Goal: Task Accomplishment & Management: Manage account settings

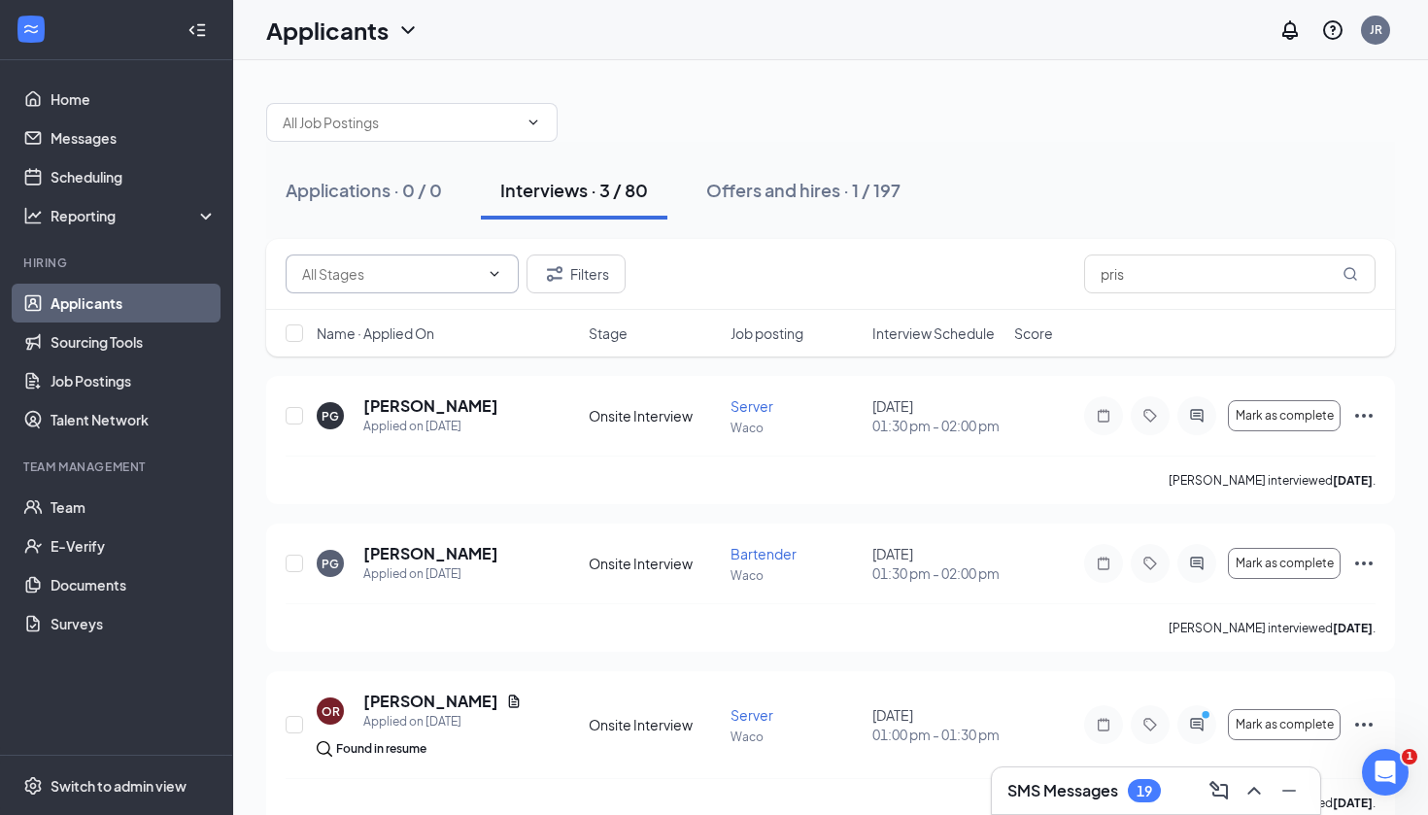
click at [395, 276] on input "text" at bounding box center [390, 273] width 177 height 21
click at [1322, 281] on input "pris" at bounding box center [1229, 273] width 291 height 39
type input "p"
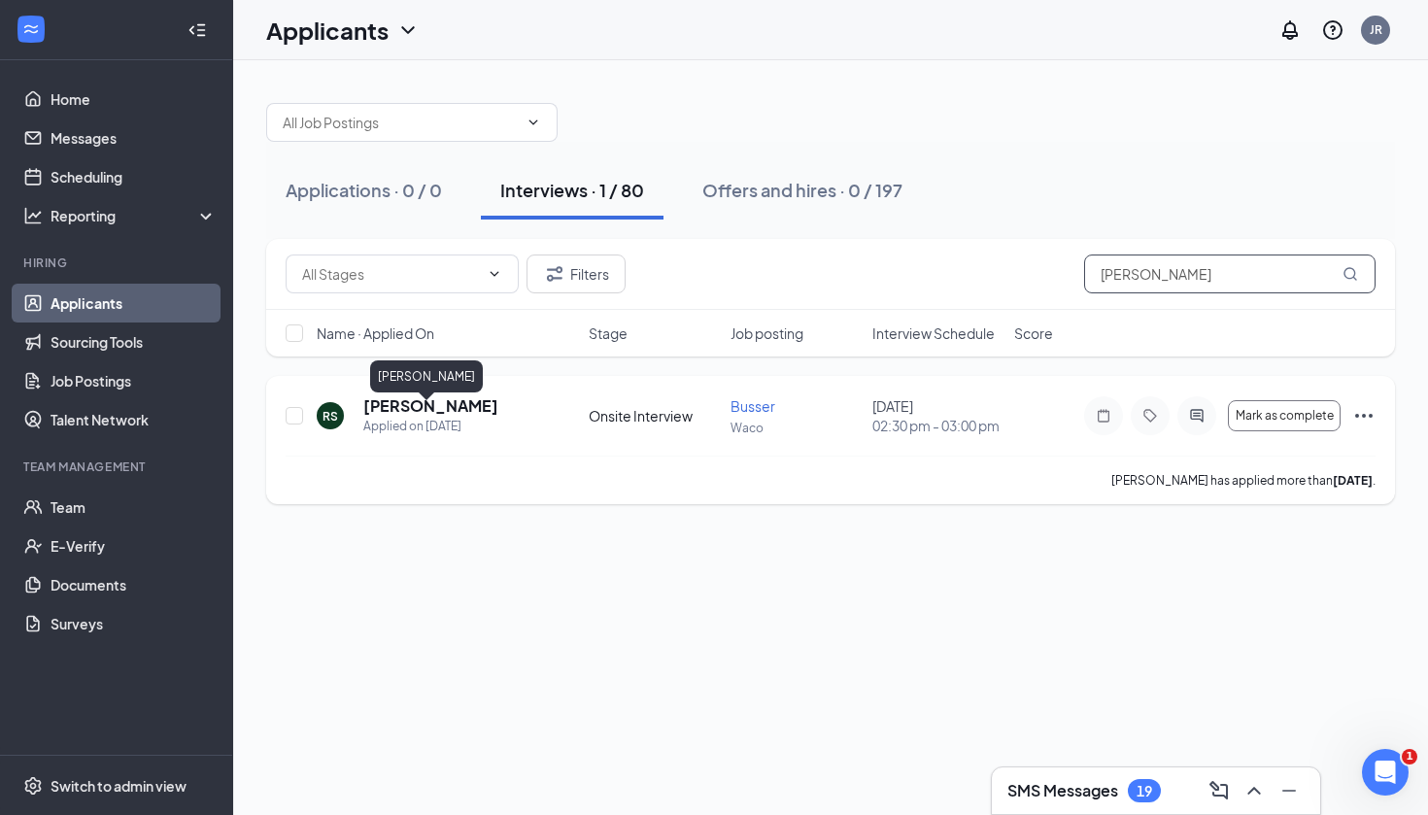
type input "rudy"
click at [451, 410] on h5 "[PERSON_NAME]" at bounding box center [430, 405] width 135 height 21
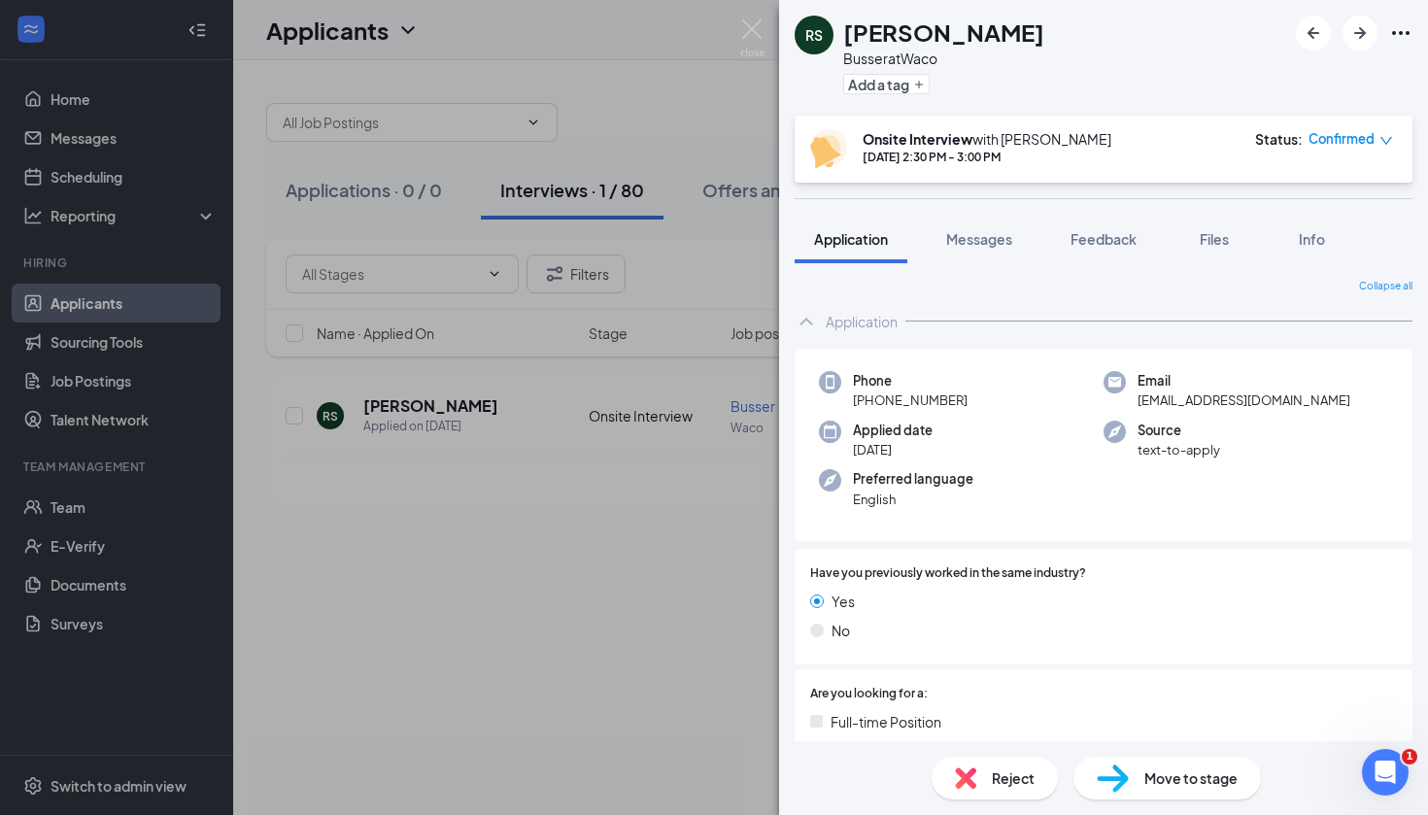
click at [518, 763] on div "RS Rudy Saucedo Busser at Waco Add a tag Onsite Interview with Jannet Reynoso S…" at bounding box center [714, 407] width 1428 height 815
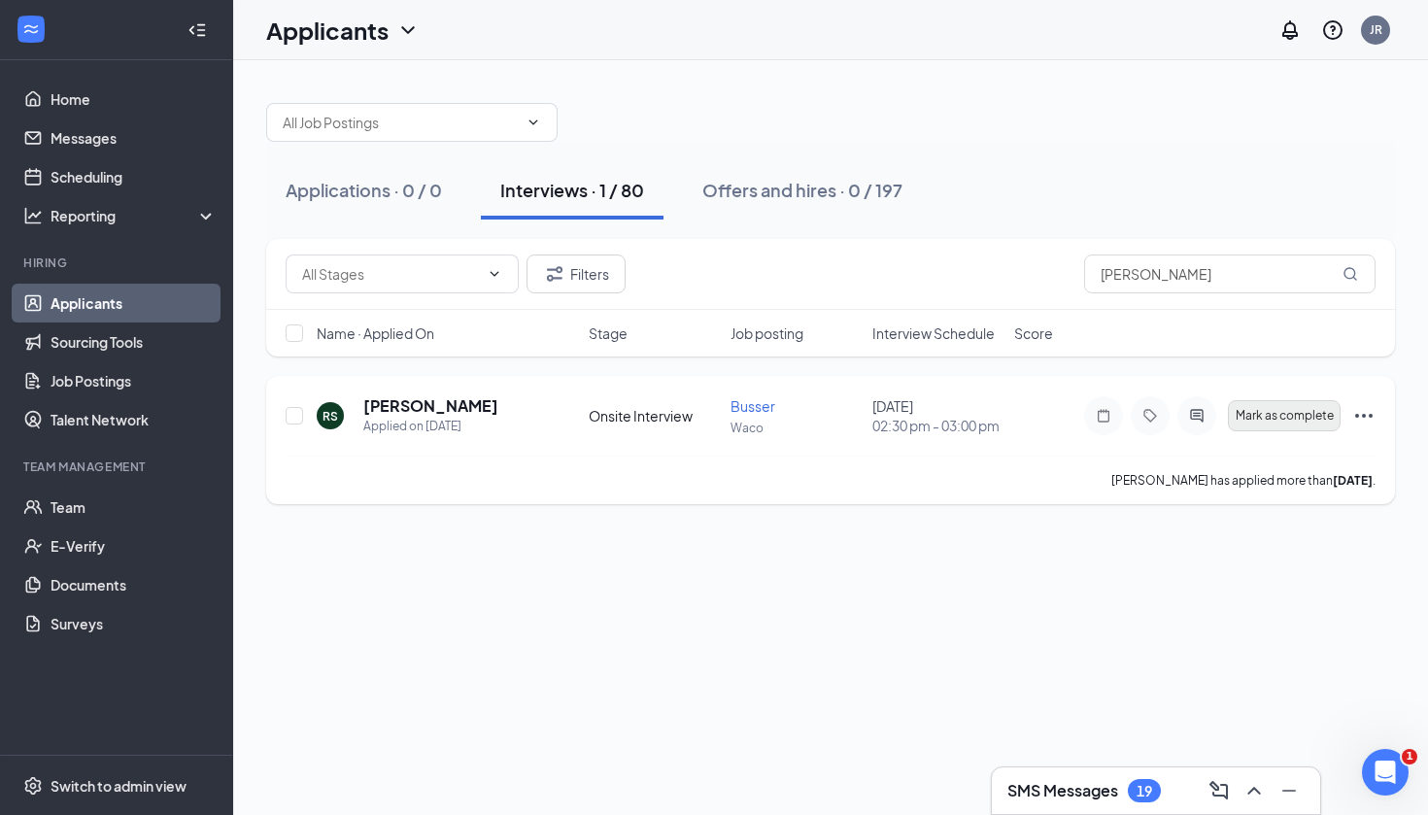
click at [1279, 422] on span "Mark as complete" at bounding box center [1284, 416] width 98 height 14
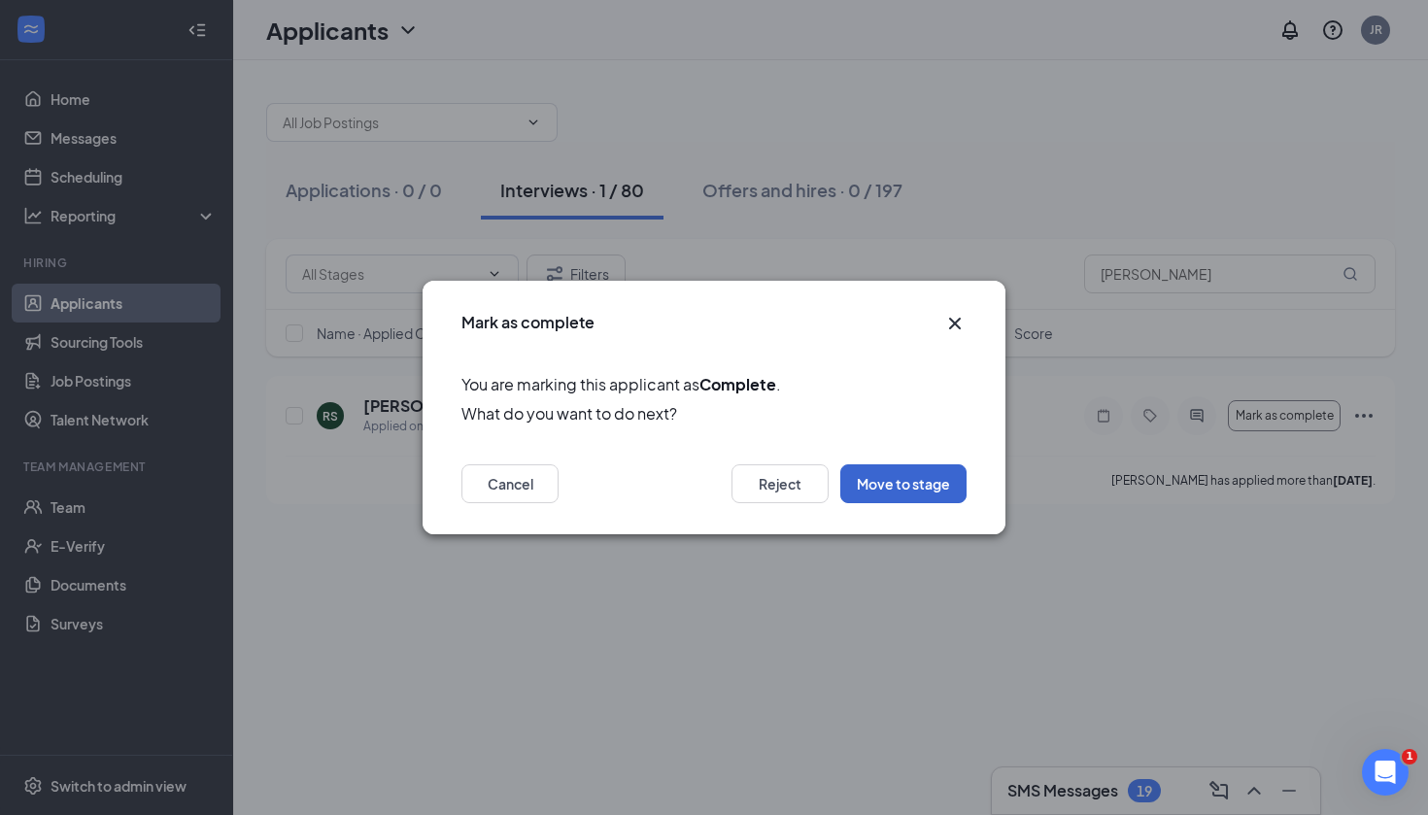
click at [888, 479] on button "Move to stage" at bounding box center [903, 483] width 126 height 39
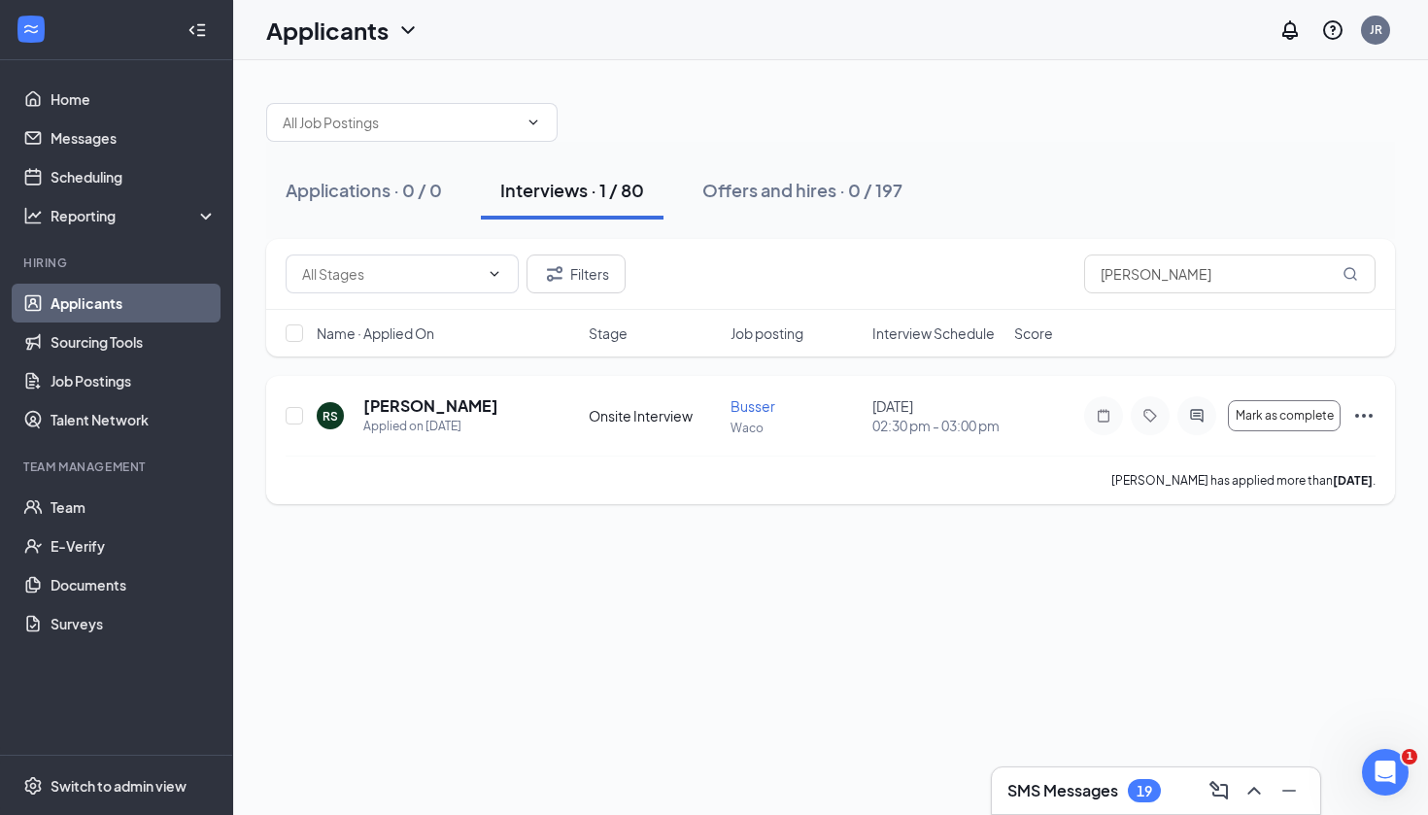
type input "Does the applicant fit our core values? (next stage)"
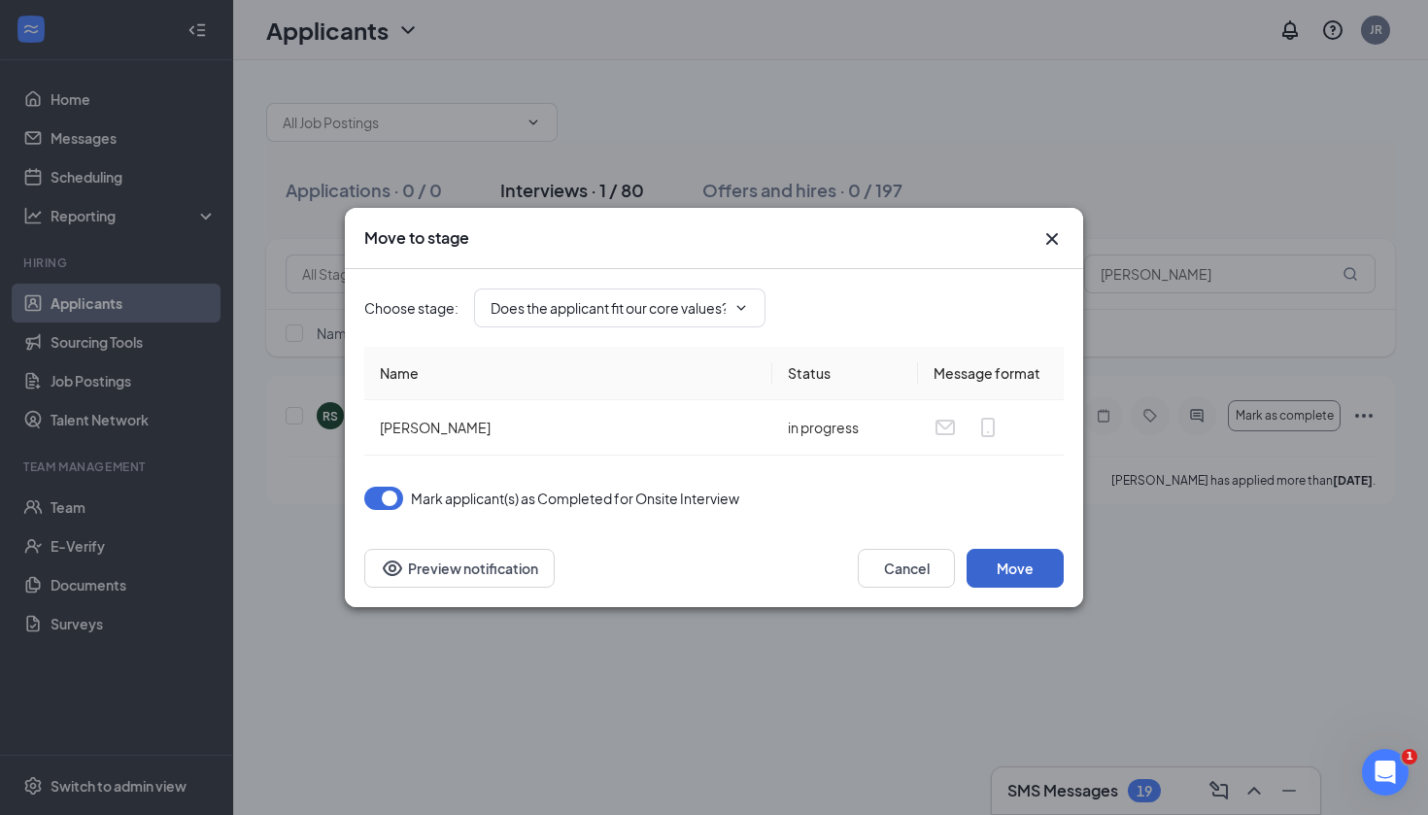
click at [991, 552] on button "Move" at bounding box center [1014, 568] width 97 height 39
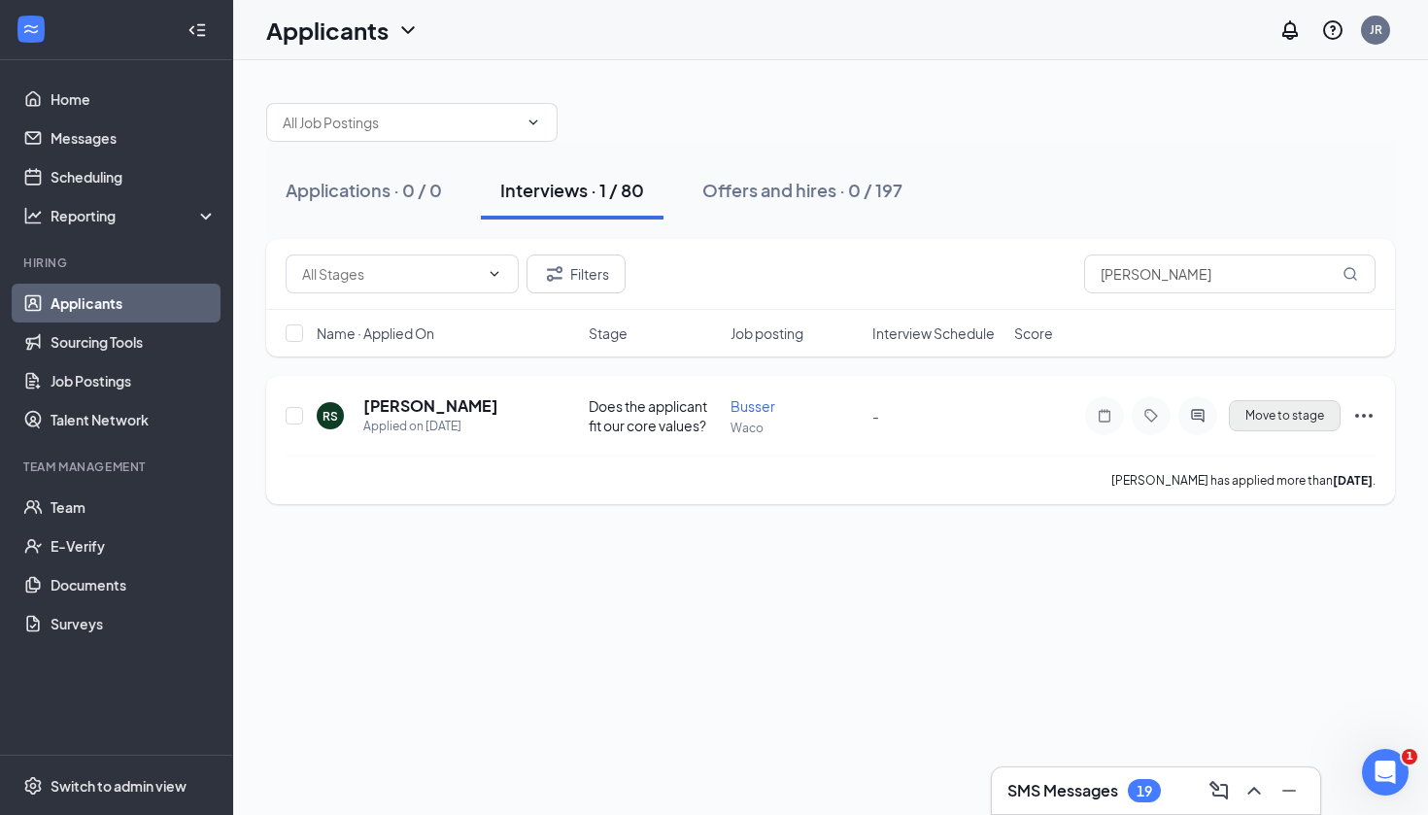
click at [1254, 417] on span "Move to stage" at bounding box center [1284, 416] width 79 height 14
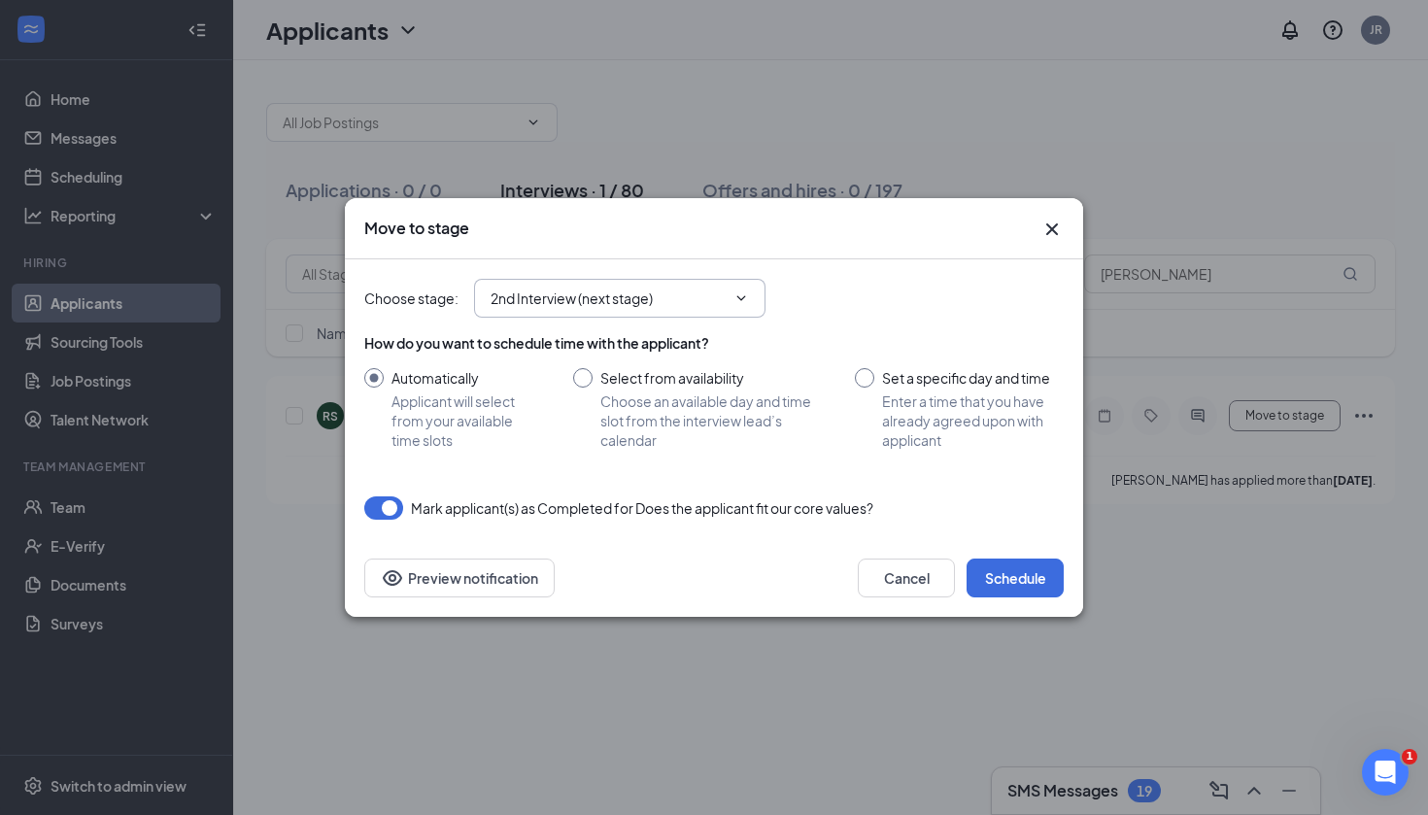
click at [735, 300] on icon "ChevronDown" at bounding box center [741, 298] width 16 height 16
click at [1053, 230] on icon "Cross" at bounding box center [1052, 229] width 12 height 12
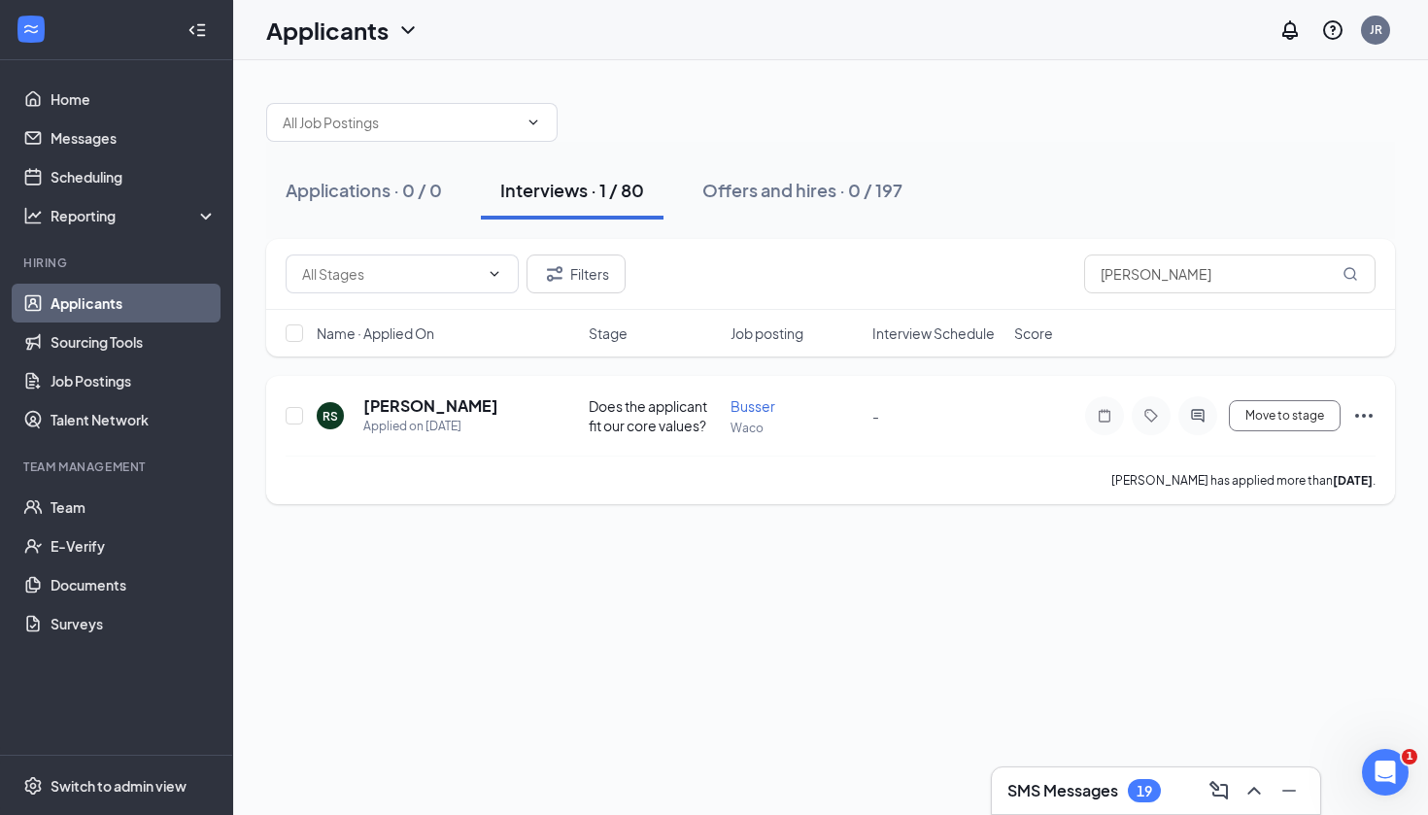
click at [1359, 412] on icon "Ellipses" at bounding box center [1363, 415] width 23 height 23
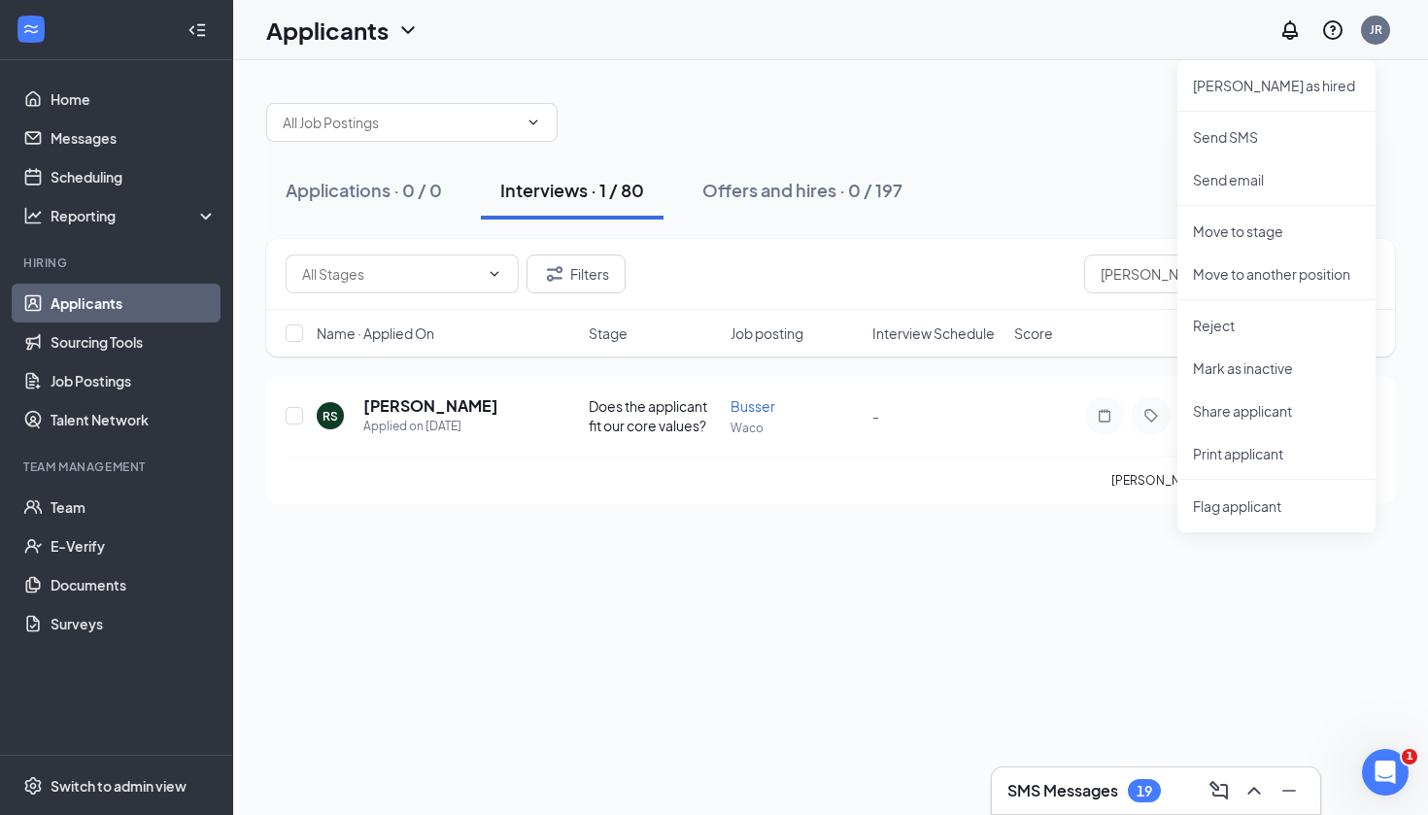
click at [1121, 609] on div "Applications · 0 / 0 Interviews · 1 / 80 Offers and hires · 0 / 197 Hired? (1) …" at bounding box center [830, 437] width 1195 height 755
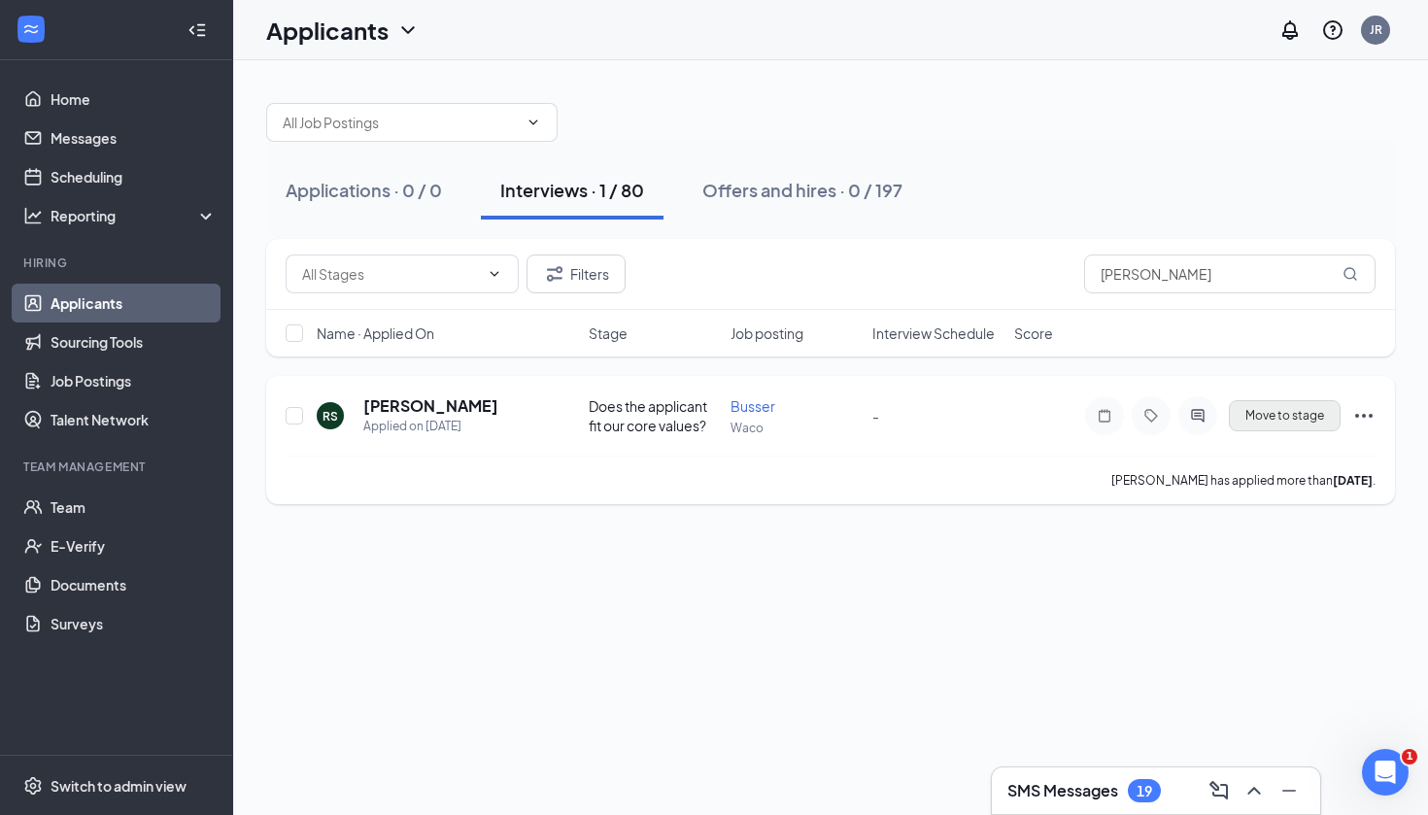
click at [1276, 426] on button "Move to stage" at bounding box center [1285, 415] width 112 height 31
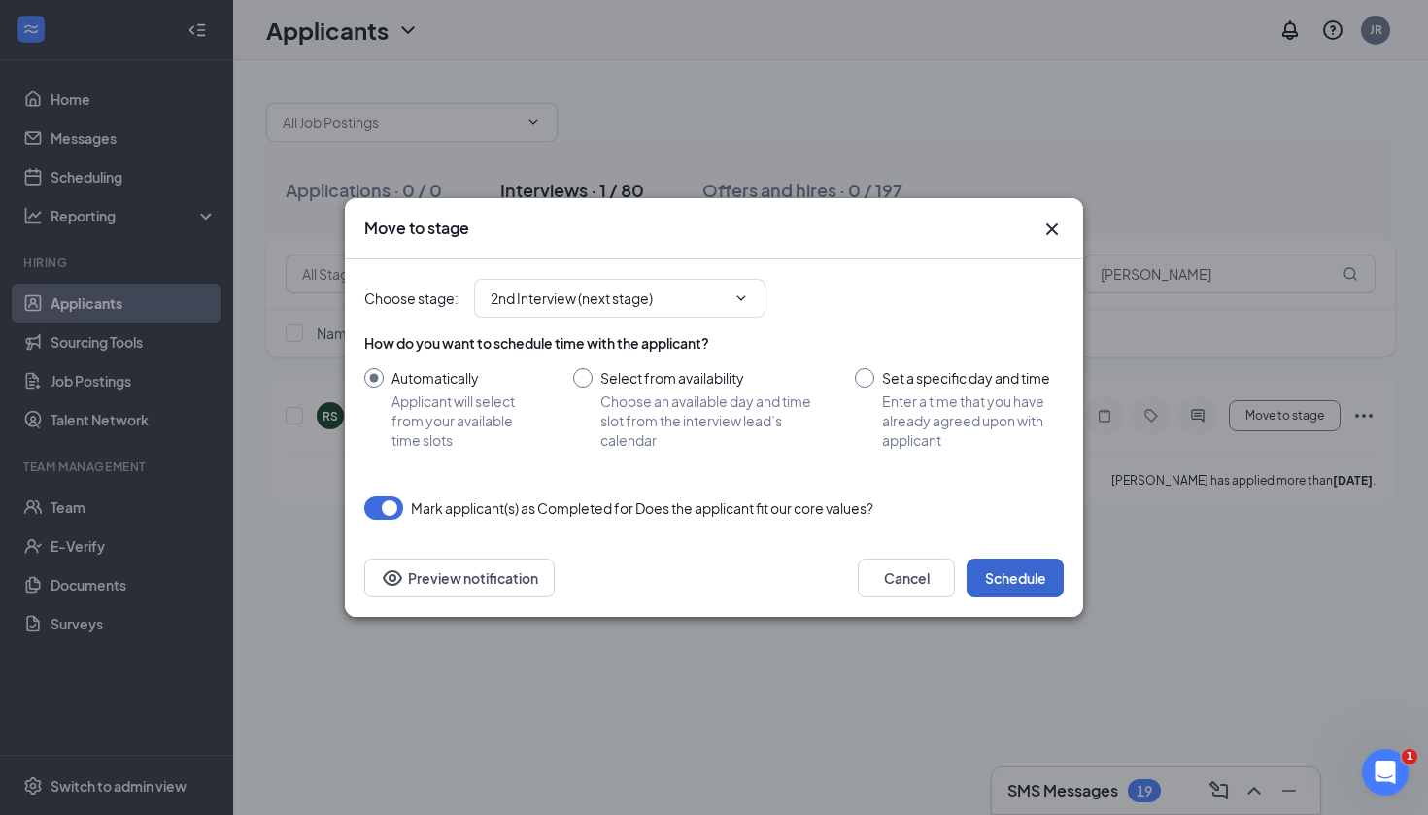
click at [1014, 583] on button "Schedule" at bounding box center [1014, 577] width 97 height 39
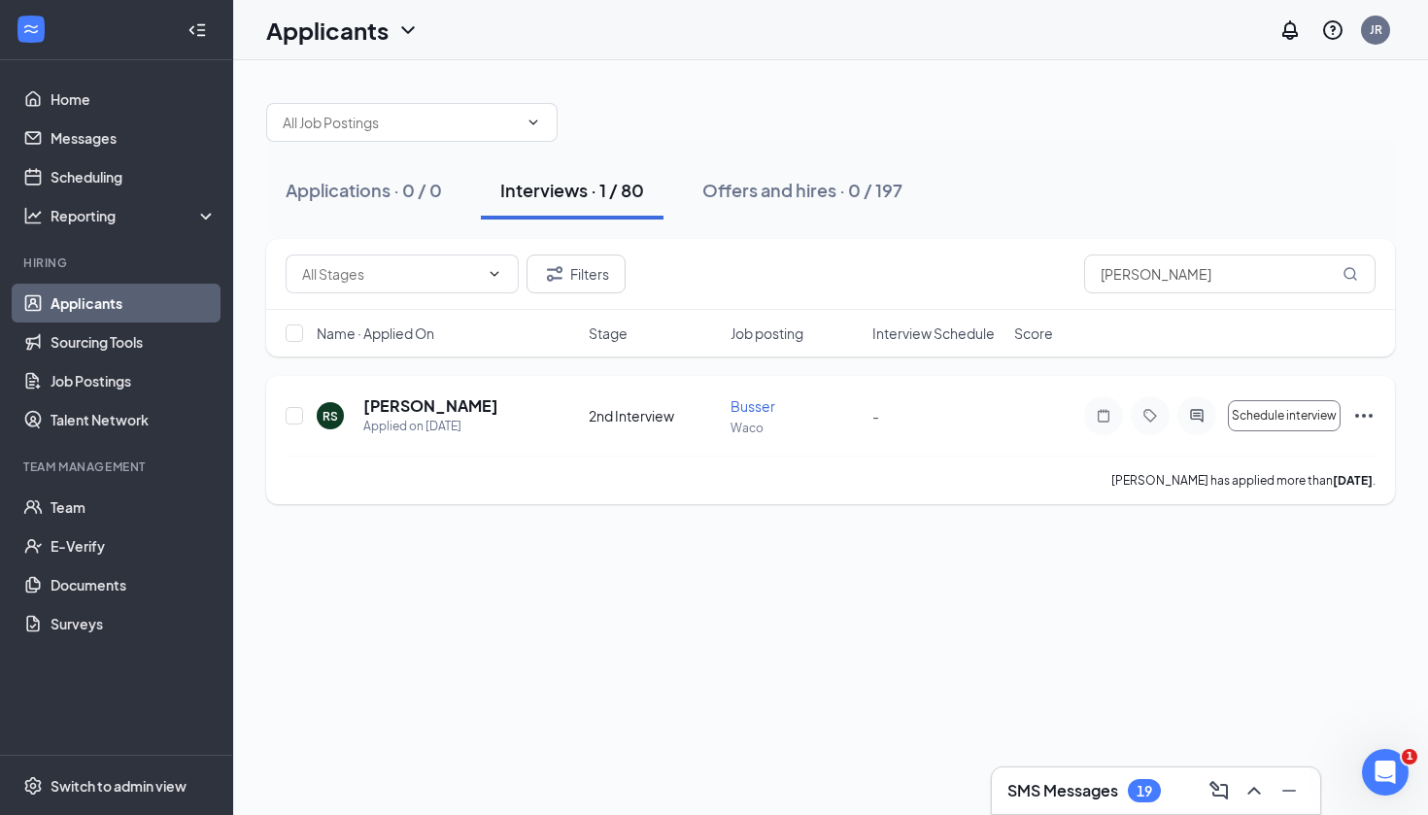
click at [1367, 418] on icon "Ellipses" at bounding box center [1363, 415] width 23 height 23
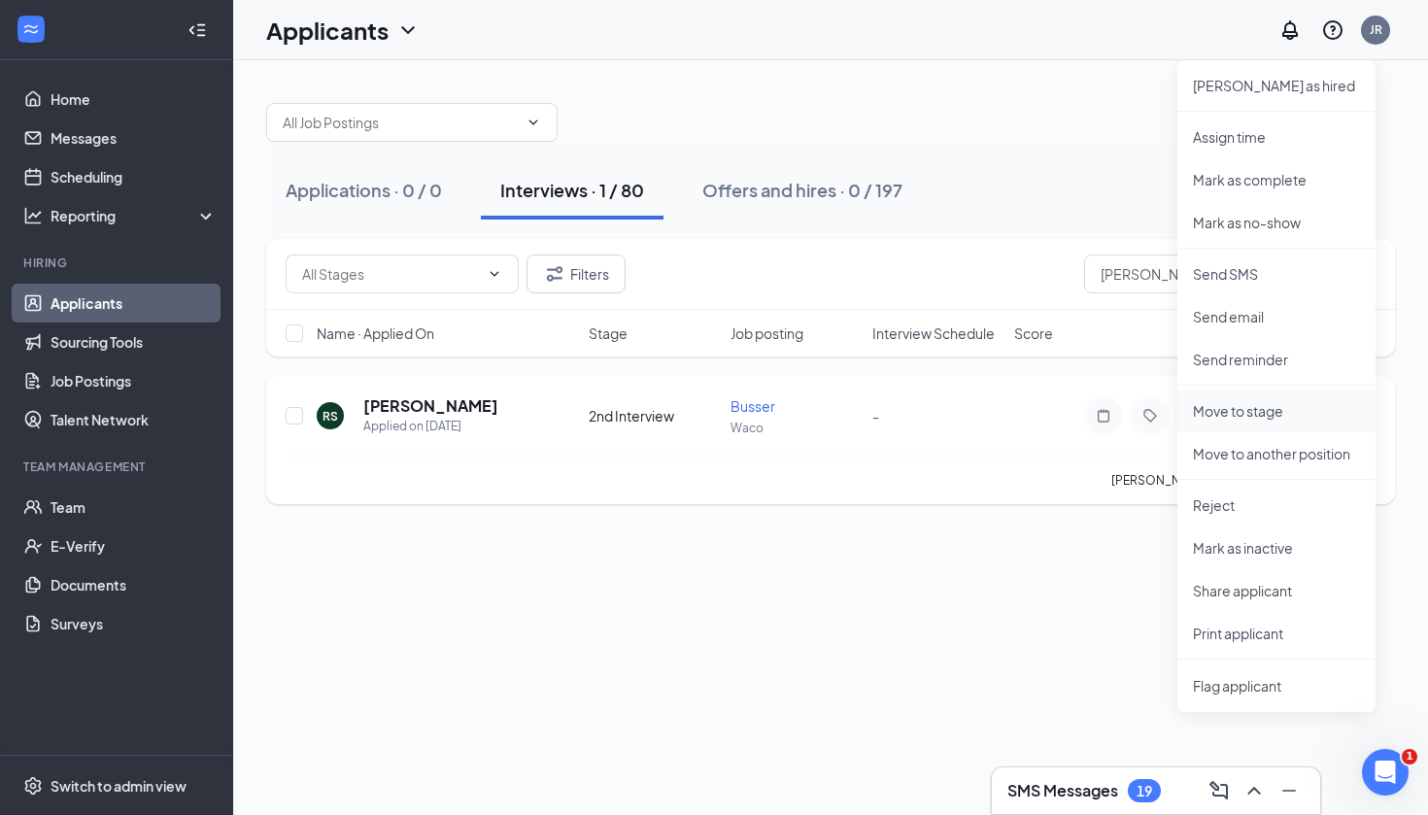
click at [1294, 420] on p "Move to stage" at bounding box center [1276, 410] width 167 height 19
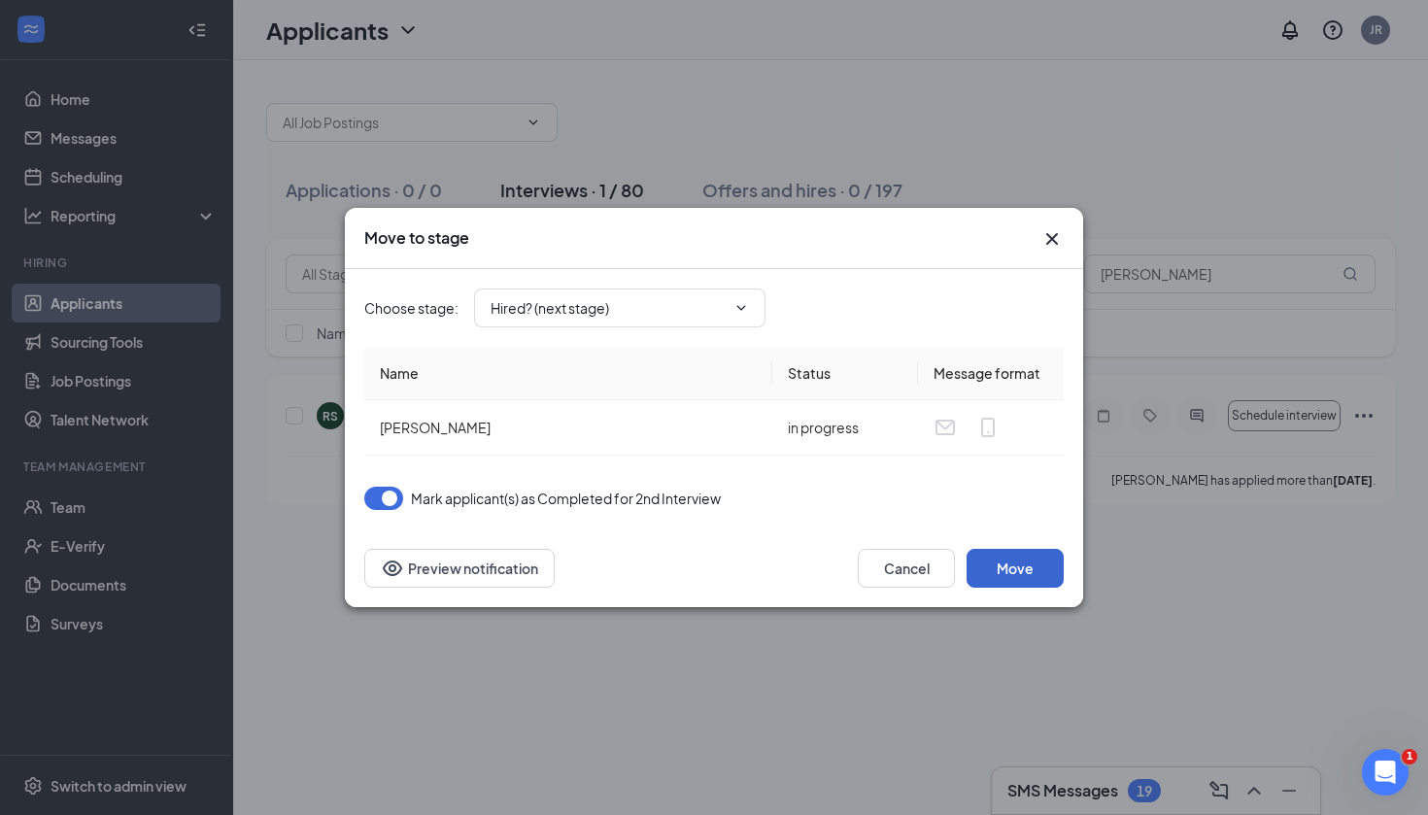
click at [997, 565] on button "Move" at bounding box center [1014, 568] width 97 height 39
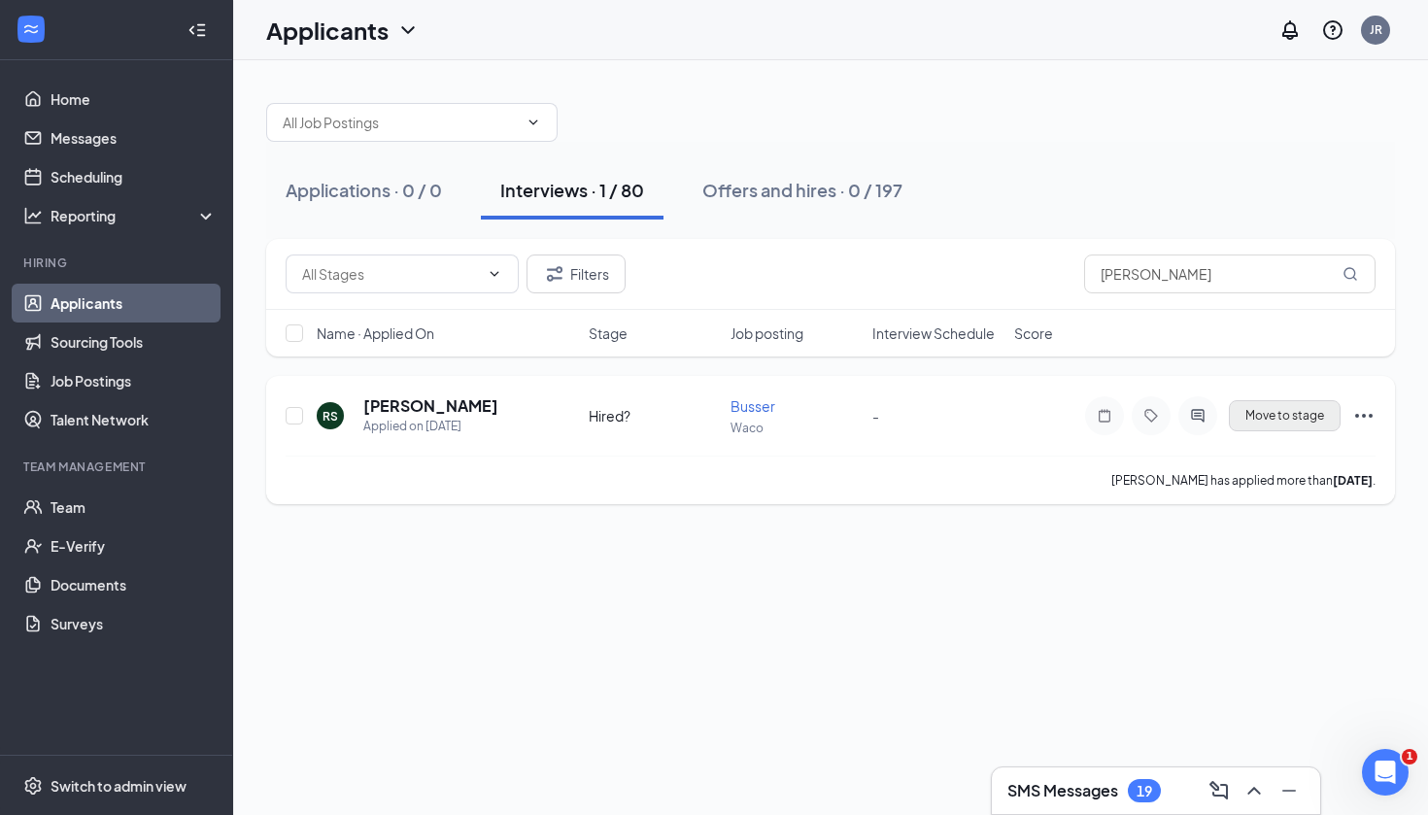
click at [1292, 413] on span "Move to stage" at bounding box center [1284, 416] width 79 height 14
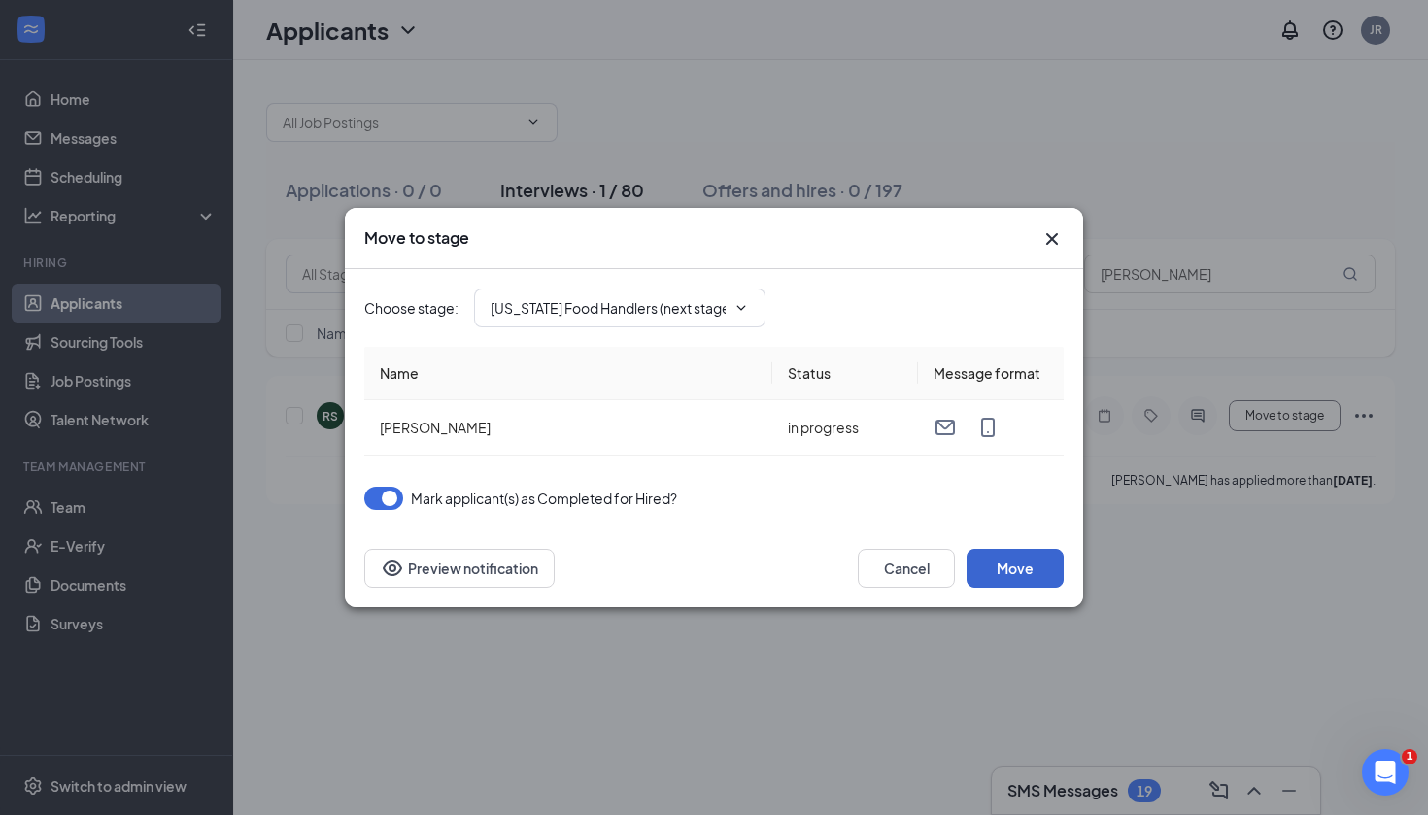
click at [1017, 563] on button "Move" at bounding box center [1014, 568] width 97 height 39
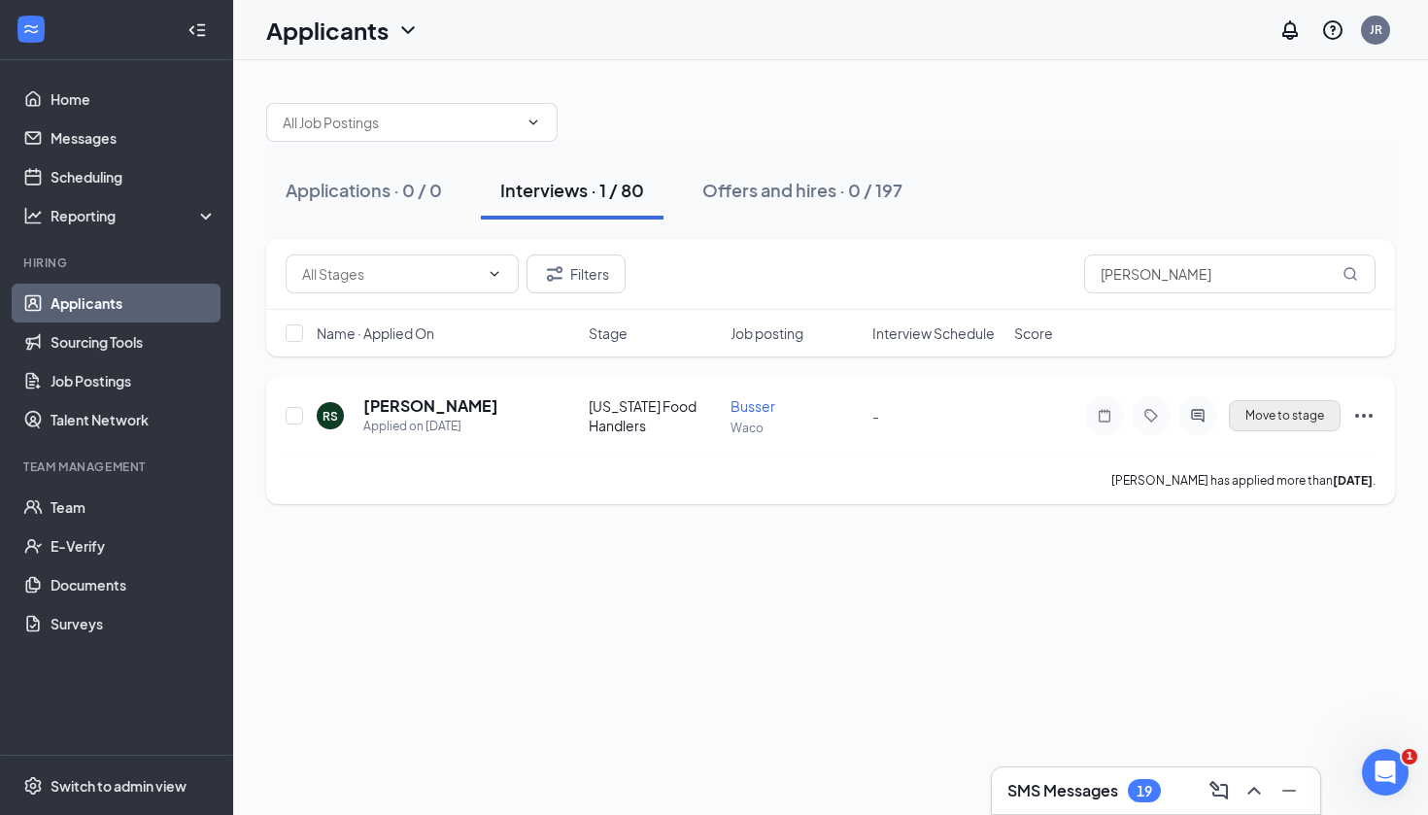
click at [1248, 426] on button "Move to stage" at bounding box center [1285, 415] width 112 height 31
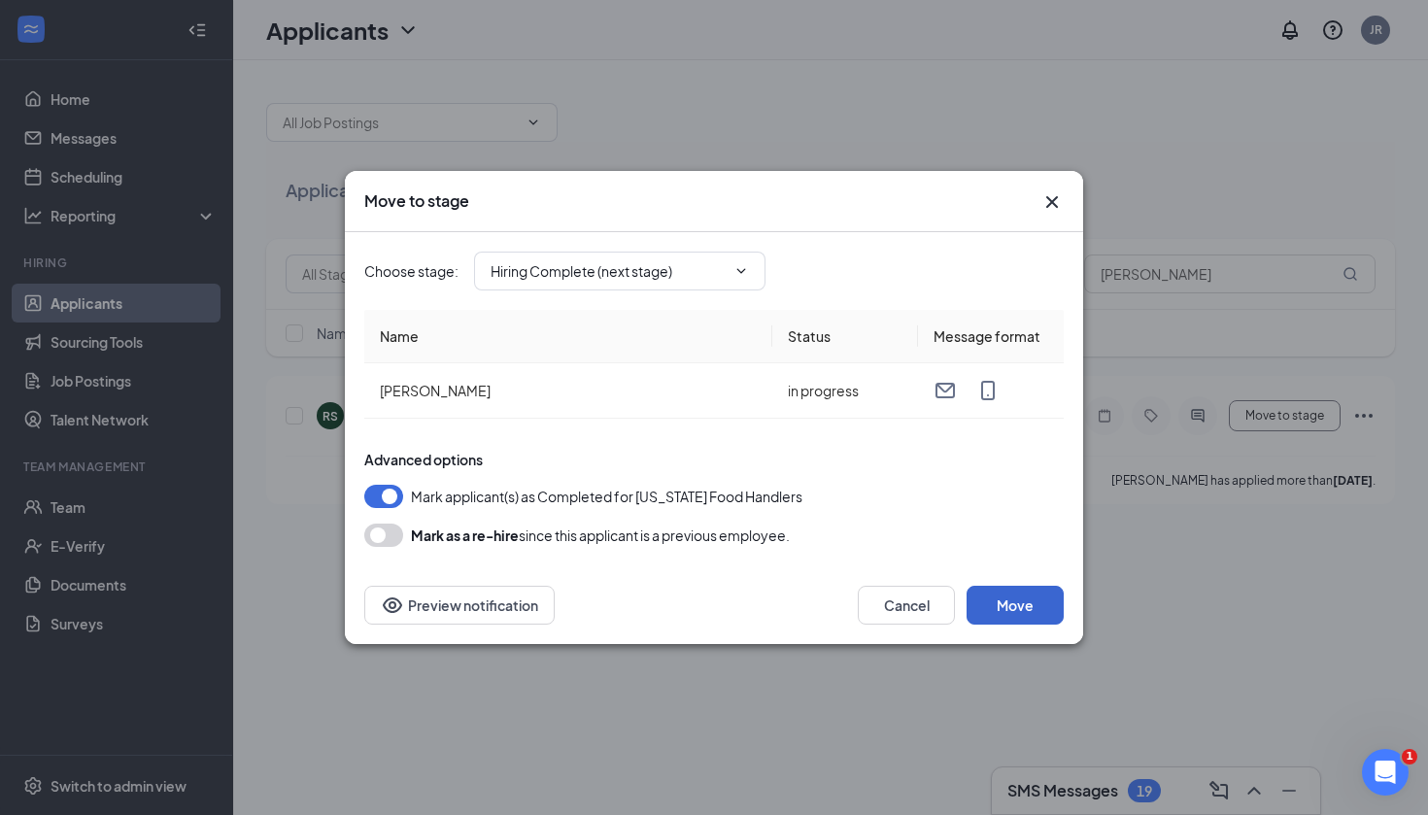
click at [1026, 601] on button "Move" at bounding box center [1014, 605] width 97 height 39
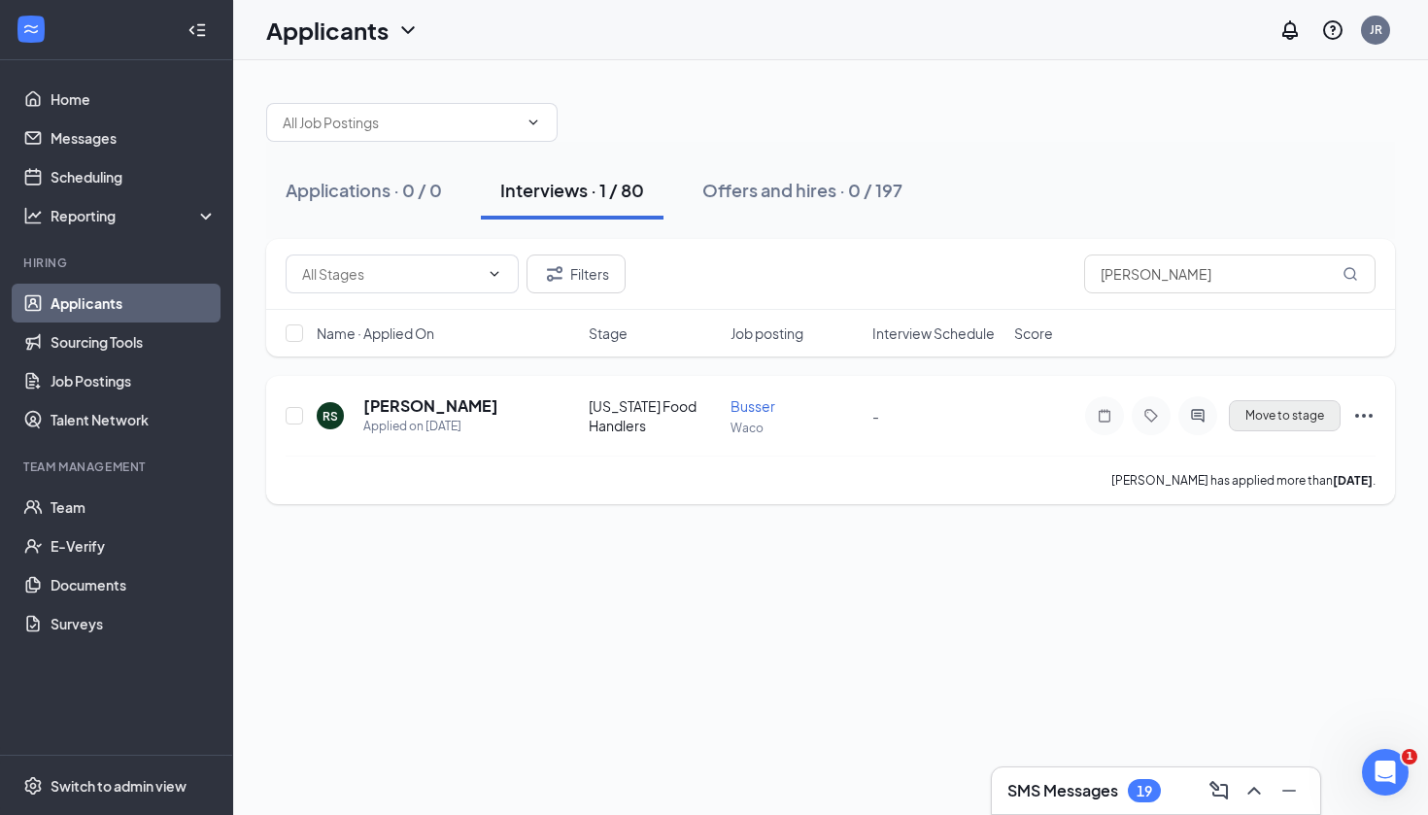
click at [1275, 420] on span "Move to stage" at bounding box center [1284, 416] width 79 height 14
type input "Hiring Complete (next stage)"
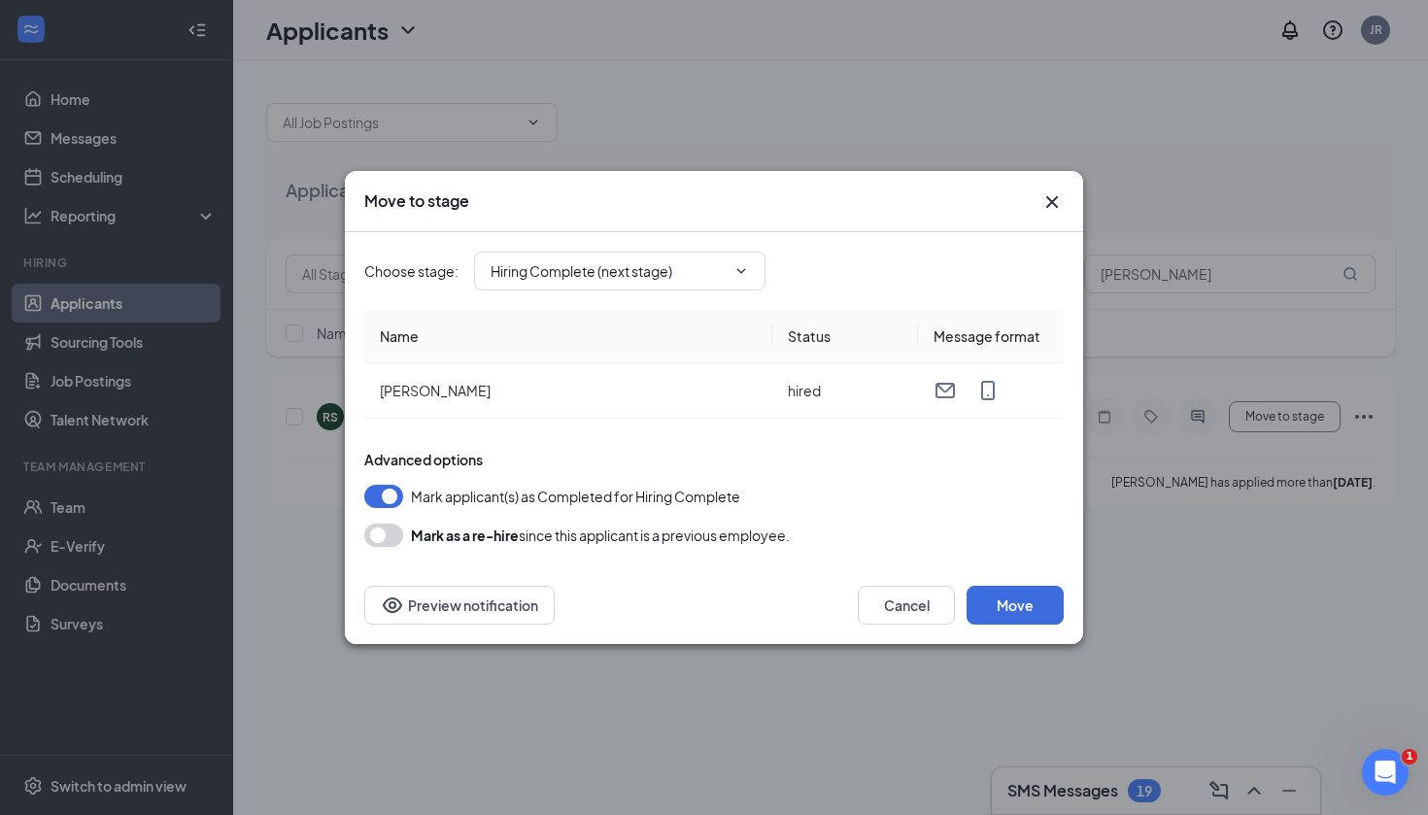
click at [1046, 196] on icon "Cross" at bounding box center [1051, 201] width 23 height 23
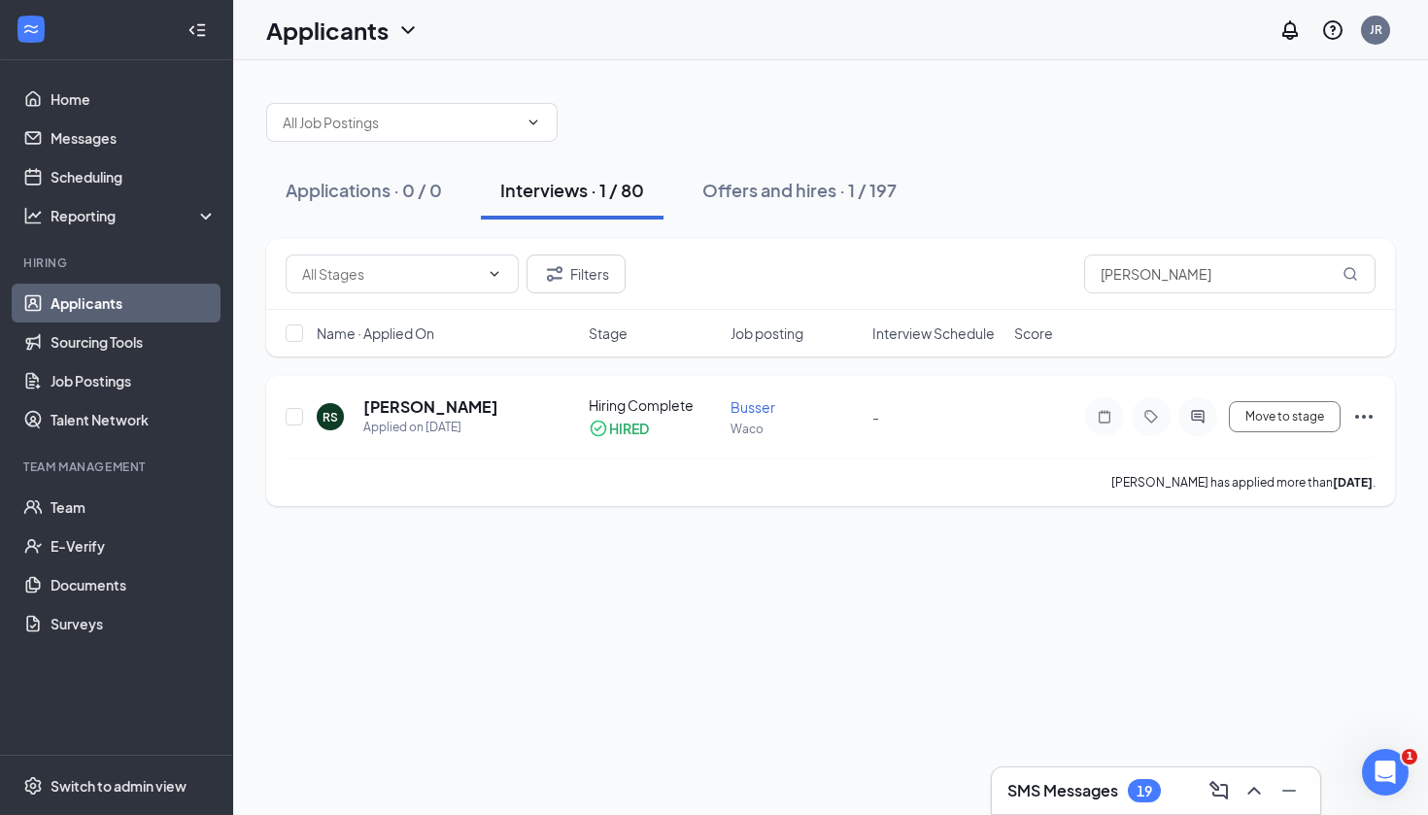
click at [1352, 413] on icon "Ellipses" at bounding box center [1363, 416] width 23 height 23
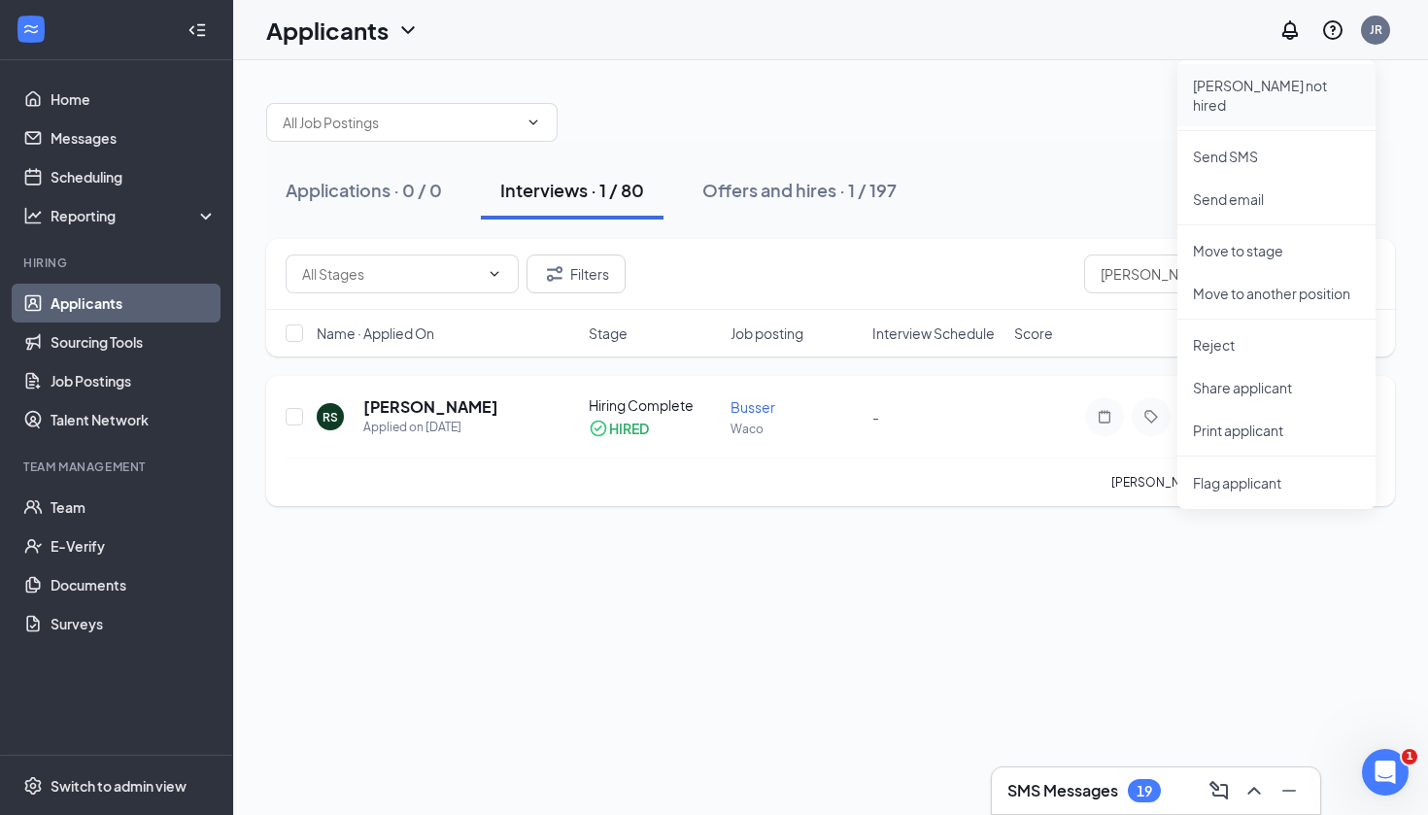
click at [1240, 81] on p "[PERSON_NAME] not hired" at bounding box center [1276, 95] width 167 height 39
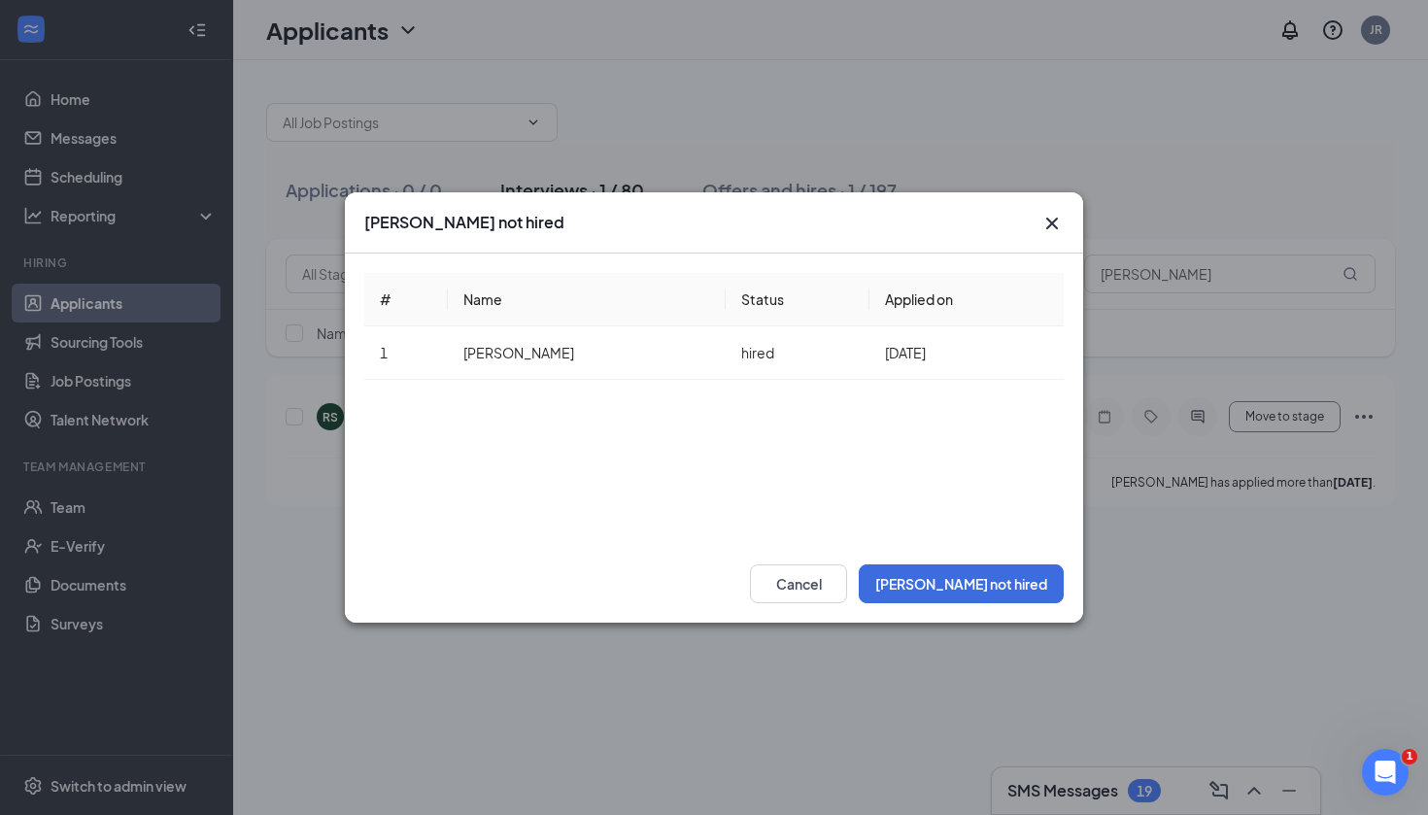
click at [1053, 219] on icon "Cross" at bounding box center [1051, 223] width 23 height 23
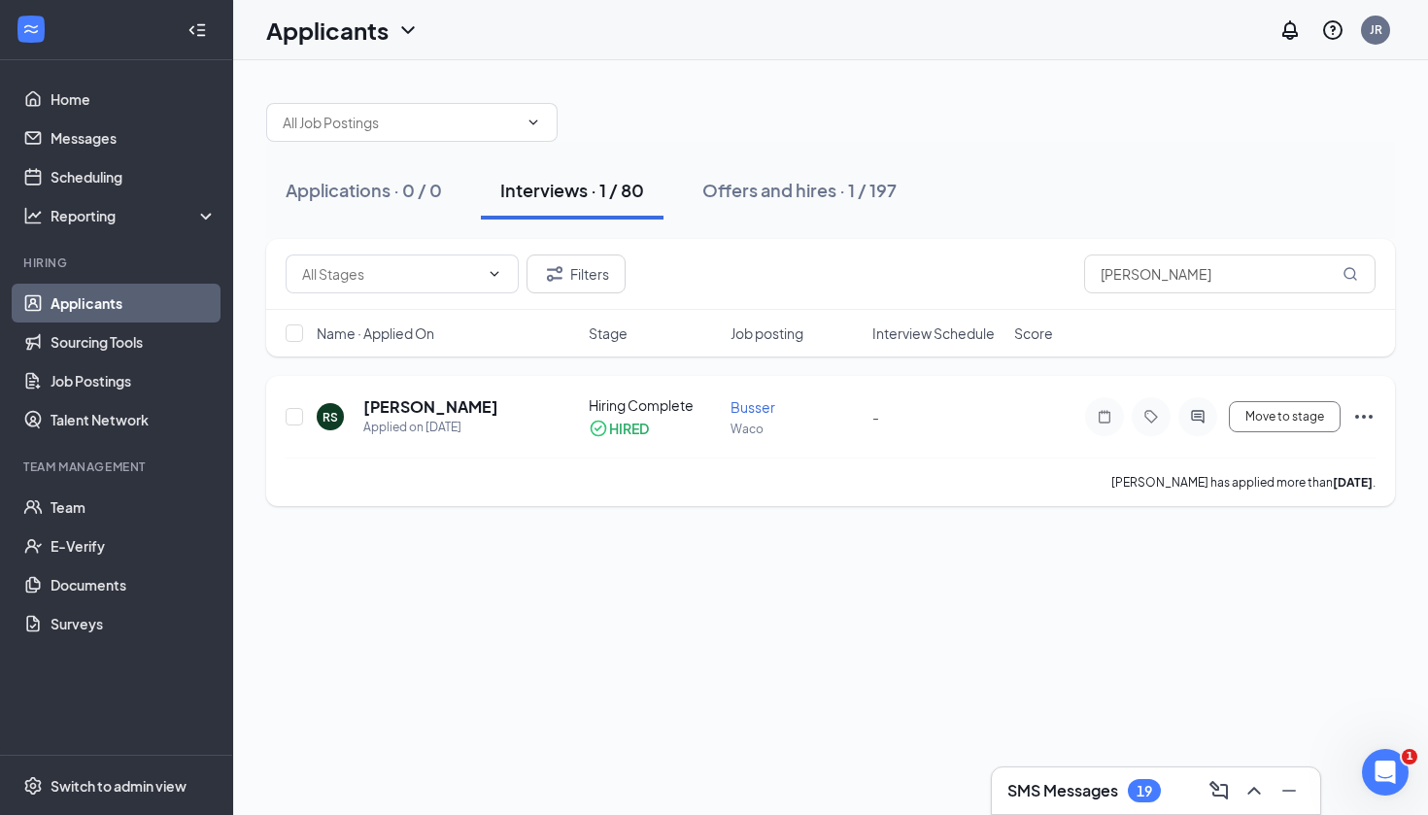
click at [1364, 416] on icon "Ellipses" at bounding box center [1363, 417] width 17 height 4
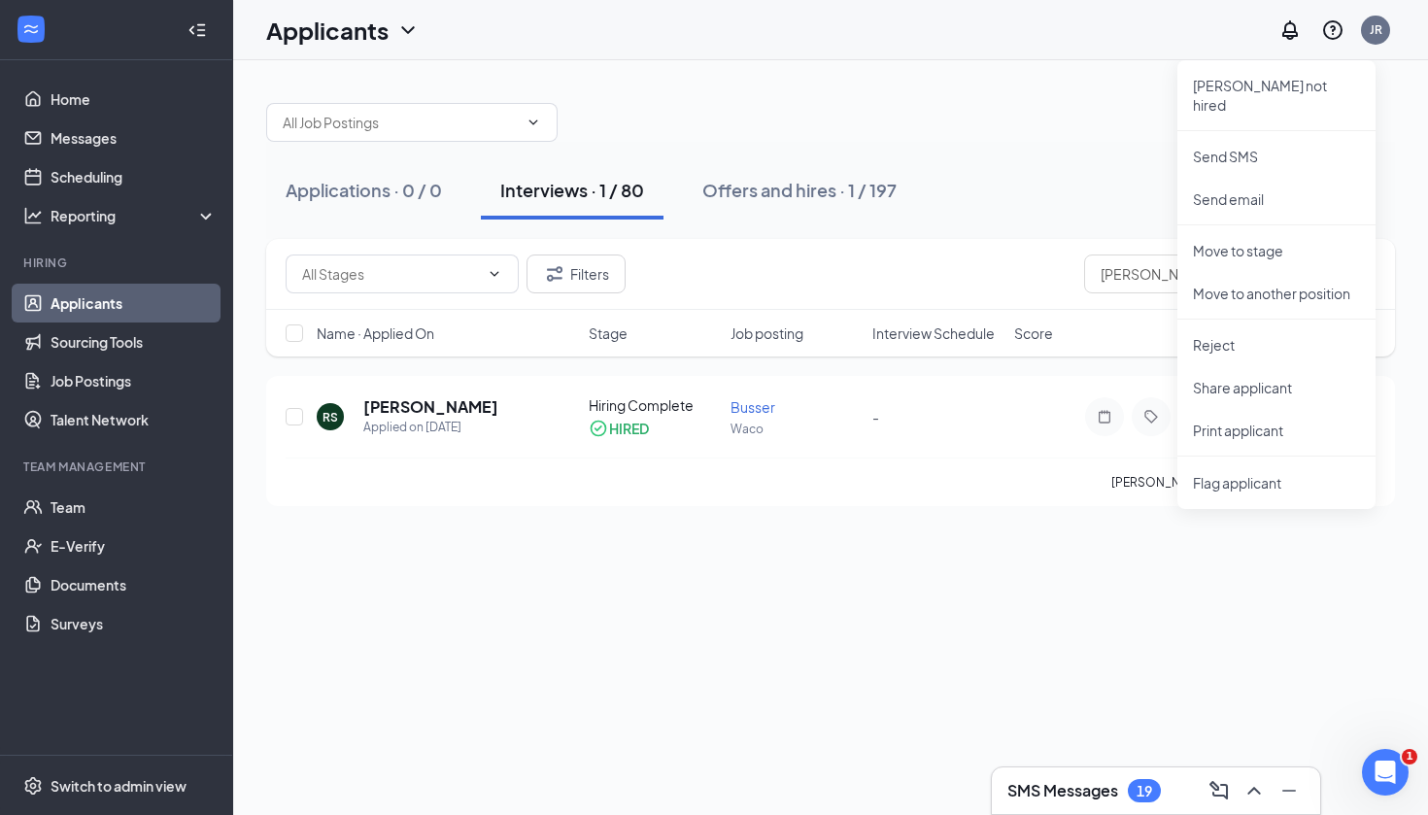
click at [893, 644] on div "Applications · 0 / 0 Interviews · 1 / 80 Offers and hires · 1 / 197 Hired? (1) …" at bounding box center [830, 437] width 1195 height 755
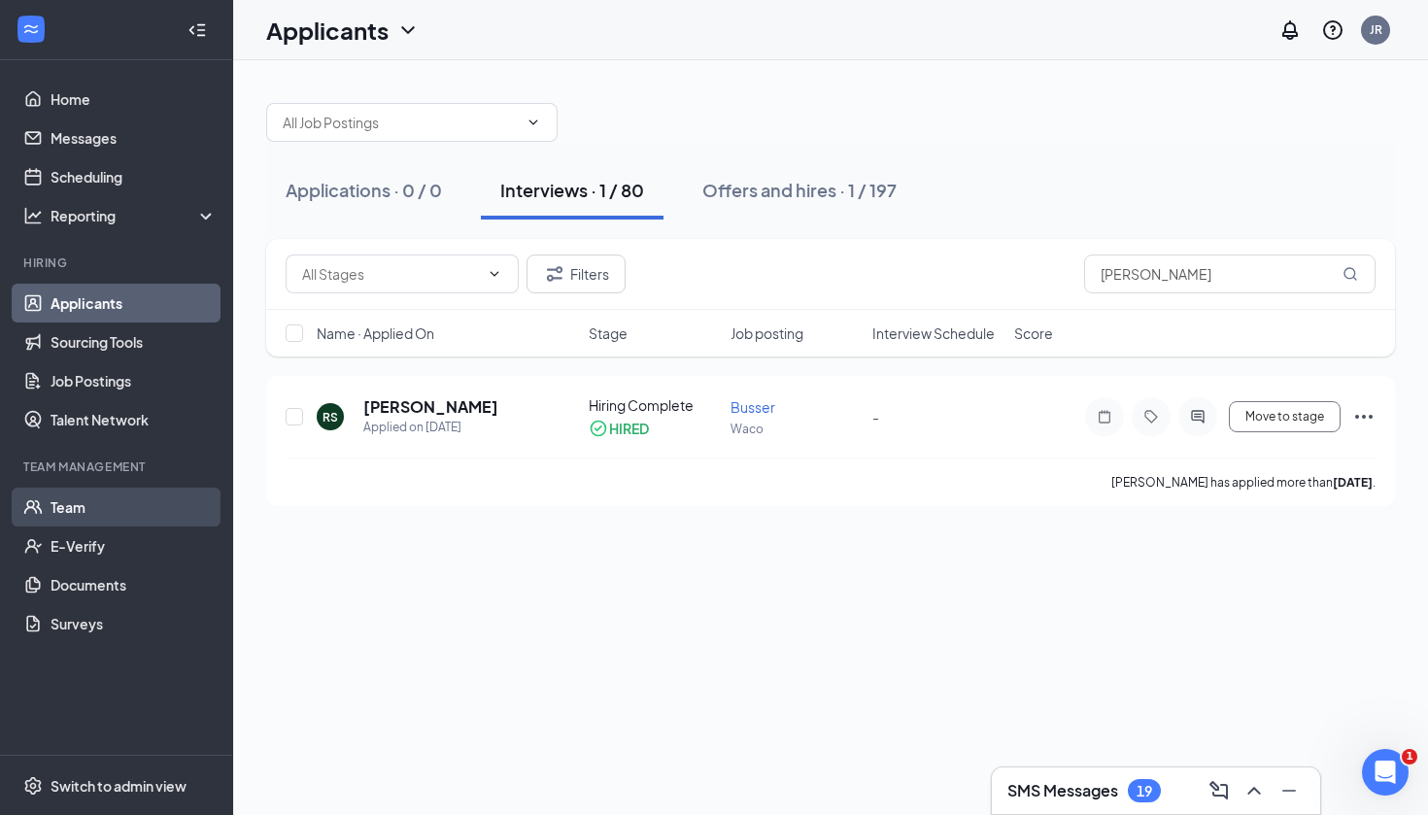
click at [75, 501] on link "Team" at bounding box center [134, 507] width 166 height 39
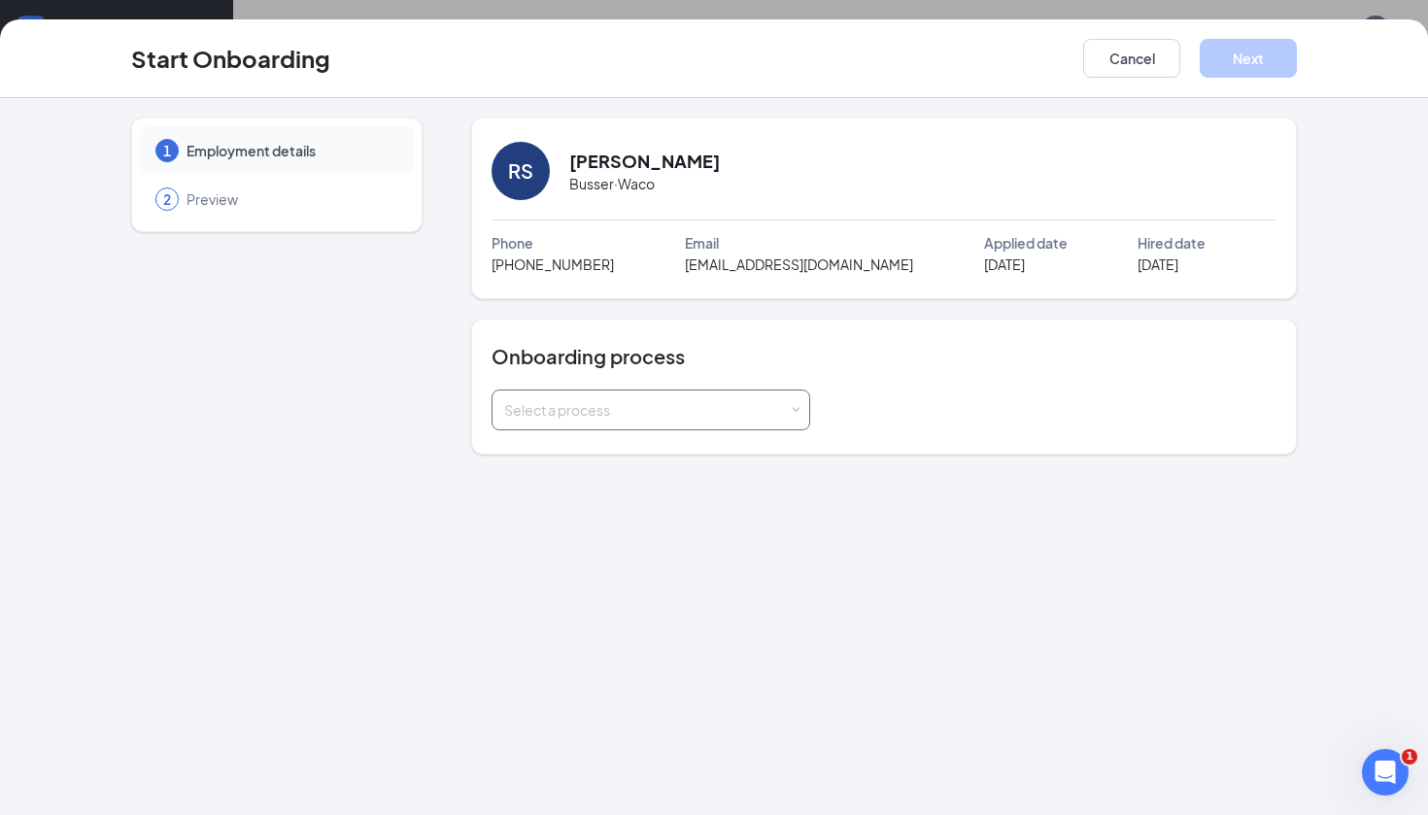
click at [781, 396] on div "Select a process" at bounding box center [650, 409] width 293 height 39
click at [743, 459] on li "TJFC Waco New Hire" at bounding box center [650, 451] width 319 height 35
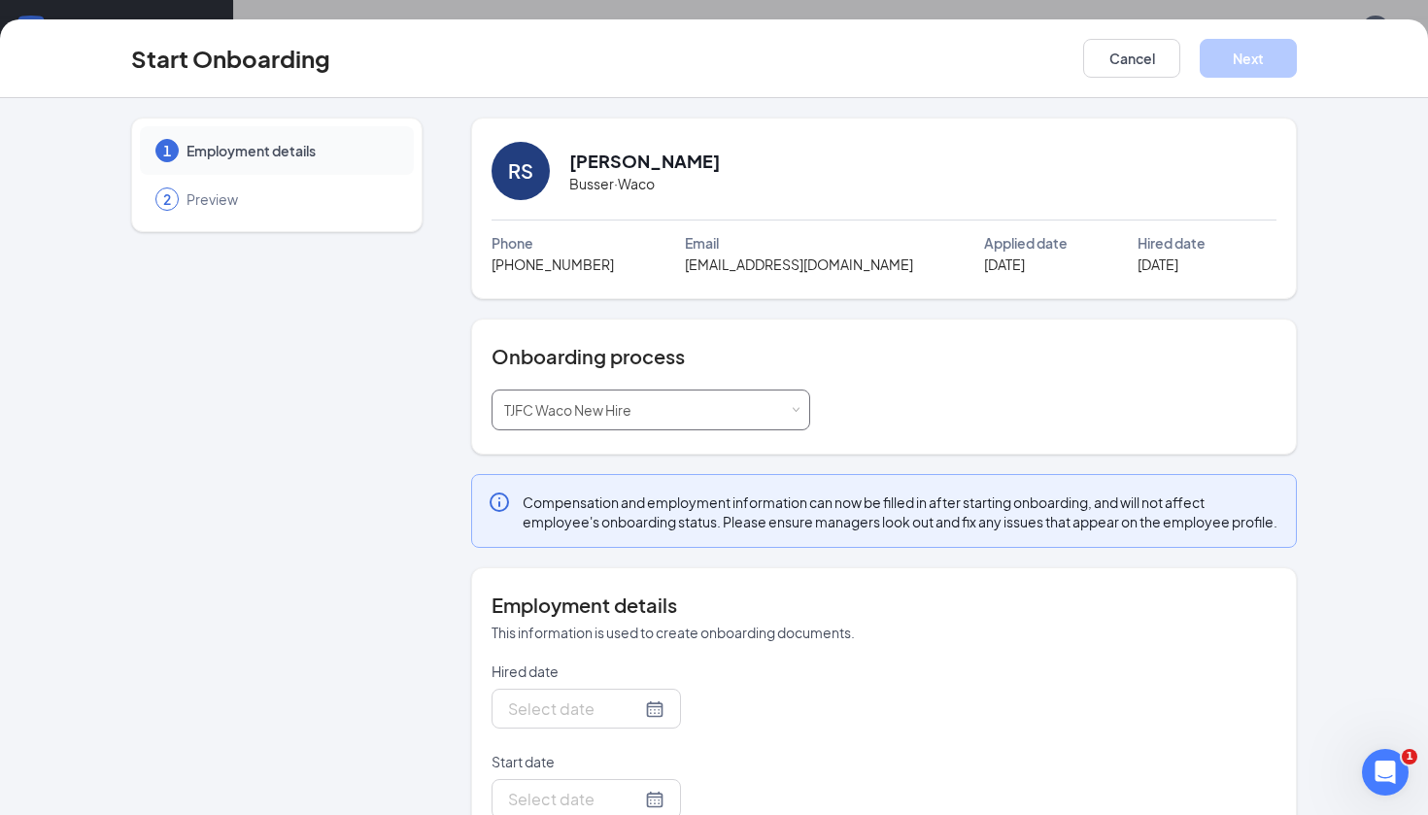
type input "Sep 16, 2025"
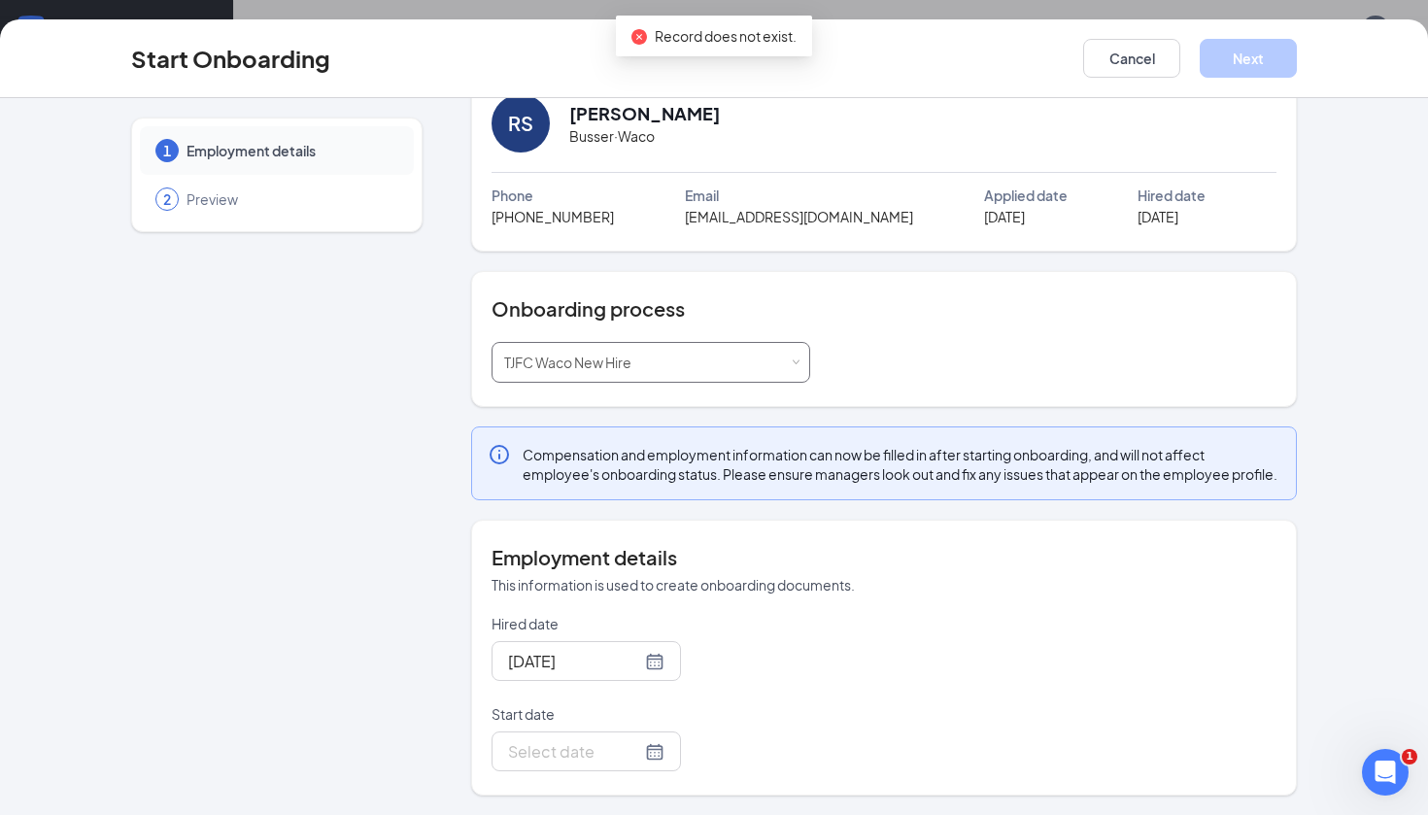
scroll to position [67, 0]
click at [653, 758] on div at bounding box center [586, 751] width 156 height 24
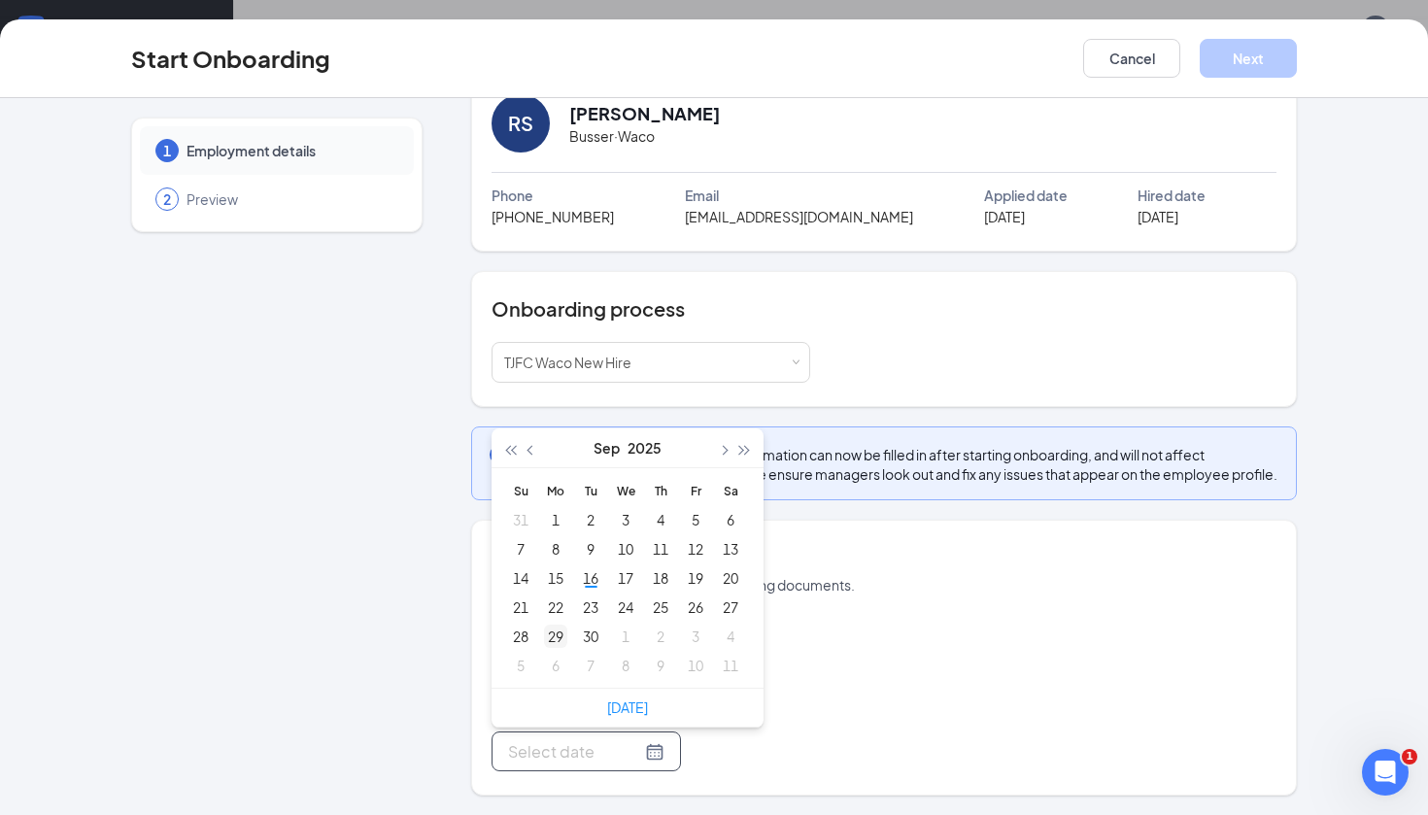
type input "Oct 7, 2025"
type input "Sep 29, 2025"
type input "Sep 21, 2025"
type input "Sep 14, 2025"
type input "Sep 21, 2025"
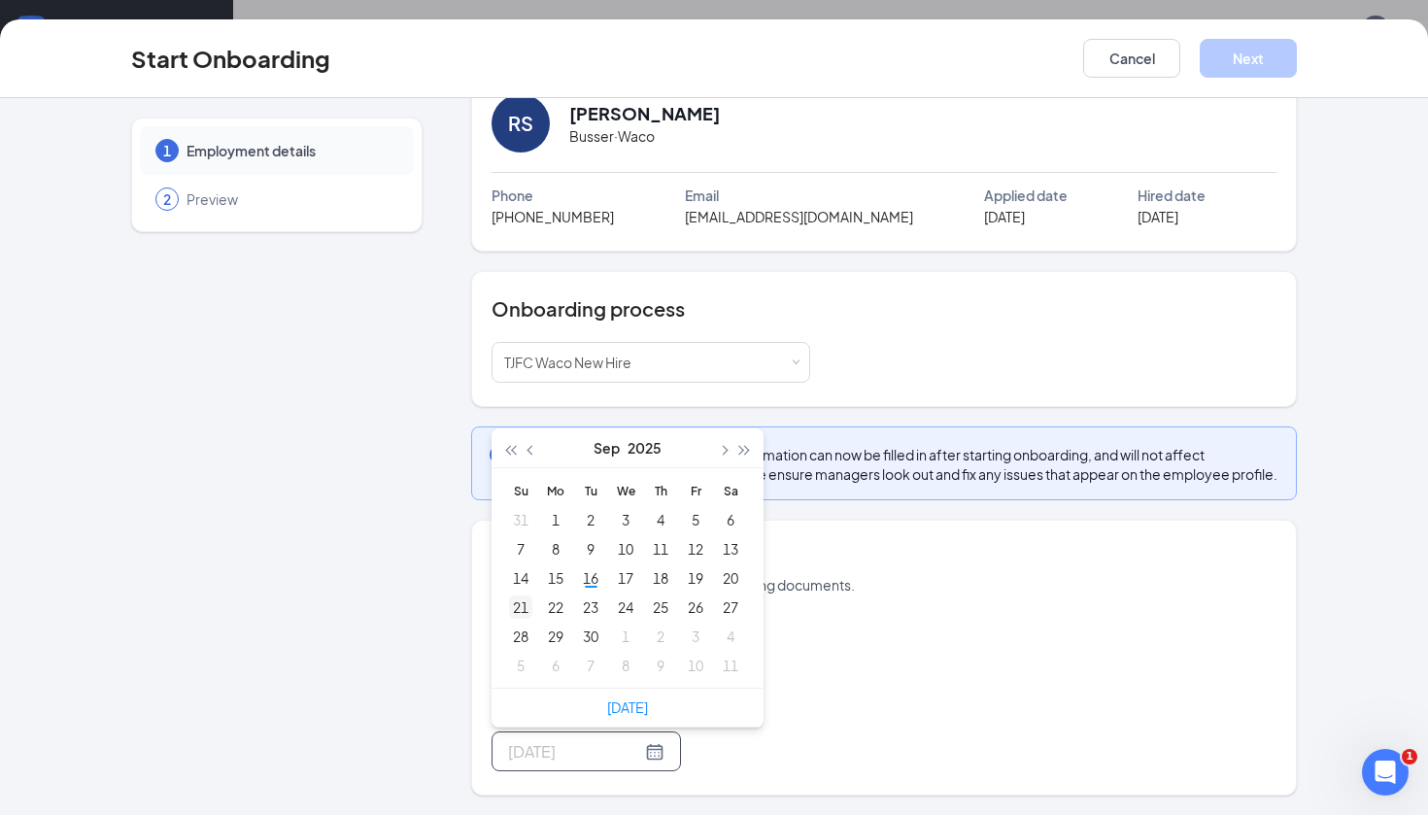
click at [521, 607] on div "21" at bounding box center [520, 606] width 23 height 23
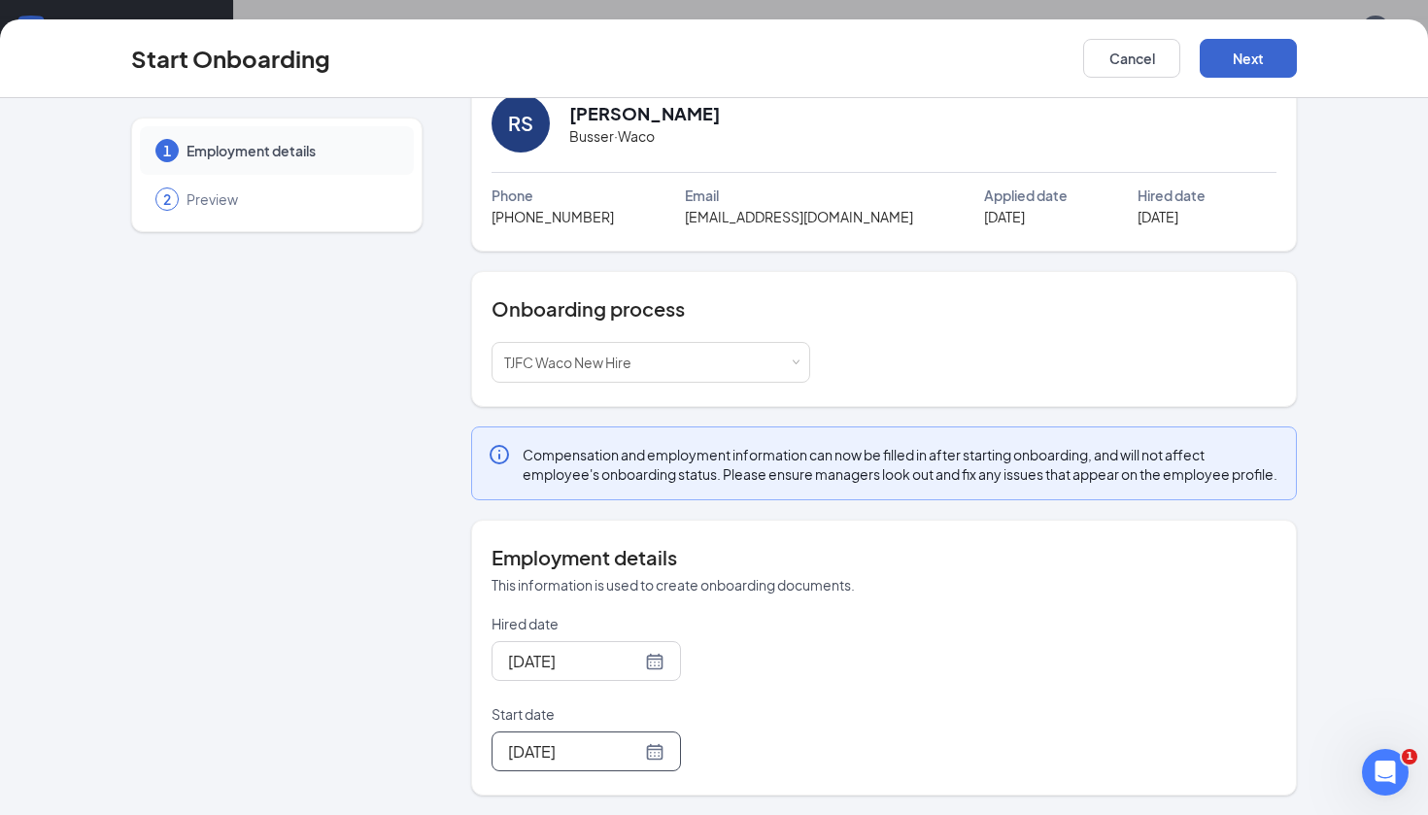
click at [1232, 56] on button "Next" at bounding box center [1247, 58] width 97 height 39
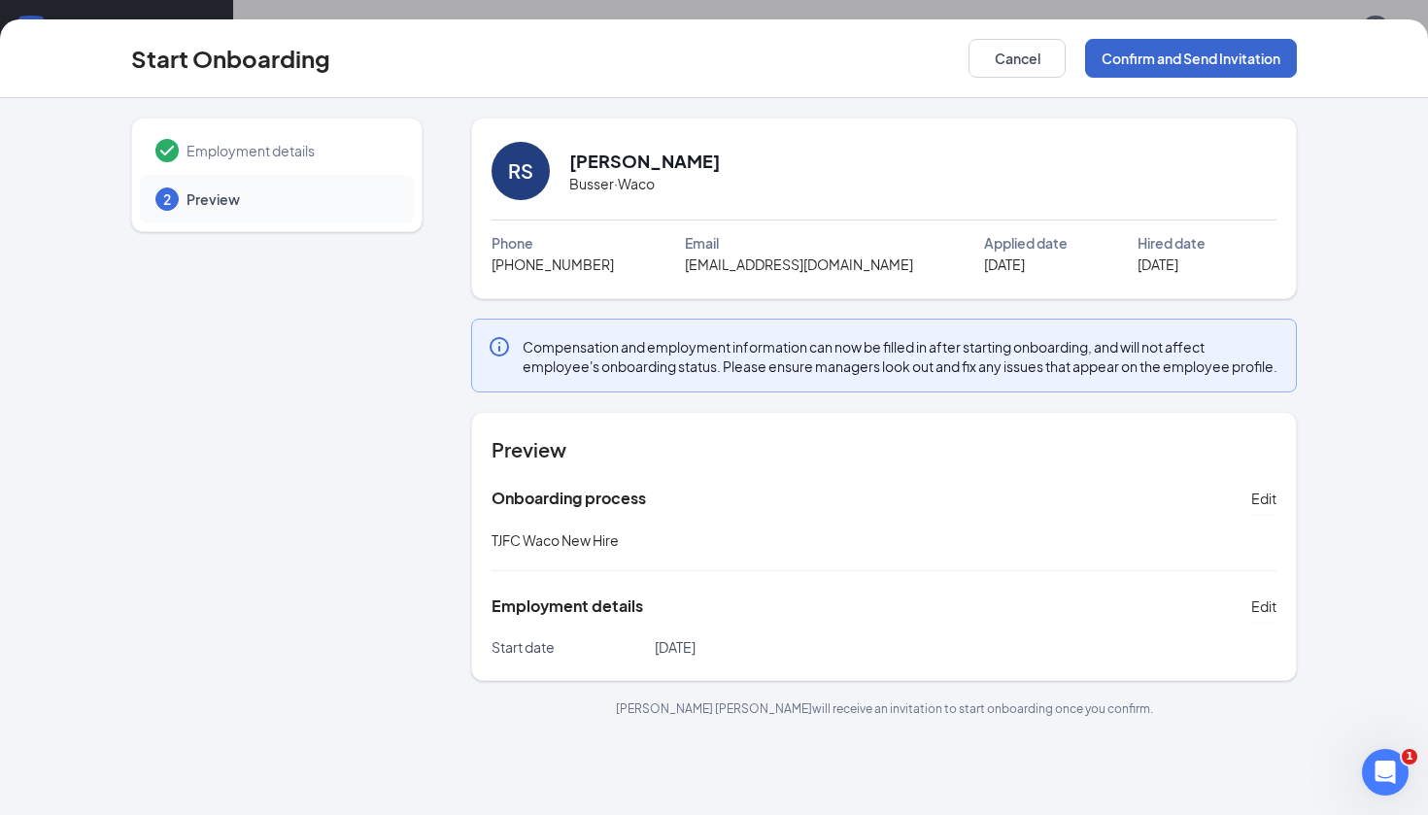
scroll to position [0, 0]
click at [1232, 56] on button "Confirm and Send Invitation" at bounding box center [1191, 58] width 212 height 39
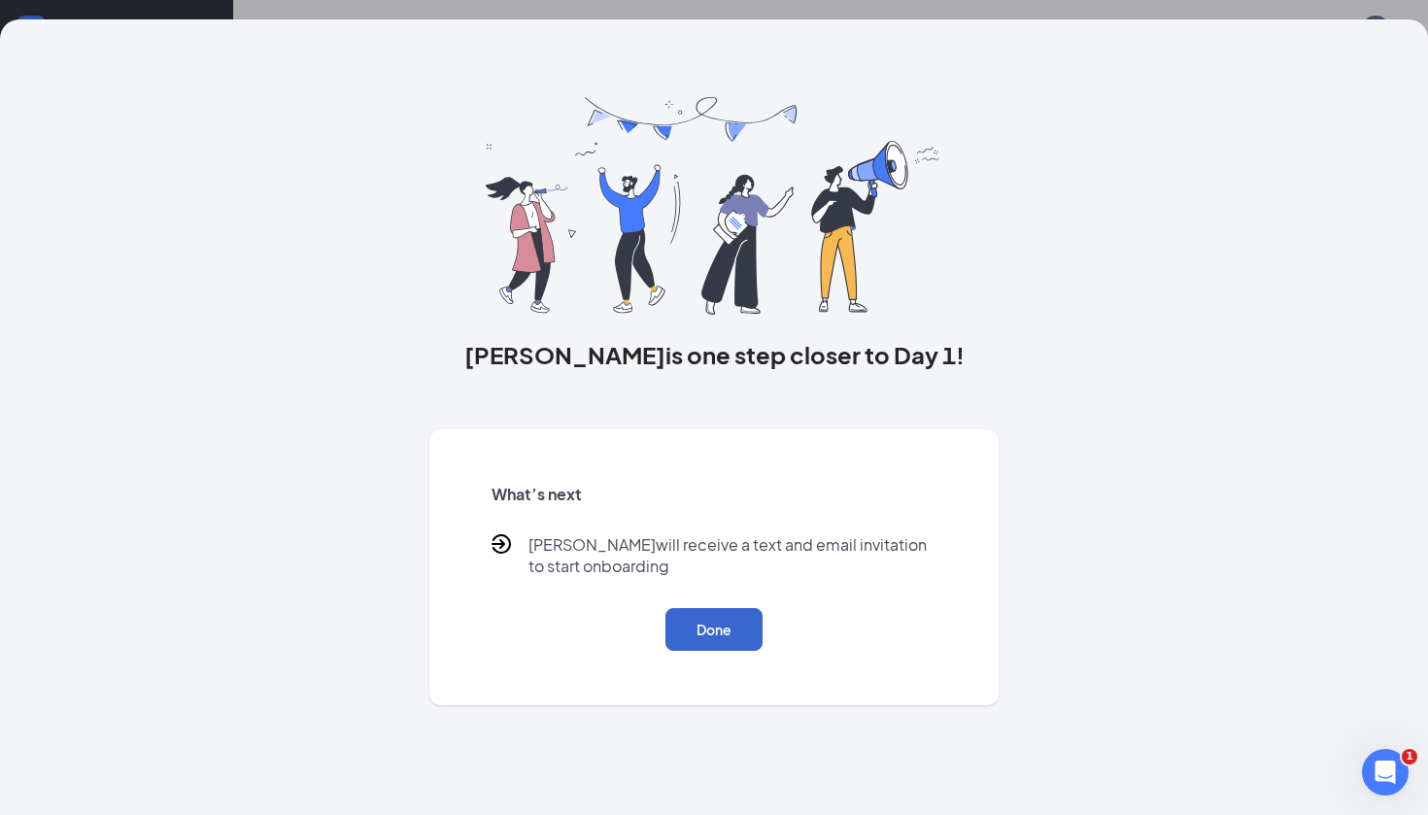
click at [733, 623] on button "Done" at bounding box center [713, 629] width 97 height 43
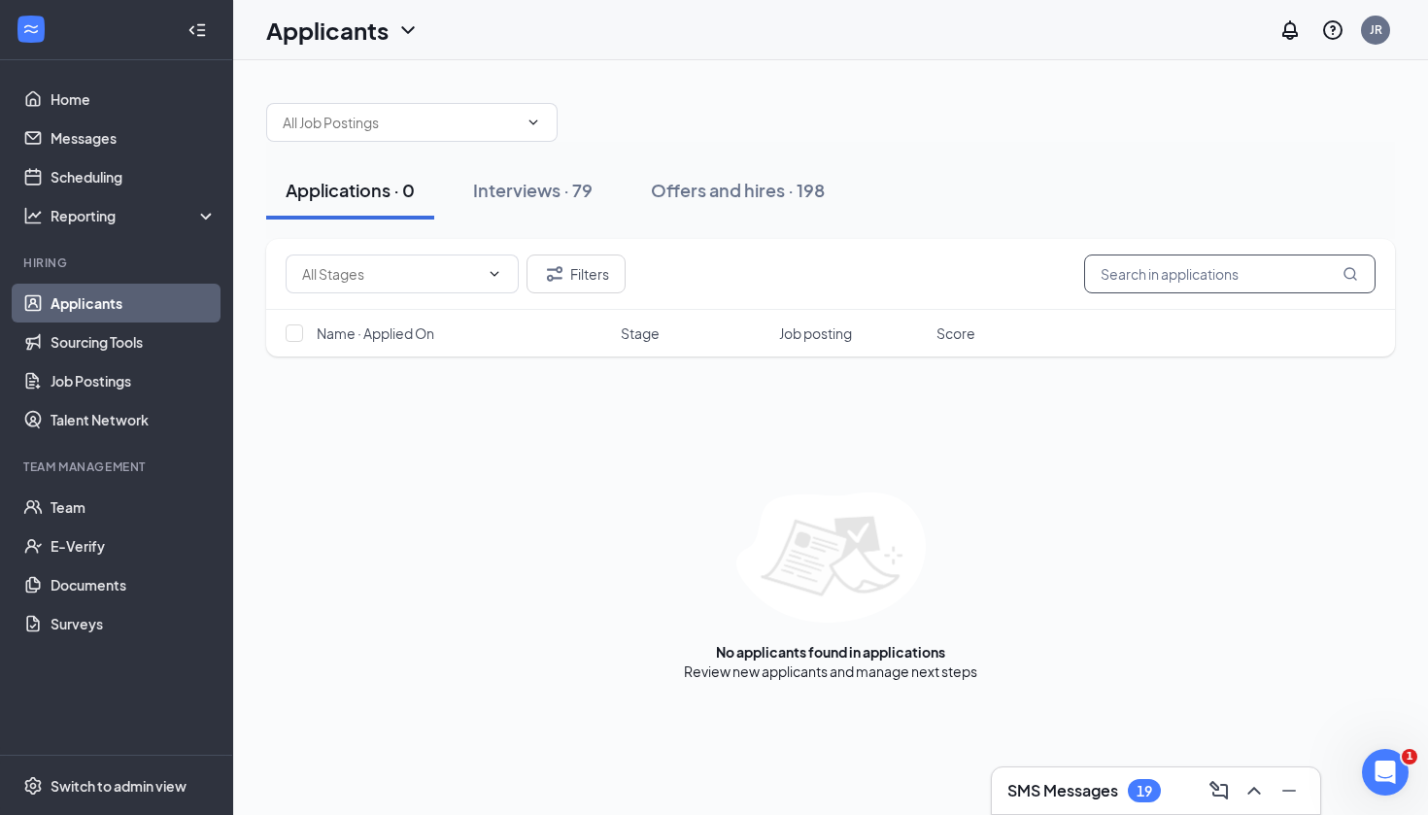
click at [1147, 280] on input "text" at bounding box center [1229, 273] width 291 height 39
type input "r"
click at [504, 134] on span at bounding box center [411, 122] width 291 height 39
click at [532, 120] on icon "ChevronDown" at bounding box center [533, 123] width 16 height 16
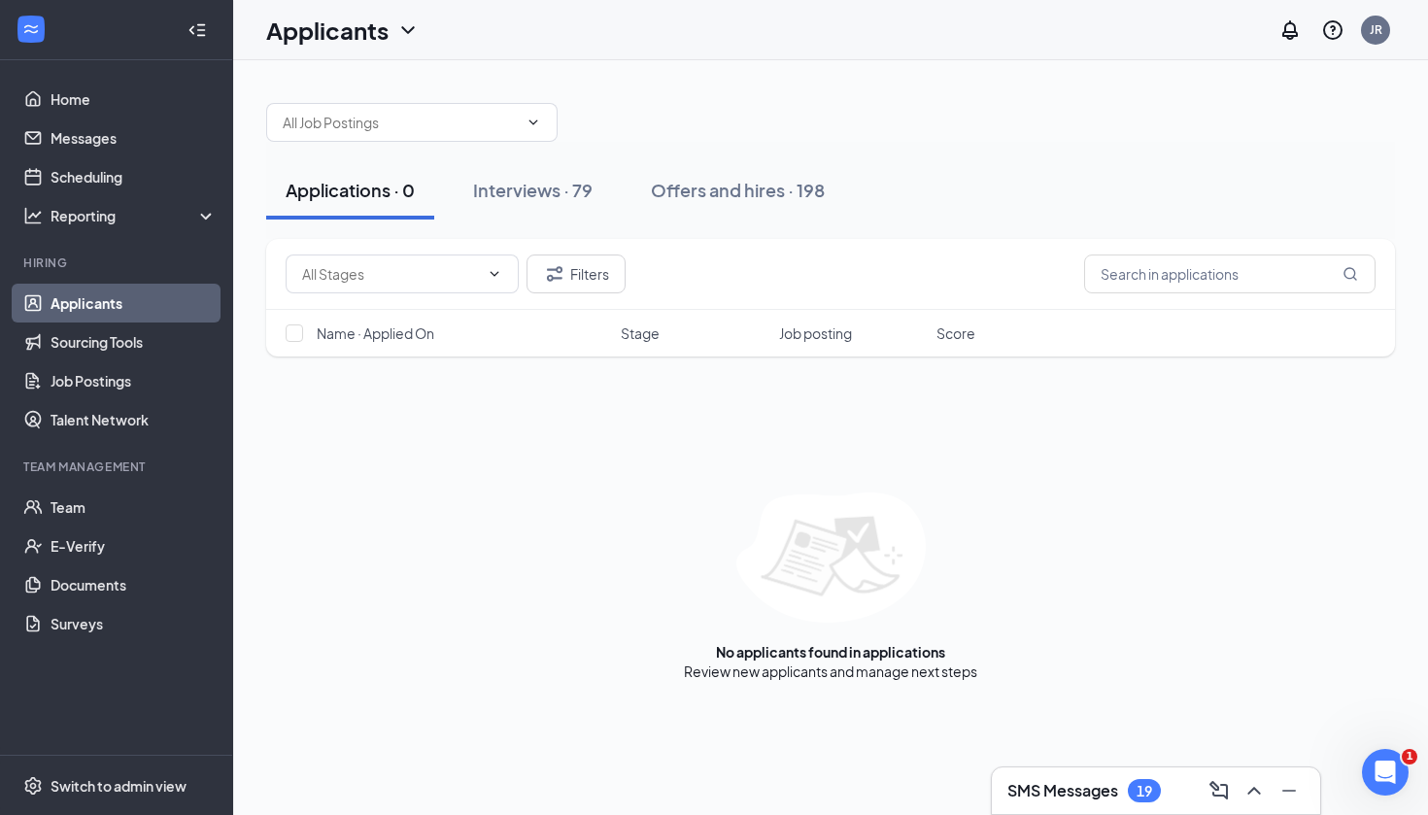
click at [517, 97] on div at bounding box center [830, 113] width 1129 height 58
click at [510, 128] on input "text" at bounding box center [400, 122] width 235 height 21
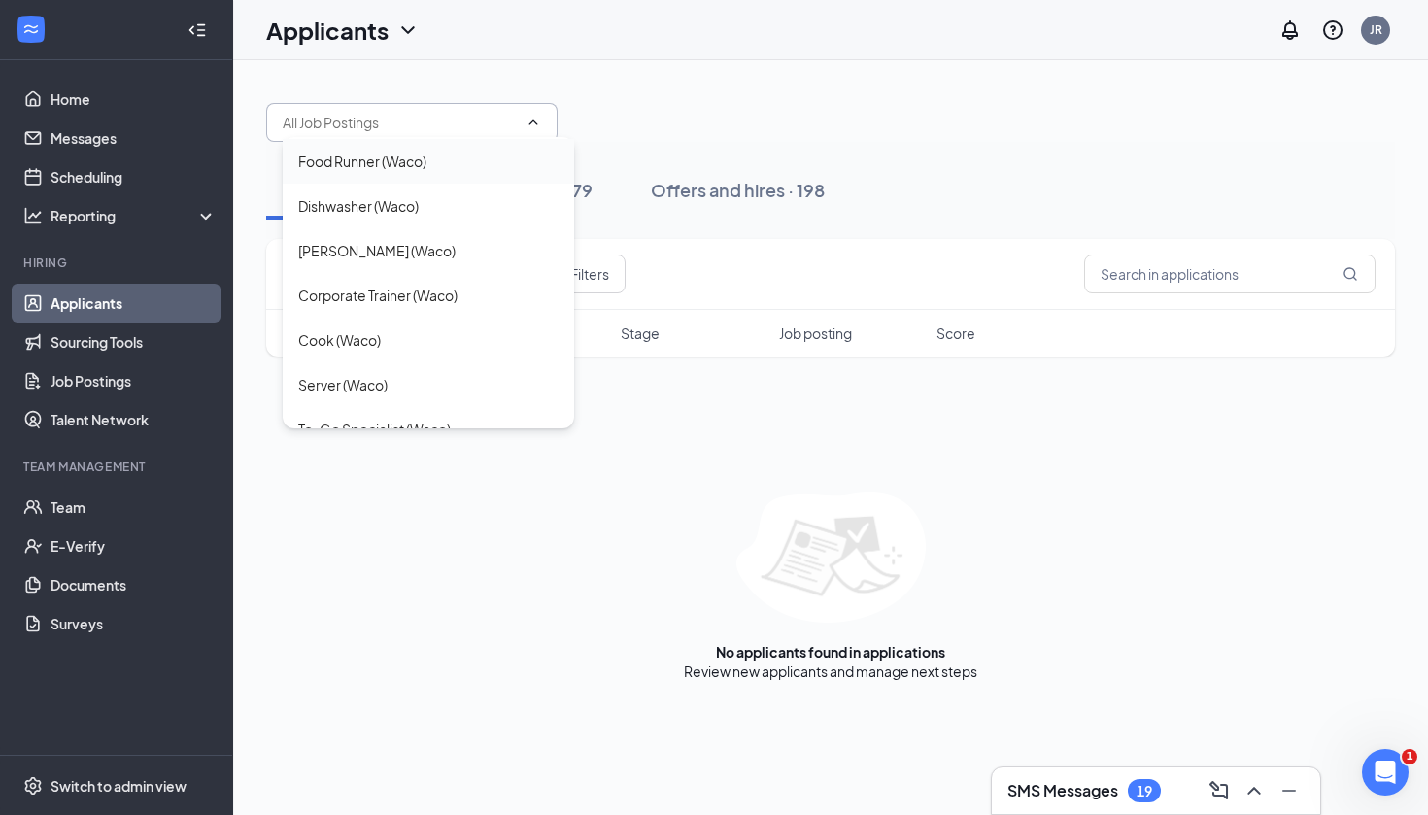
scroll to position [135, 0]
click at [391, 346] on div "Cook (Waco)" at bounding box center [428, 336] width 260 height 21
type input "Cook (Waco)"
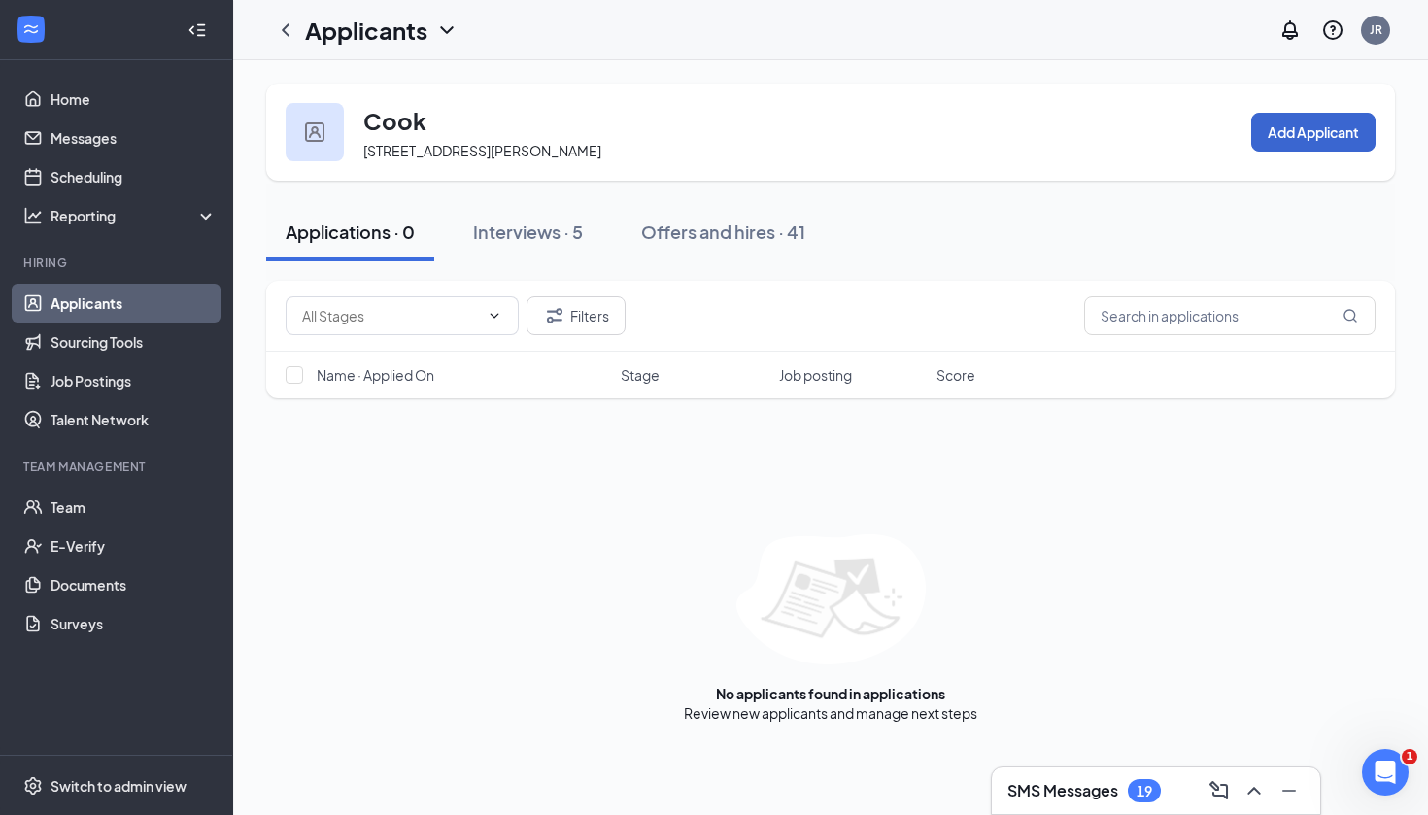
click at [1263, 136] on button "Add Applicant" at bounding box center [1313, 132] width 124 height 39
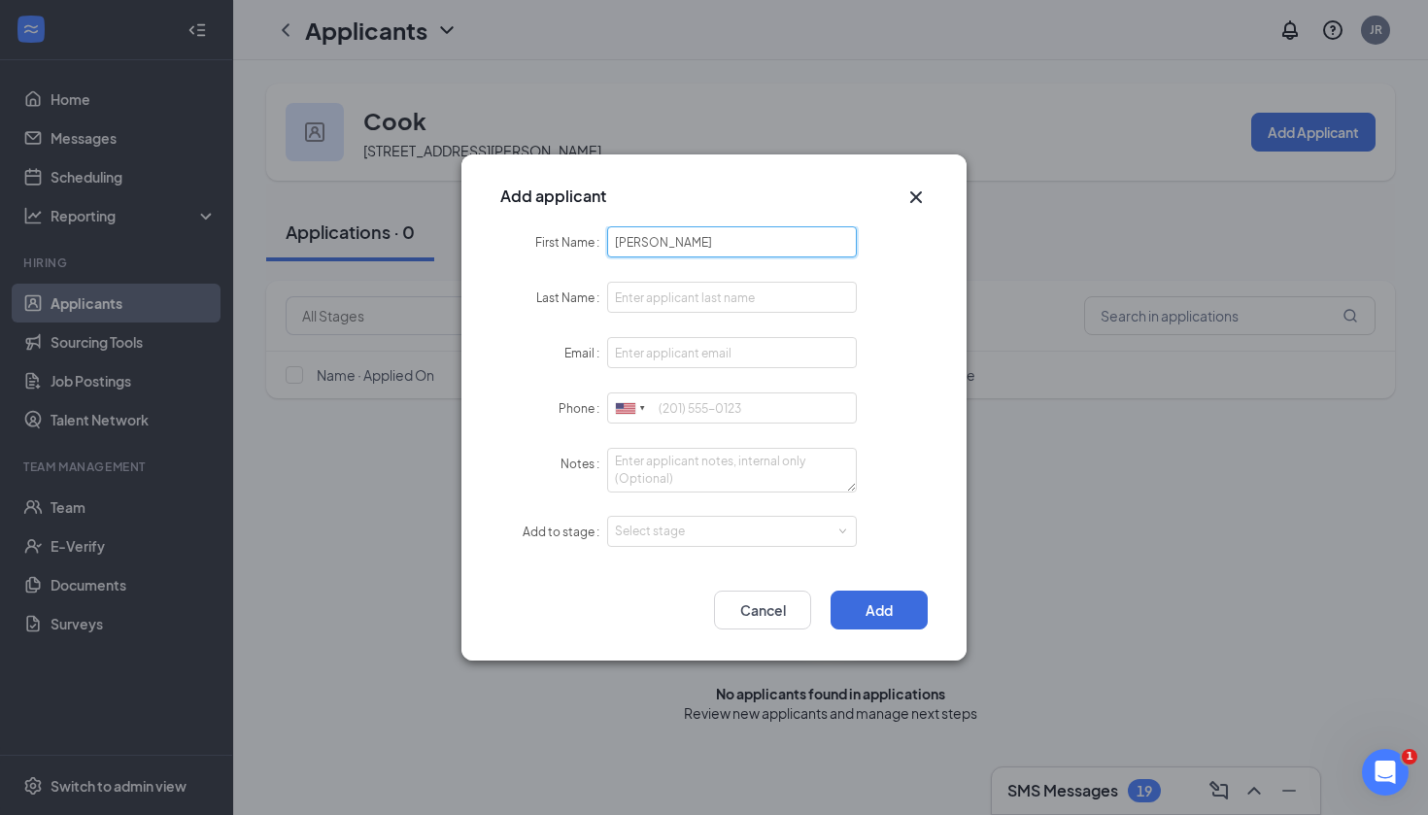
type input "Rafaela"
click at [757, 297] on input "Last Name" at bounding box center [732, 297] width 250 height 31
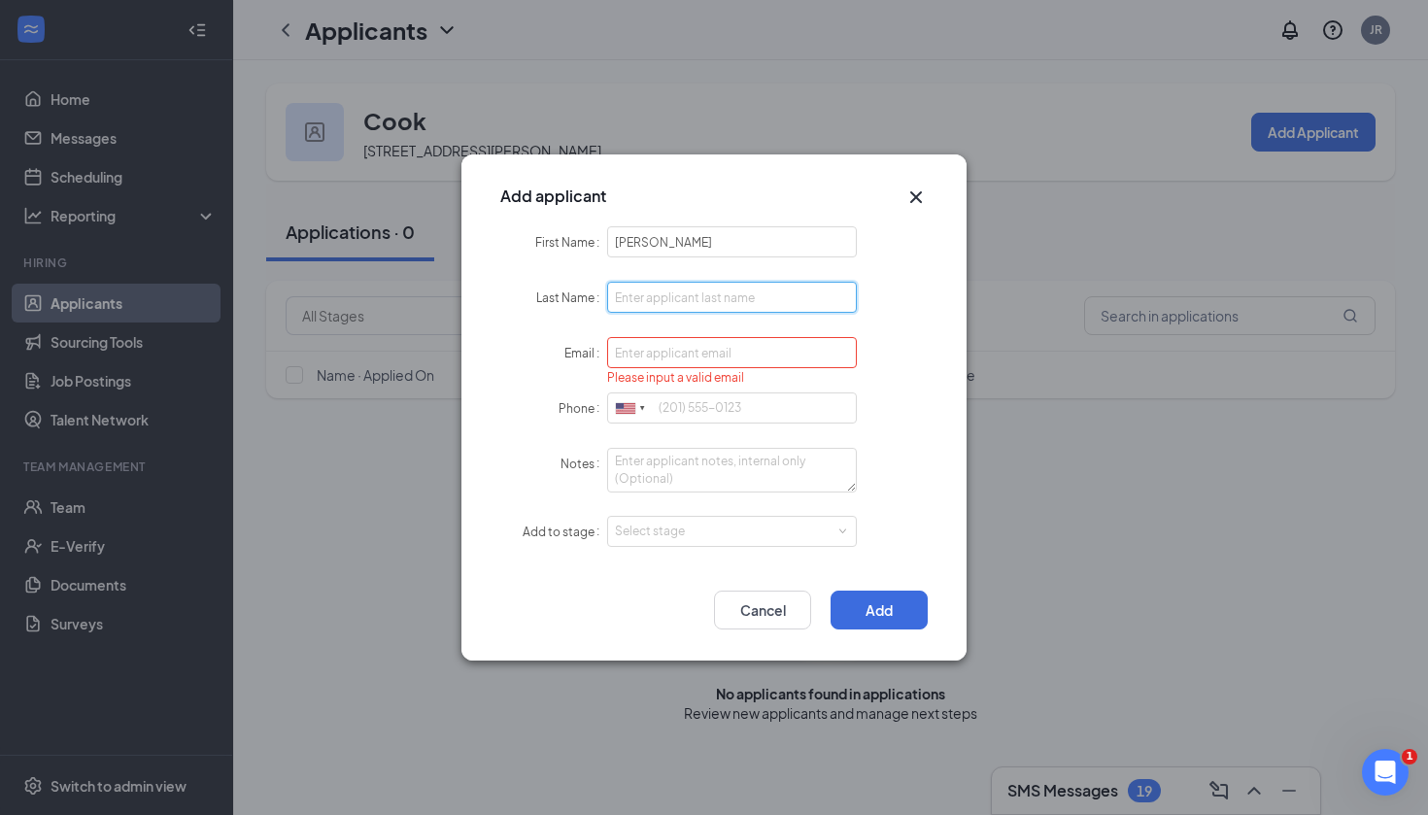
click at [686, 306] on input "Last Name" at bounding box center [732, 297] width 250 height 31
type input "Arteaga"
click at [718, 352] on input "Email" at bounding box center [732, 352] width 250 height 31
type input "zarteaga54321@gmail.com"
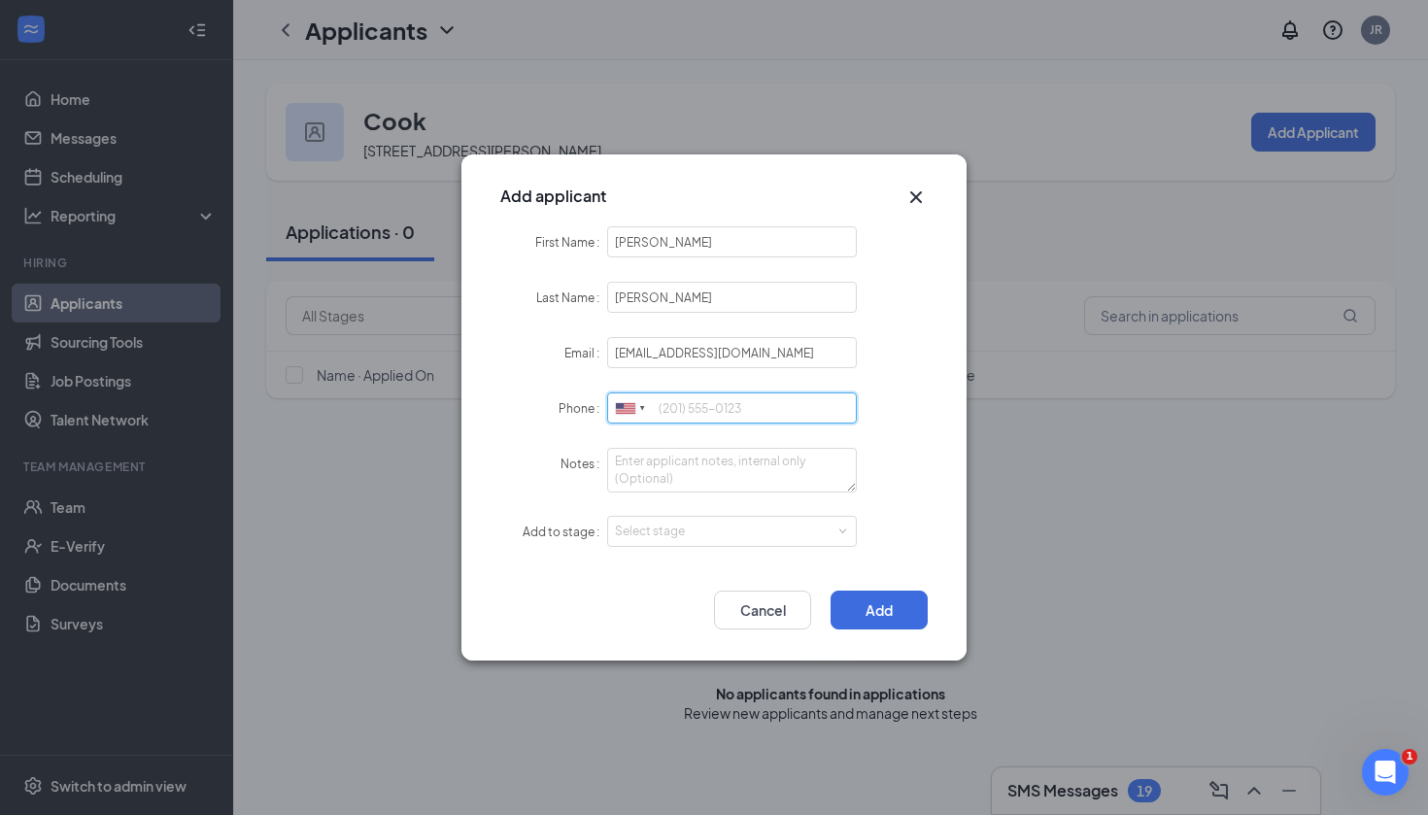
click at [681, 399] on input "Phone" at bounding box center [732, 407] width 250 height 31
type input "2545344299"
click at [694, 531] on div "Select stage" at bounding box center [727, 531] width 225 height 19
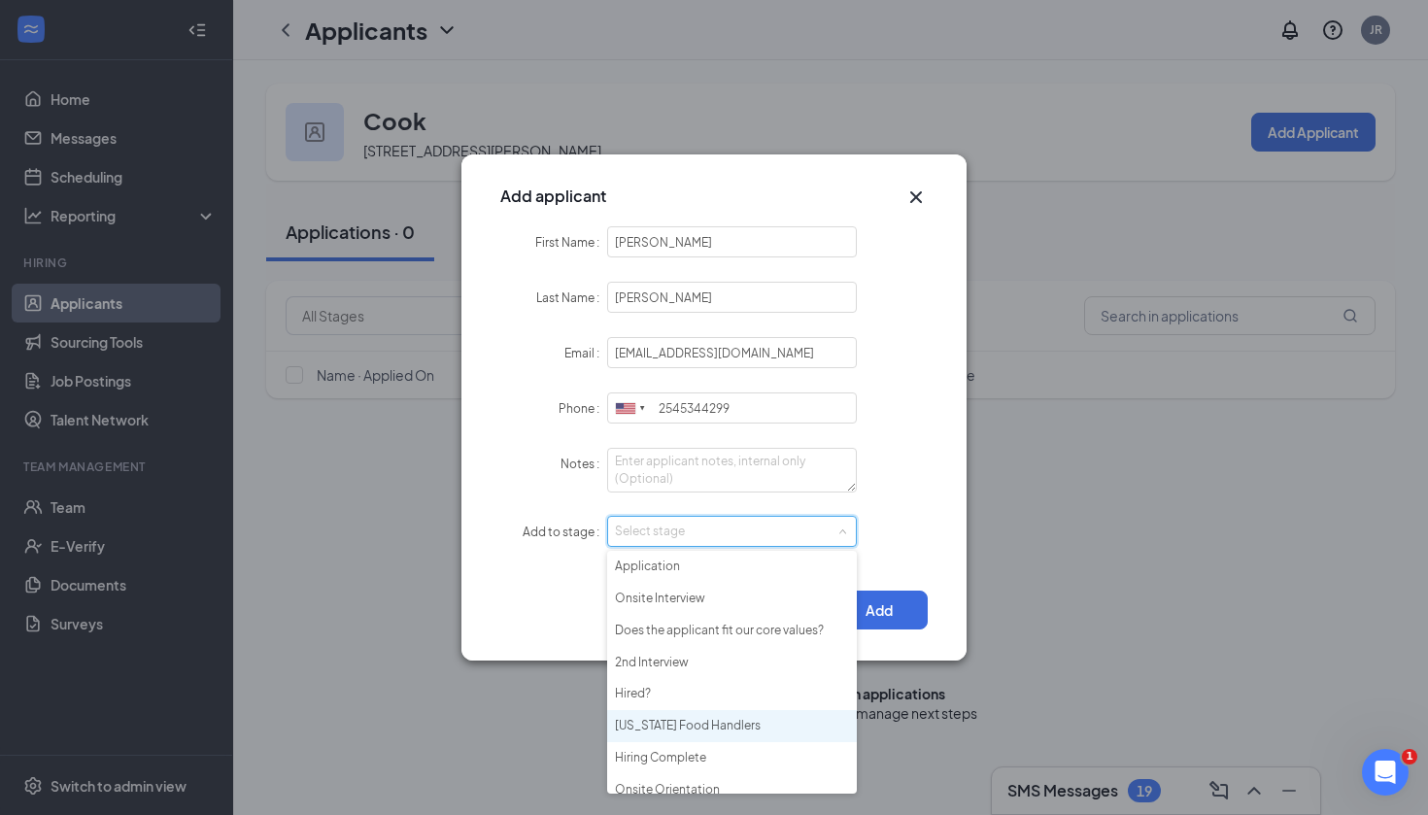
click at [671, 729] on li "Texas Food Handlers" at bounding box center [732, 726] width 250 height 32
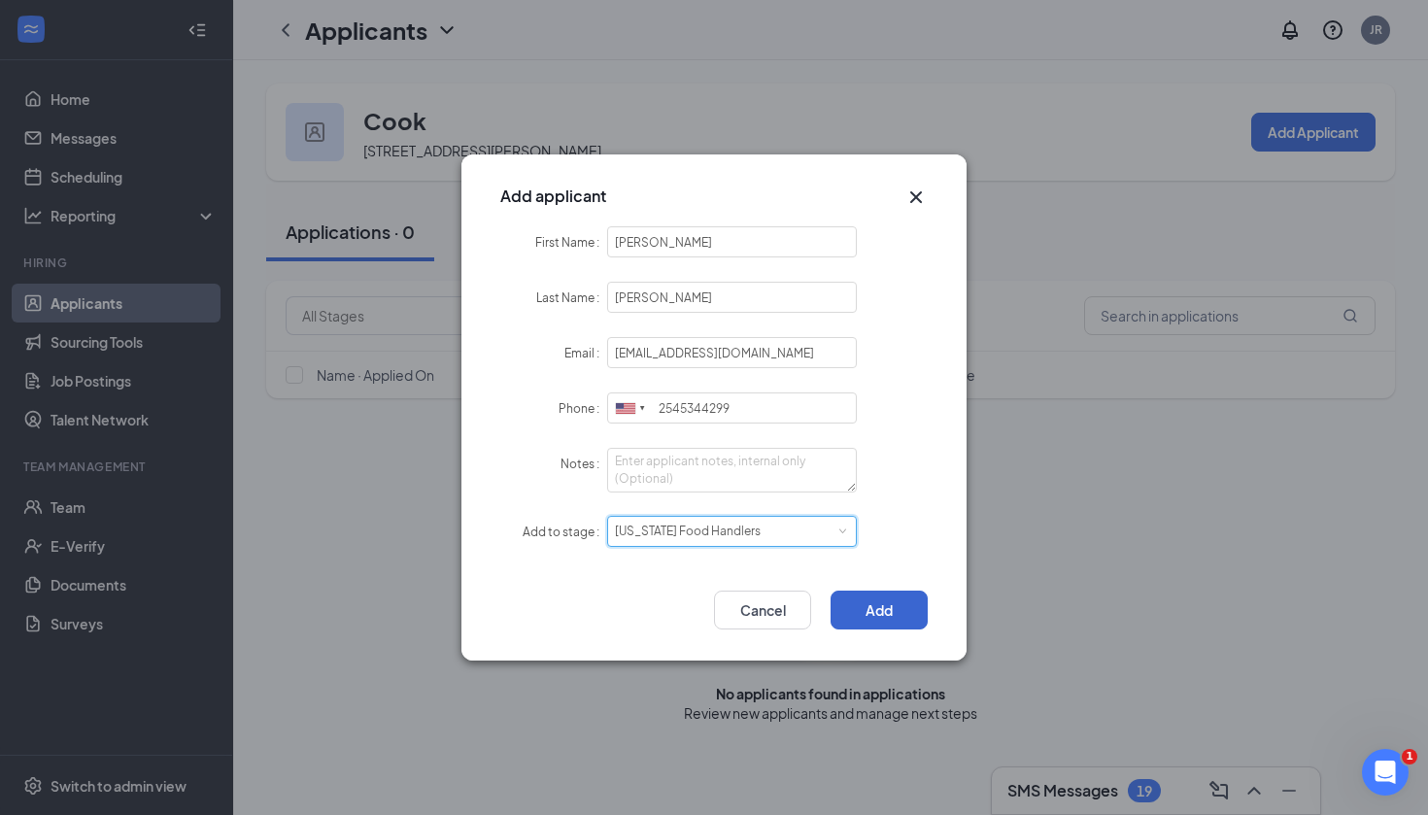
click at [866, 608] on button "Add" at bounding box center [878, 610] width 97 height 39
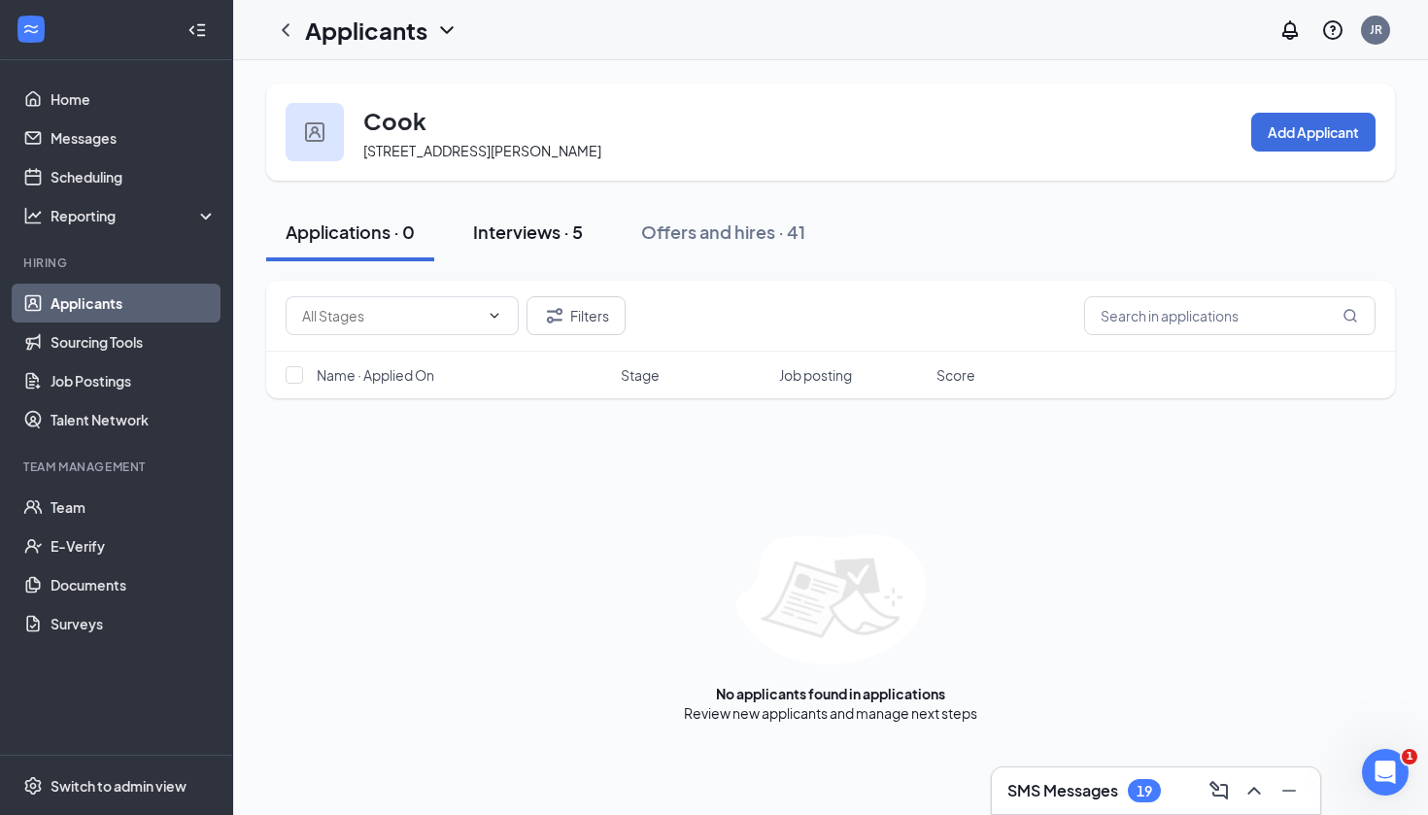
click at [526, 229] on div "Interviews · 5" at bounding box center [528, 231] width 110 height 24
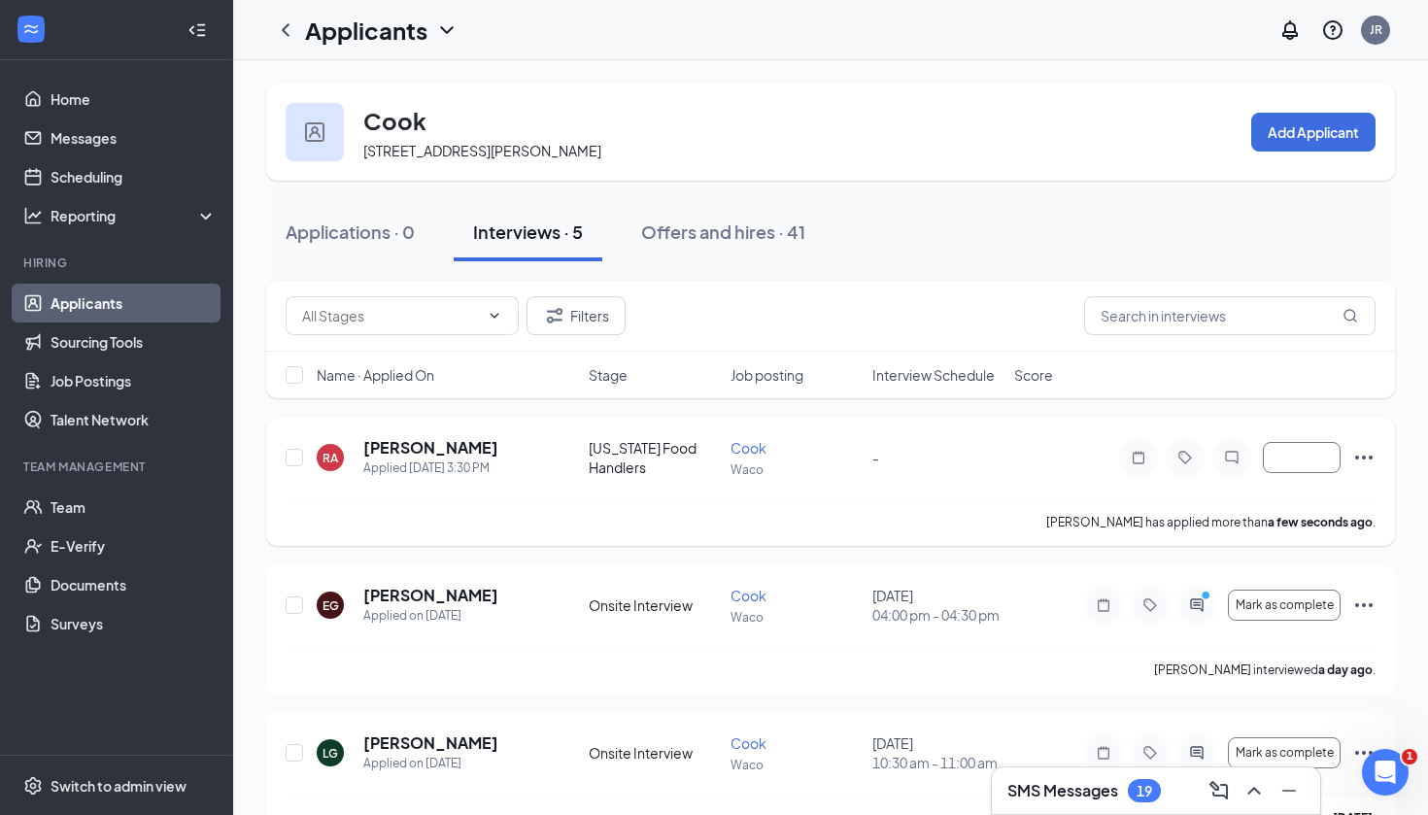
click at [1364, 460] on icon "Ellipses" at bounding box center [1363, 457] width 23 height 23
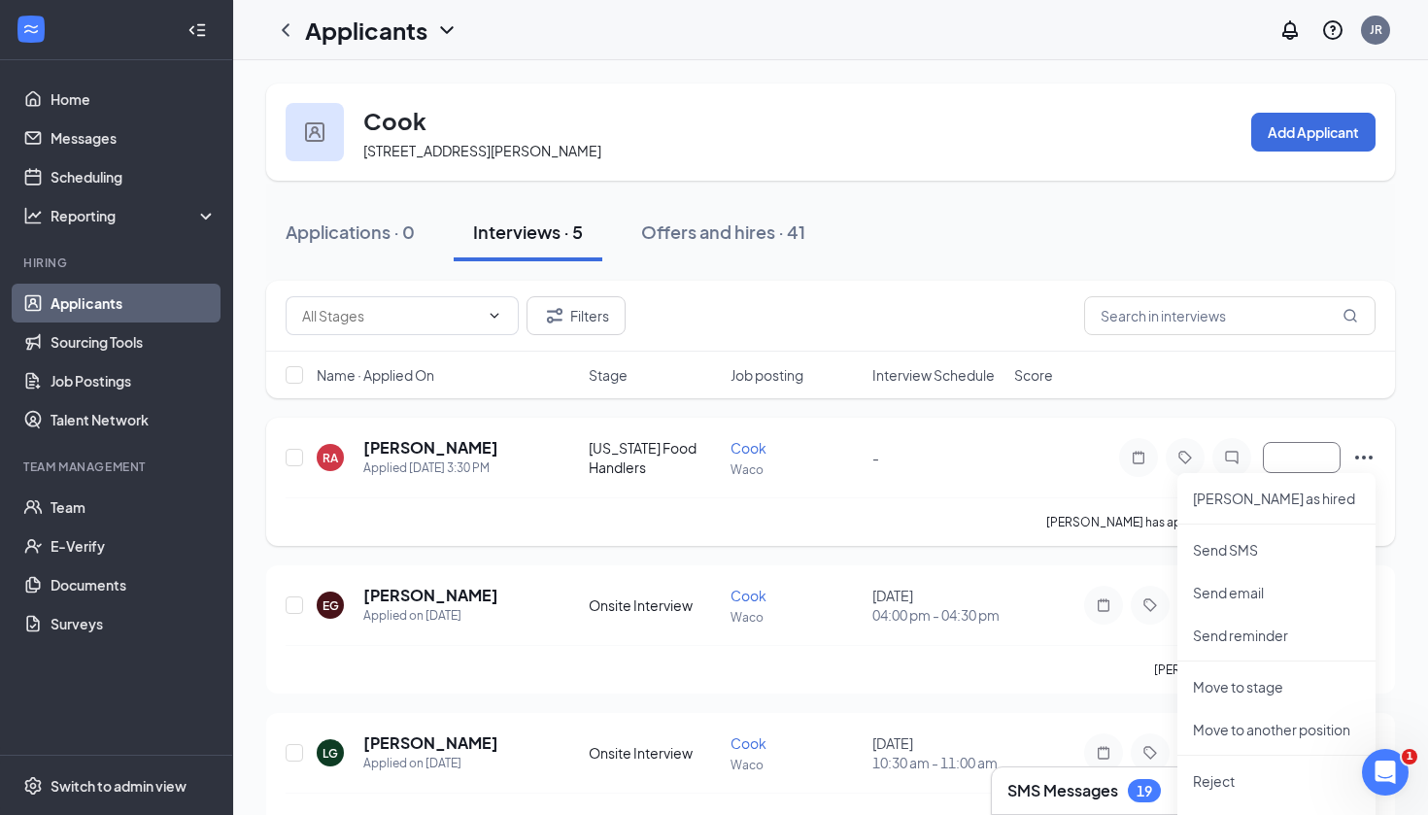
click at [1059, 462] on div "RA Rafaela Arteaga Applied Today 3:30 PM Texas Food Handlers Cook Waco - Mark a…" at bounding box center [831, 467] width 1090 height 60
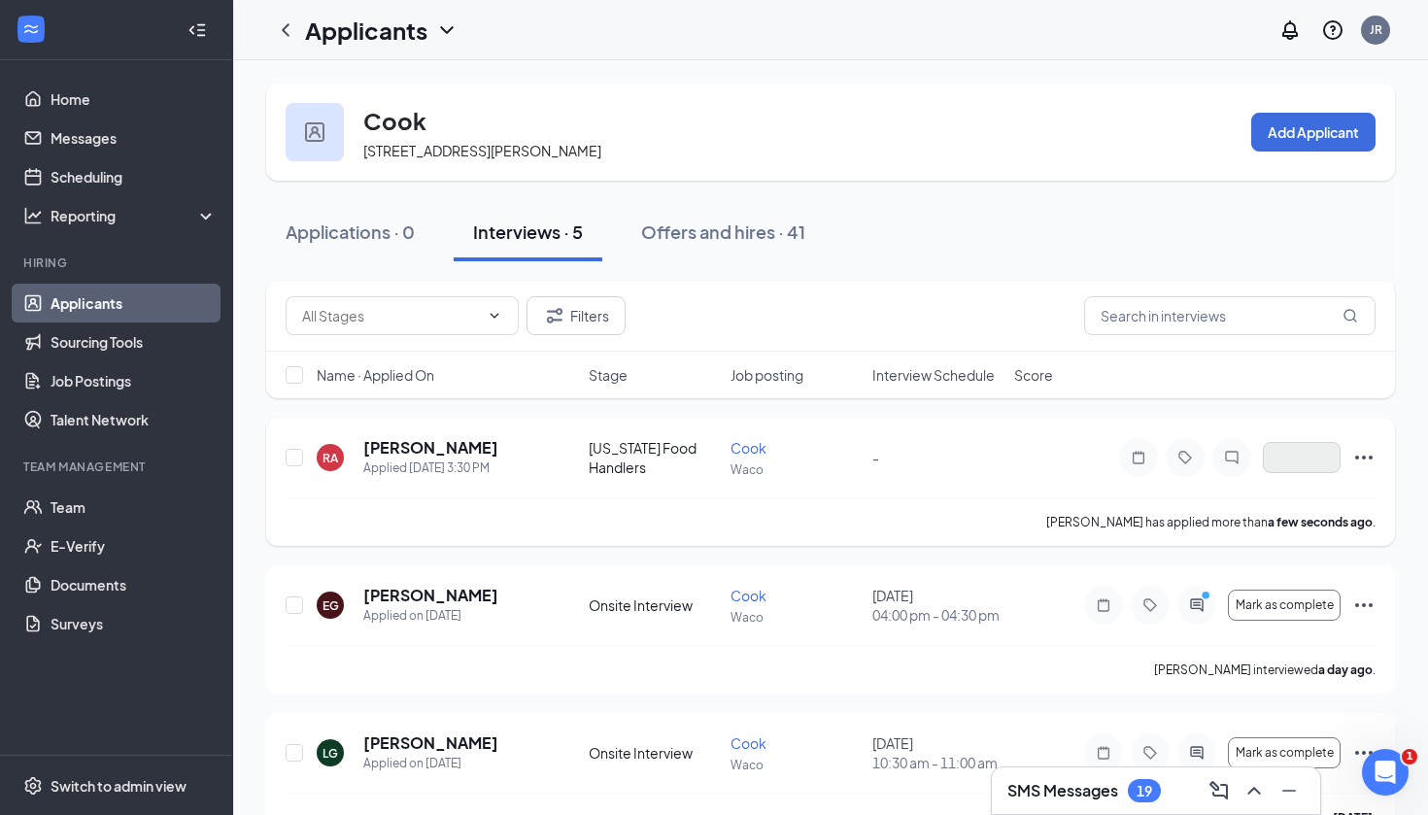
click at [1274, 453] on button "button" at bounding box center [1302, 457] width 78 height 31
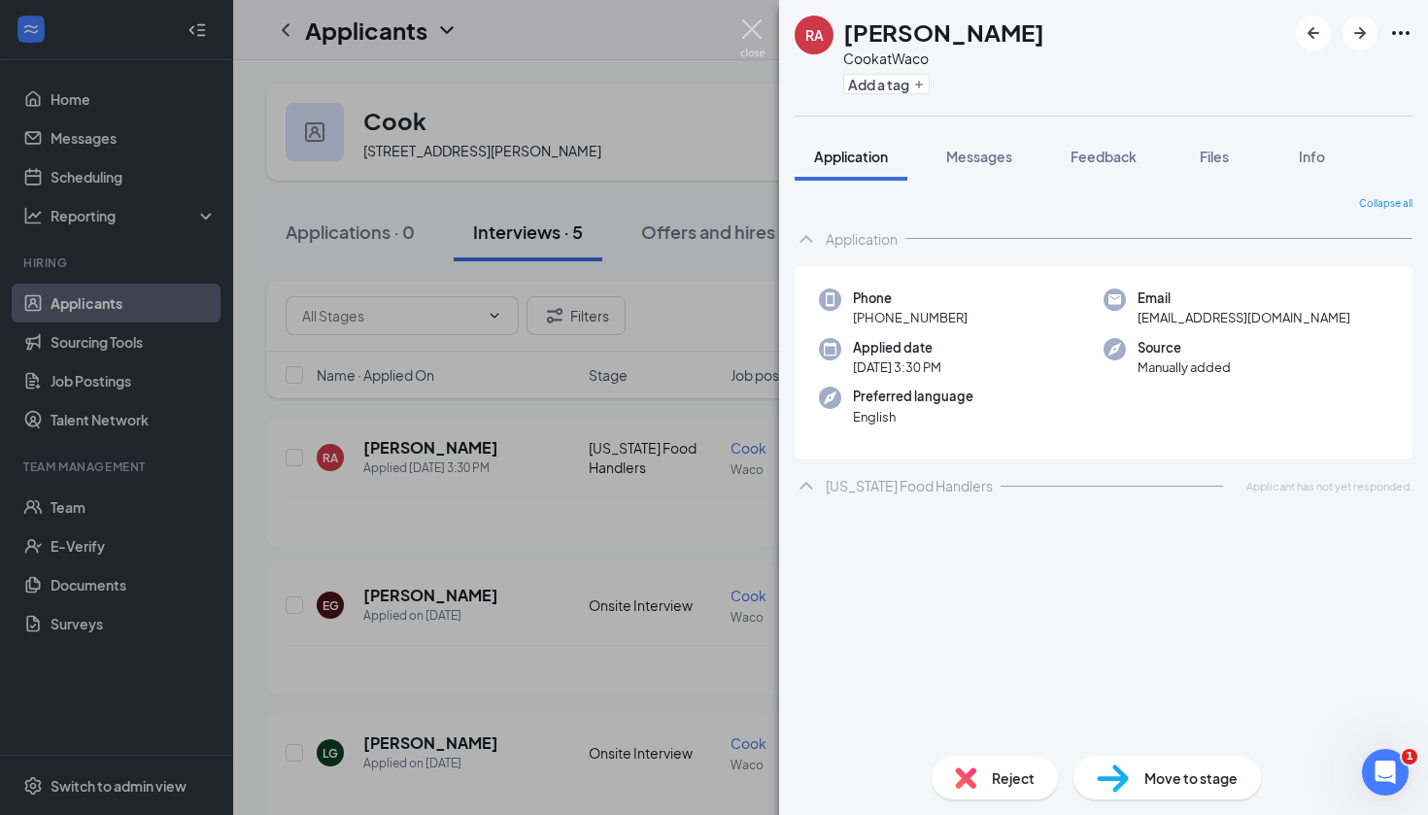
click at [746, 31] on img at bounding box center [752, 38] width 24 height 38
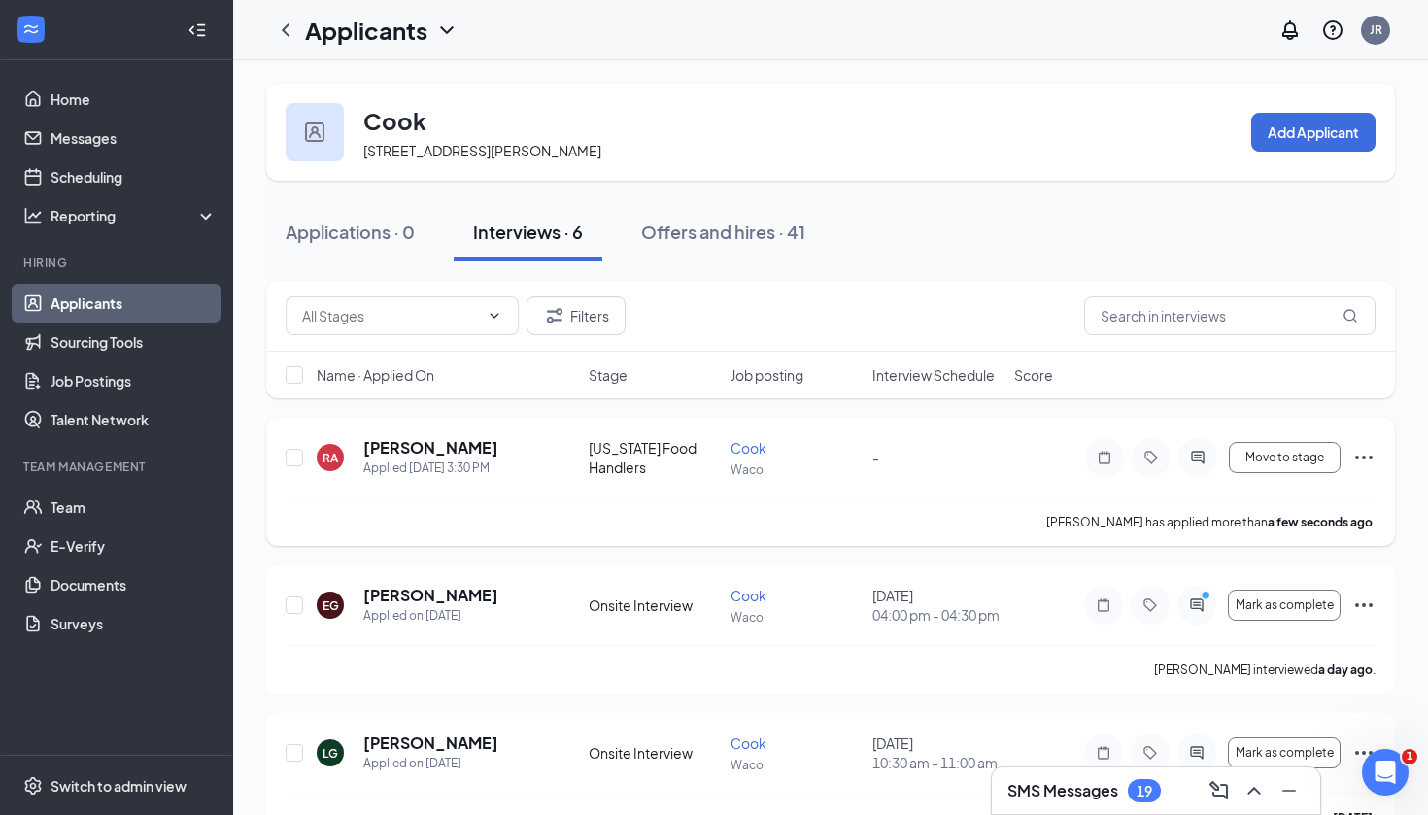
click at [1362, 461] on icon "Ellipses" at bounding box center [1363, 457] width 23 height 23
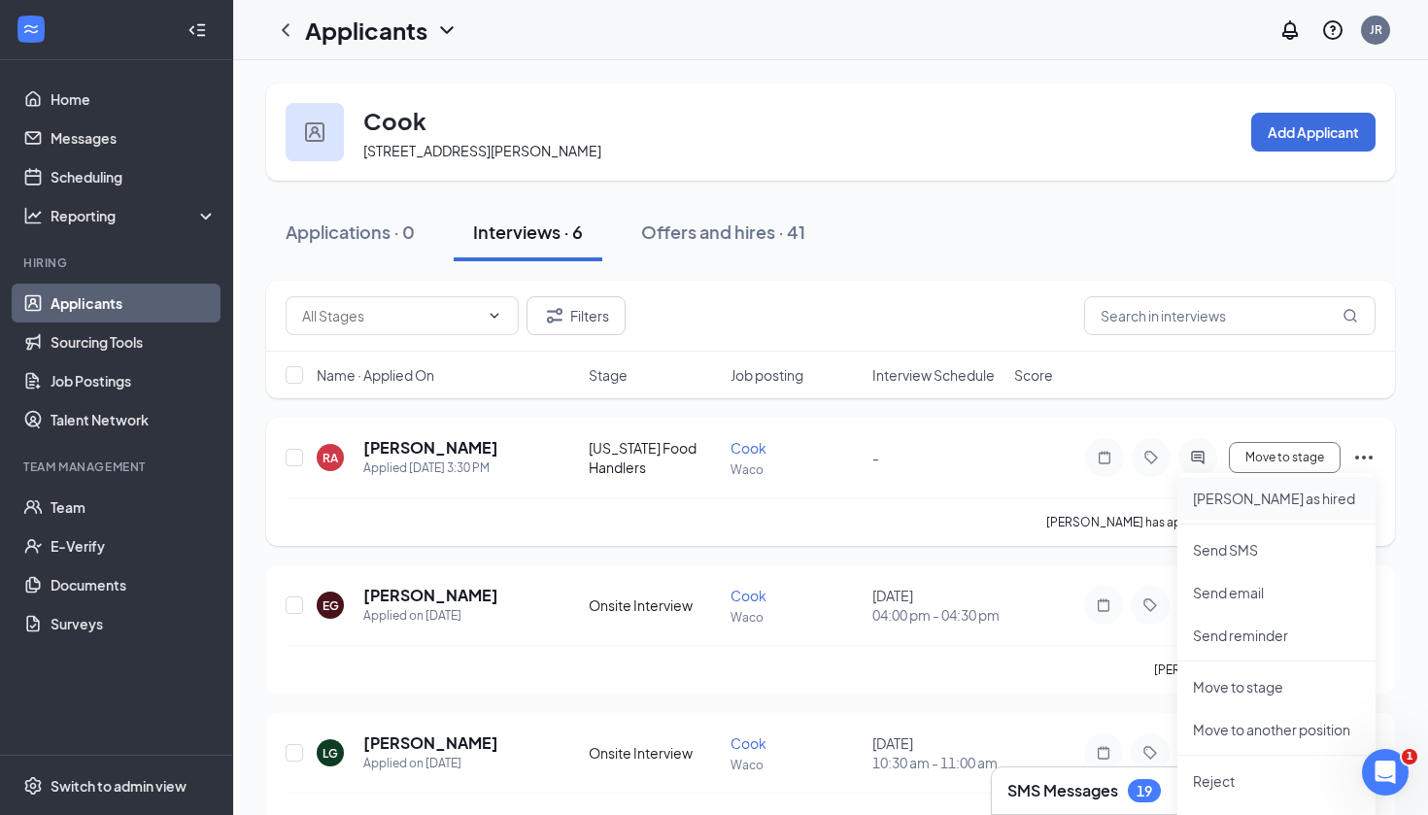
click at [1270, 500] on p "Mark as hired" at bounding box center [1276, 498] width 167 height 19
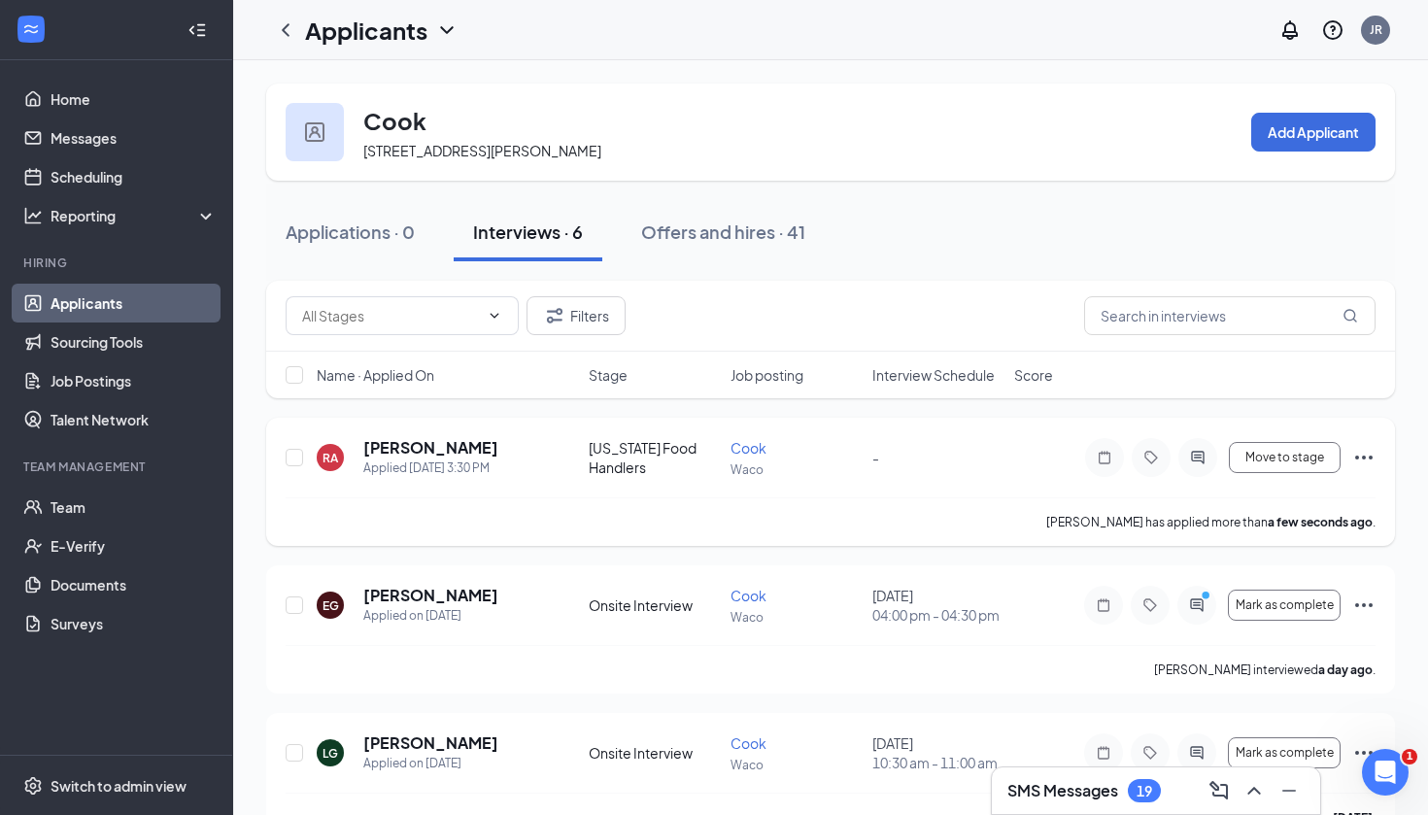
type input "Hiring Complete (final stage)"
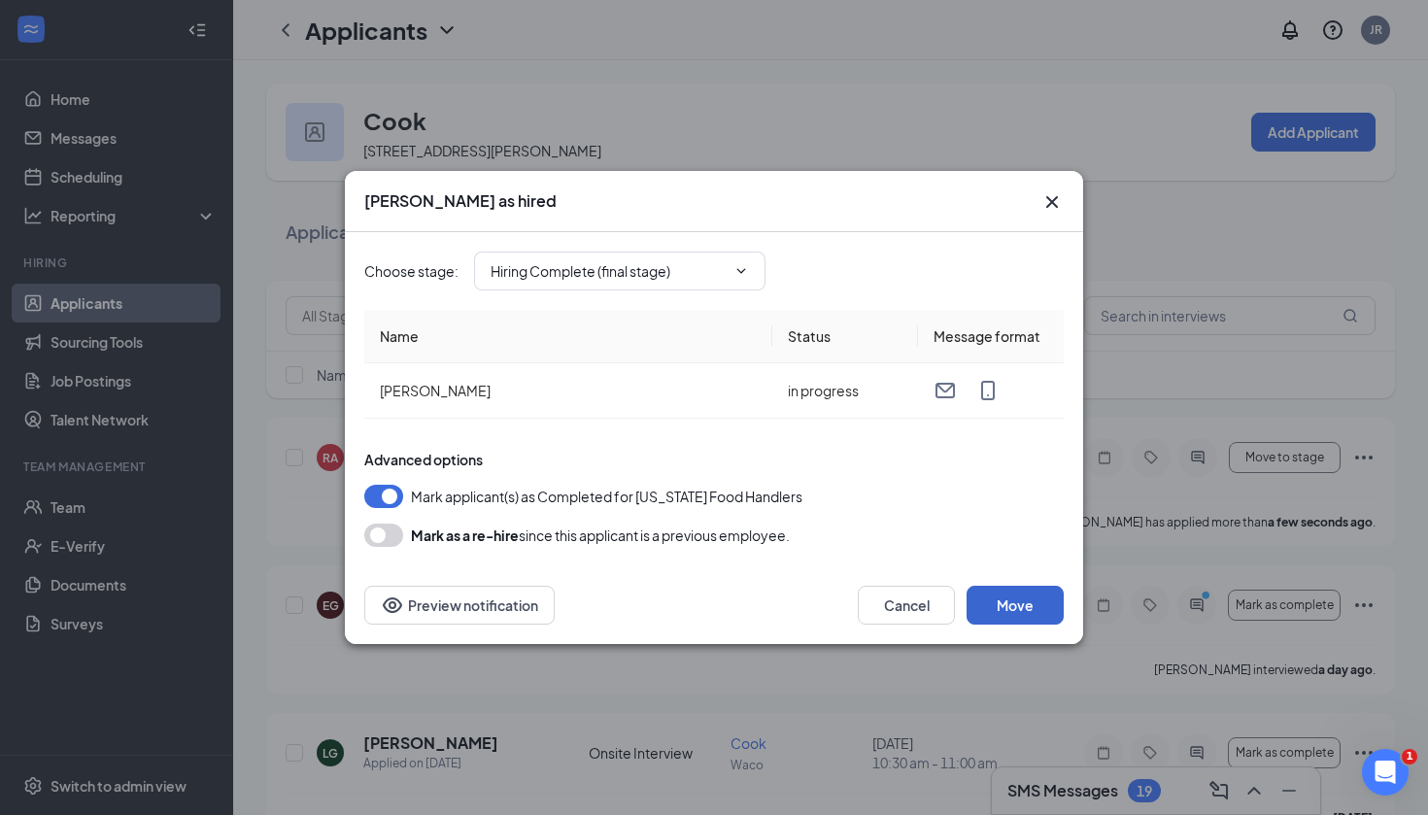
click at [998, 605] on button "Move" at bounding box center [1014, 605] width 97 height 39
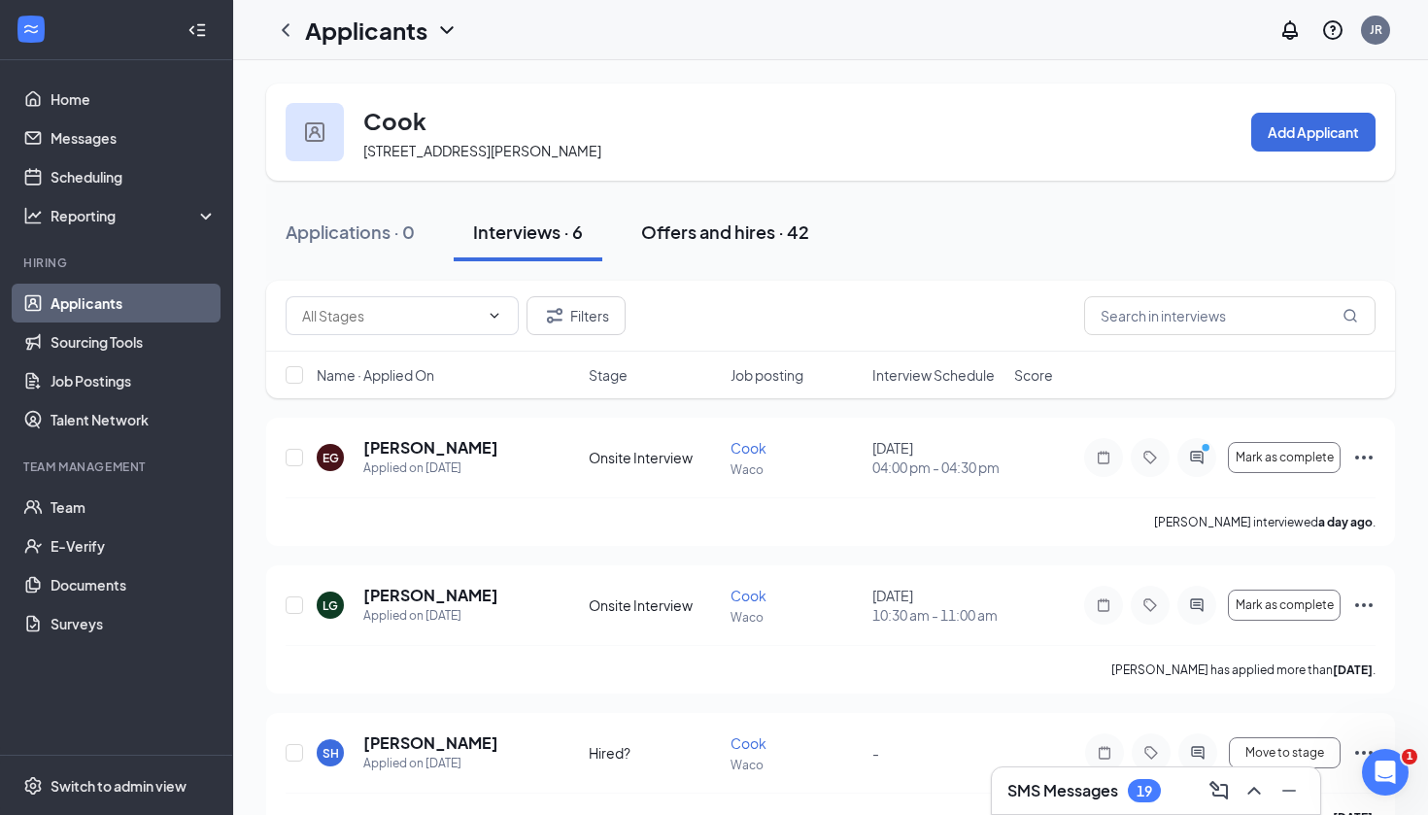
click at [684, 219] on button "Offers and hires · 42" at bounding box center [725, 232] width 207 height 58
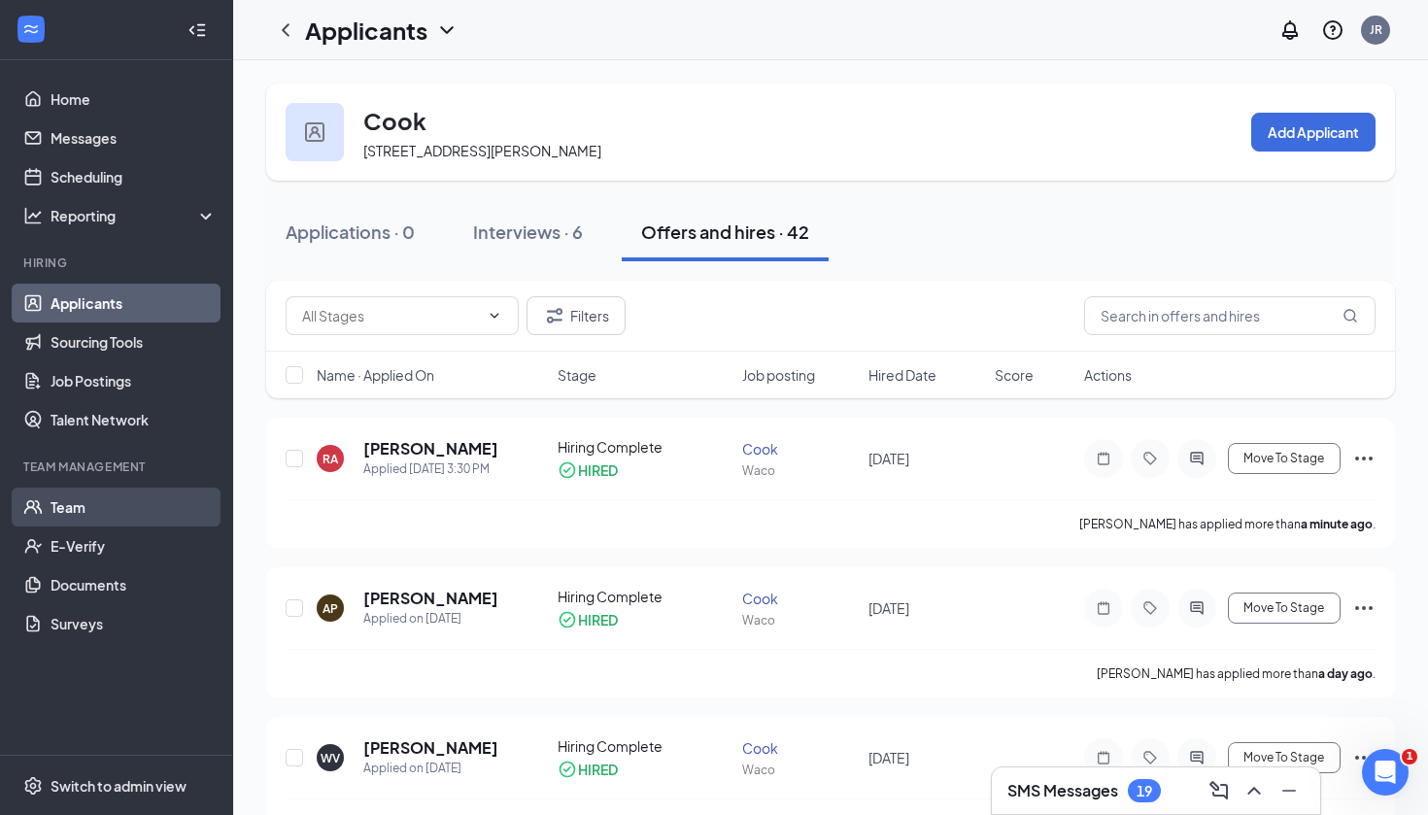
click at [72, 501] on link "Team" at bounding box center [134, 507] width 166 height 39
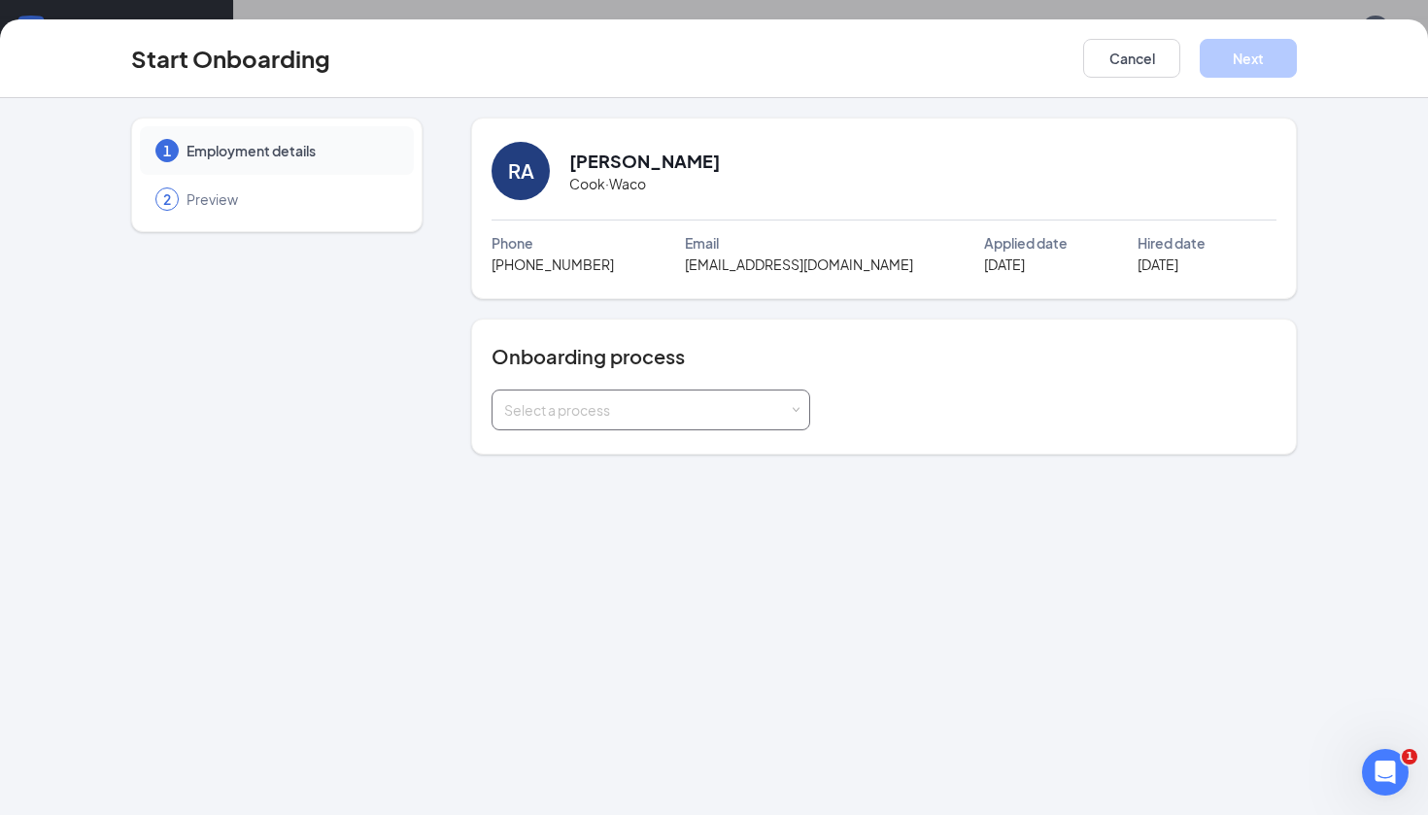
click at [786, 414] on div "Select a process" at bounding box center [646, 409] width 285 height 19
click at [772, 447] on li "TJFC Waco New Hire" at bounding box center [650, 451] width 319 height 35
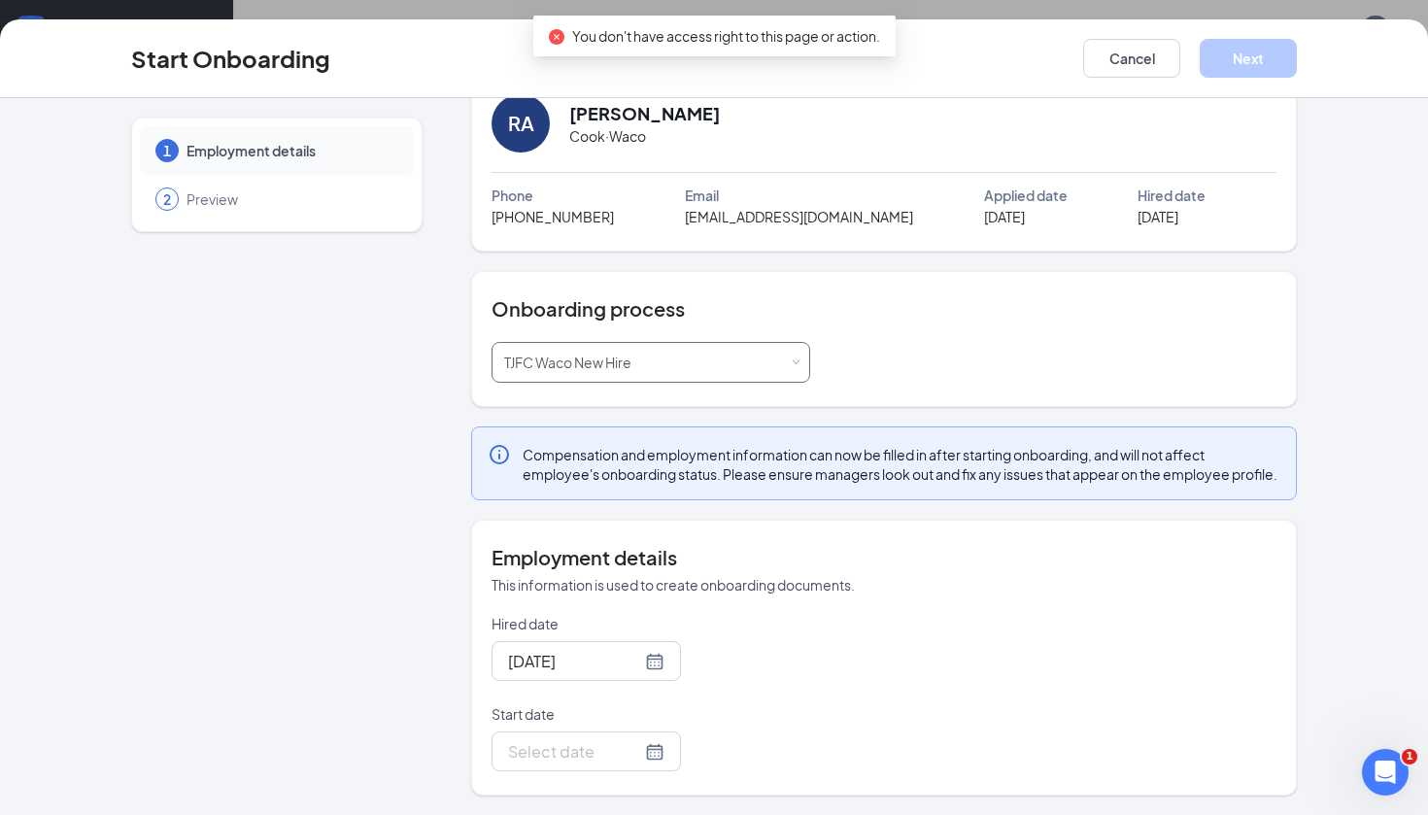
scroll to position [67, 0]
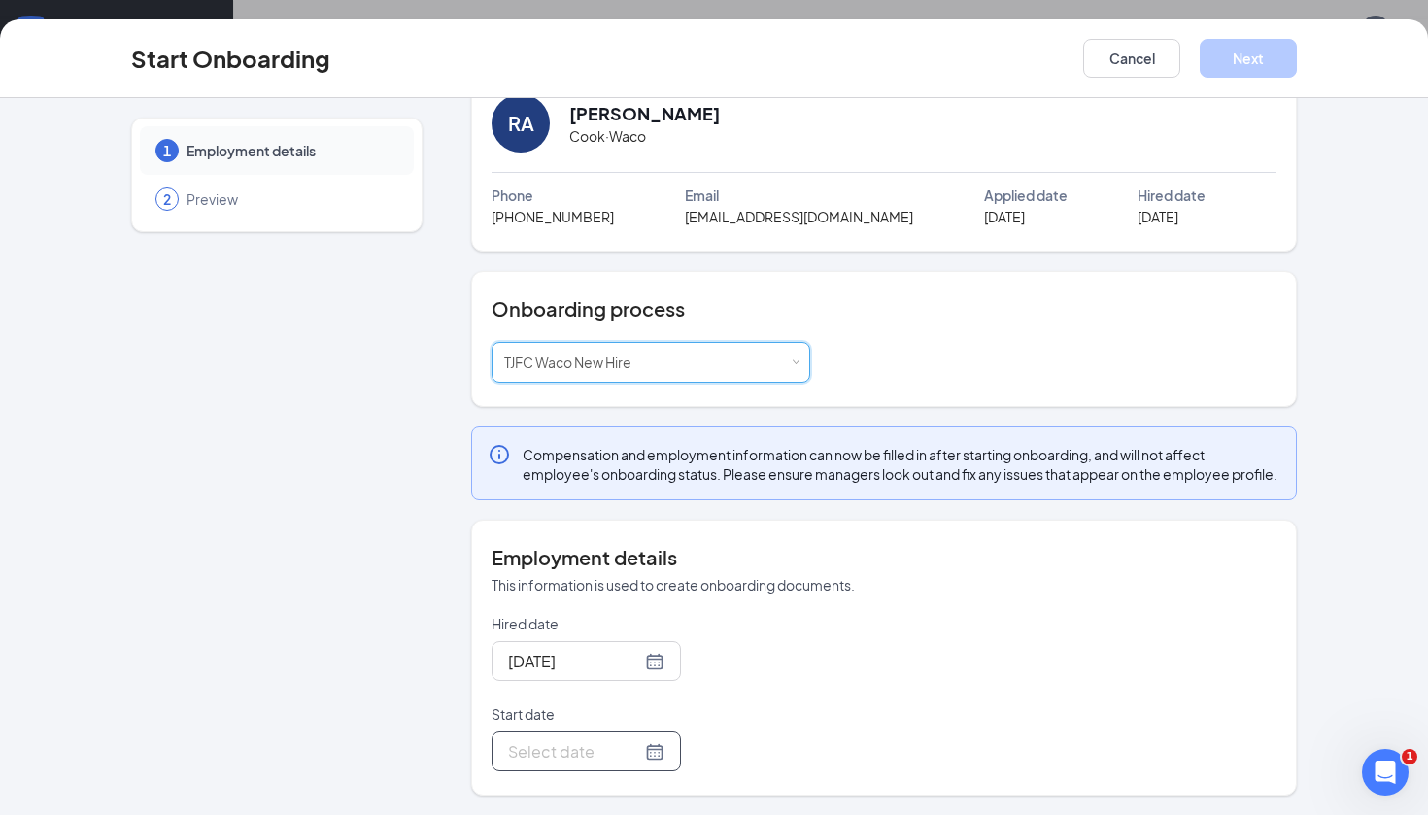
click at [661, 756] on div at bounding box center [585, 751] width 189 height 40
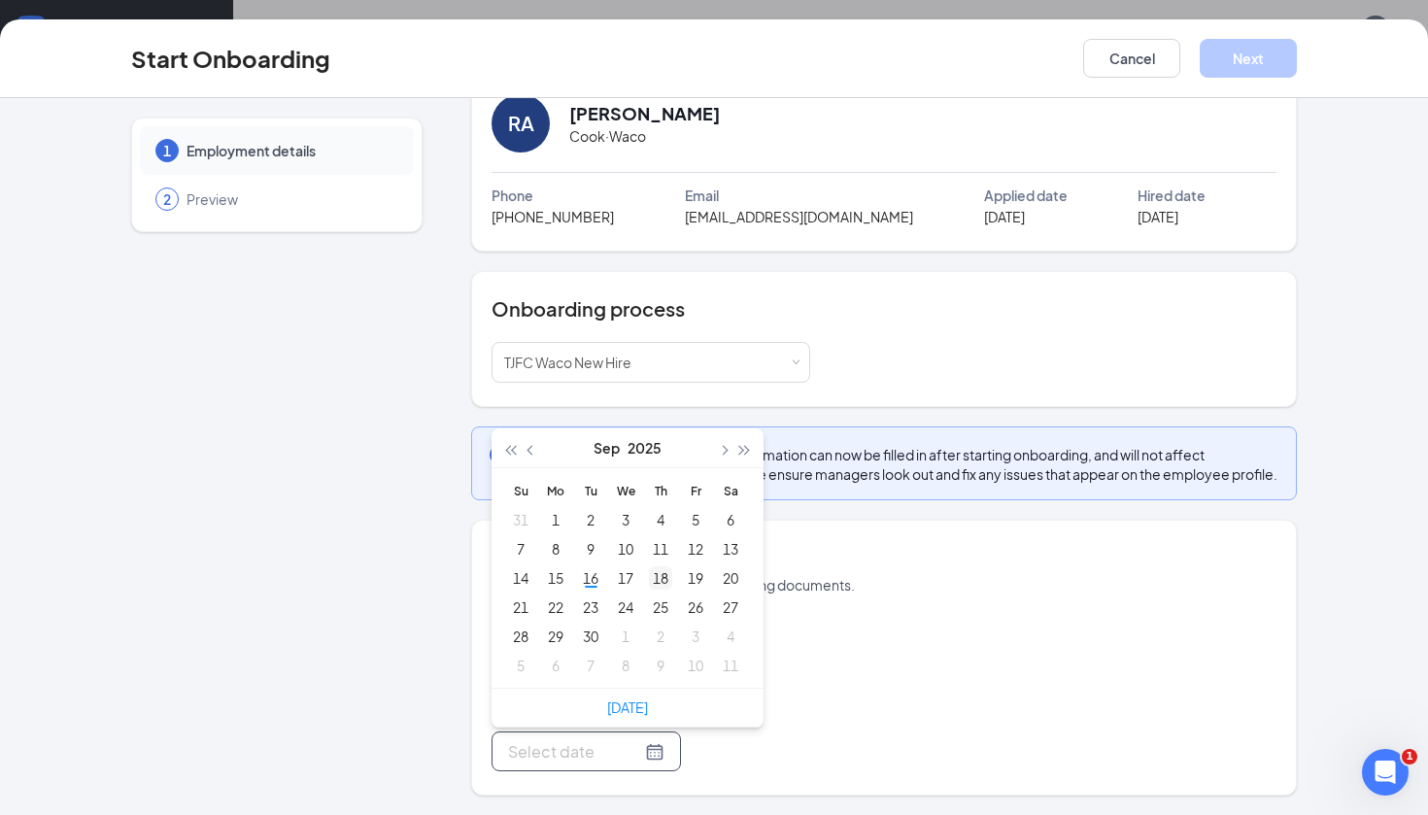
type input "Oct 2, 2025"
type input "Sep 25, 2025"
type input "Sep 18, 2025"
click at [667, 571] on div "18" at bounding box center [660, 577] width 23 height 23
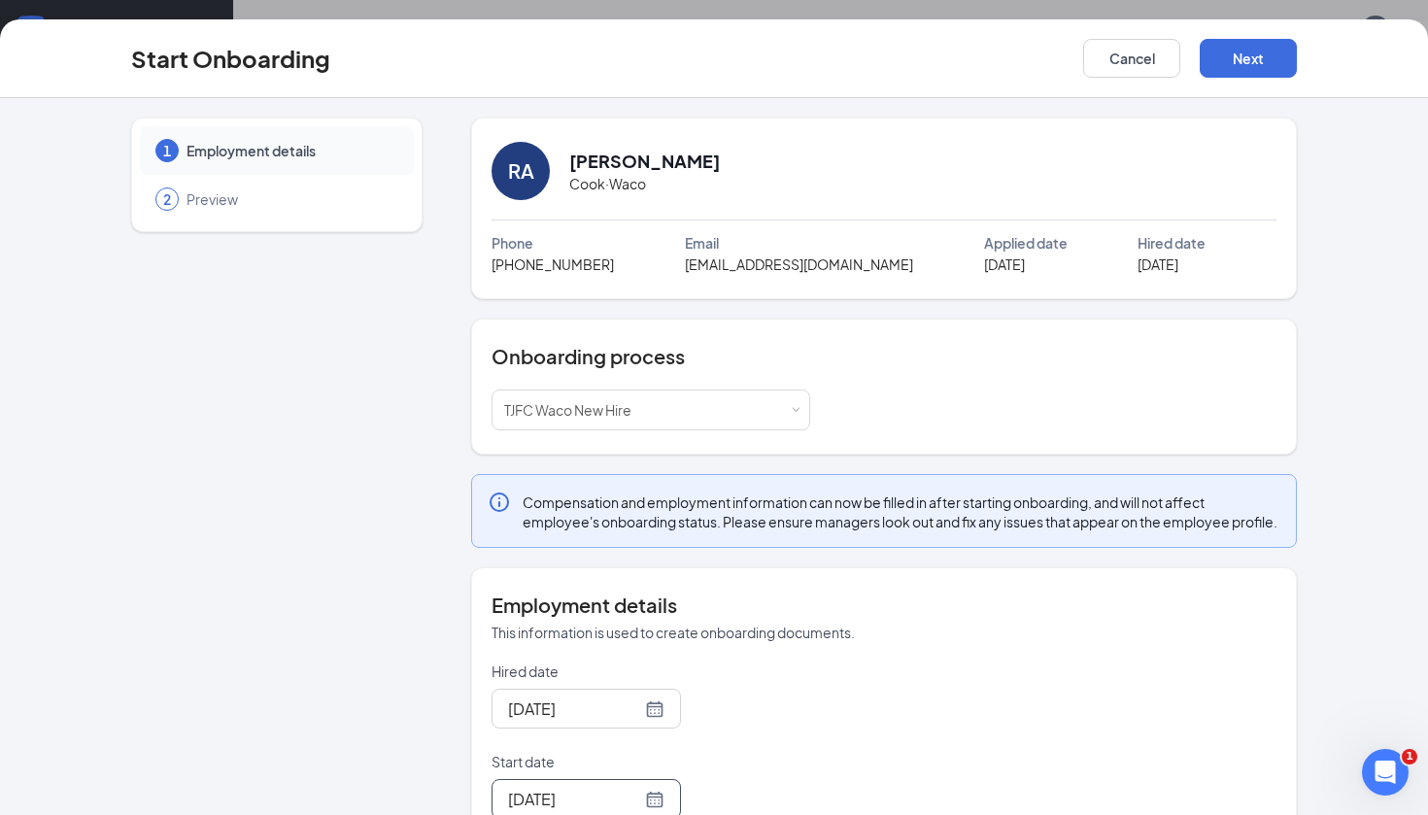
scroll to position [0, 0]
click at [1257, 52] on button "Next" at bounding box center [1247, 58] width 97 height 39
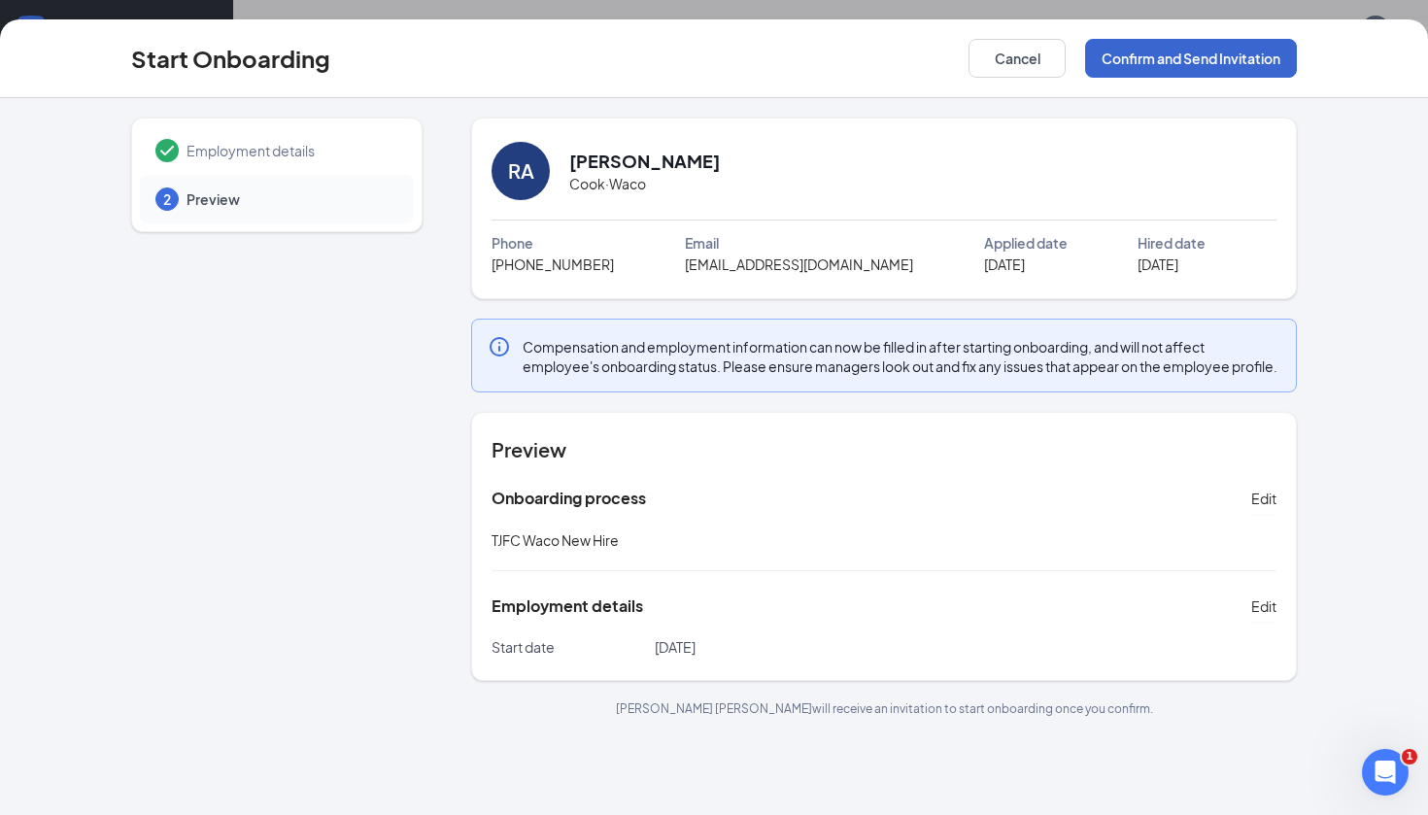
click at [1225, 56] on button "Confirm and Send Invitation" at bounding box center [1191, 58] width 212 height 39
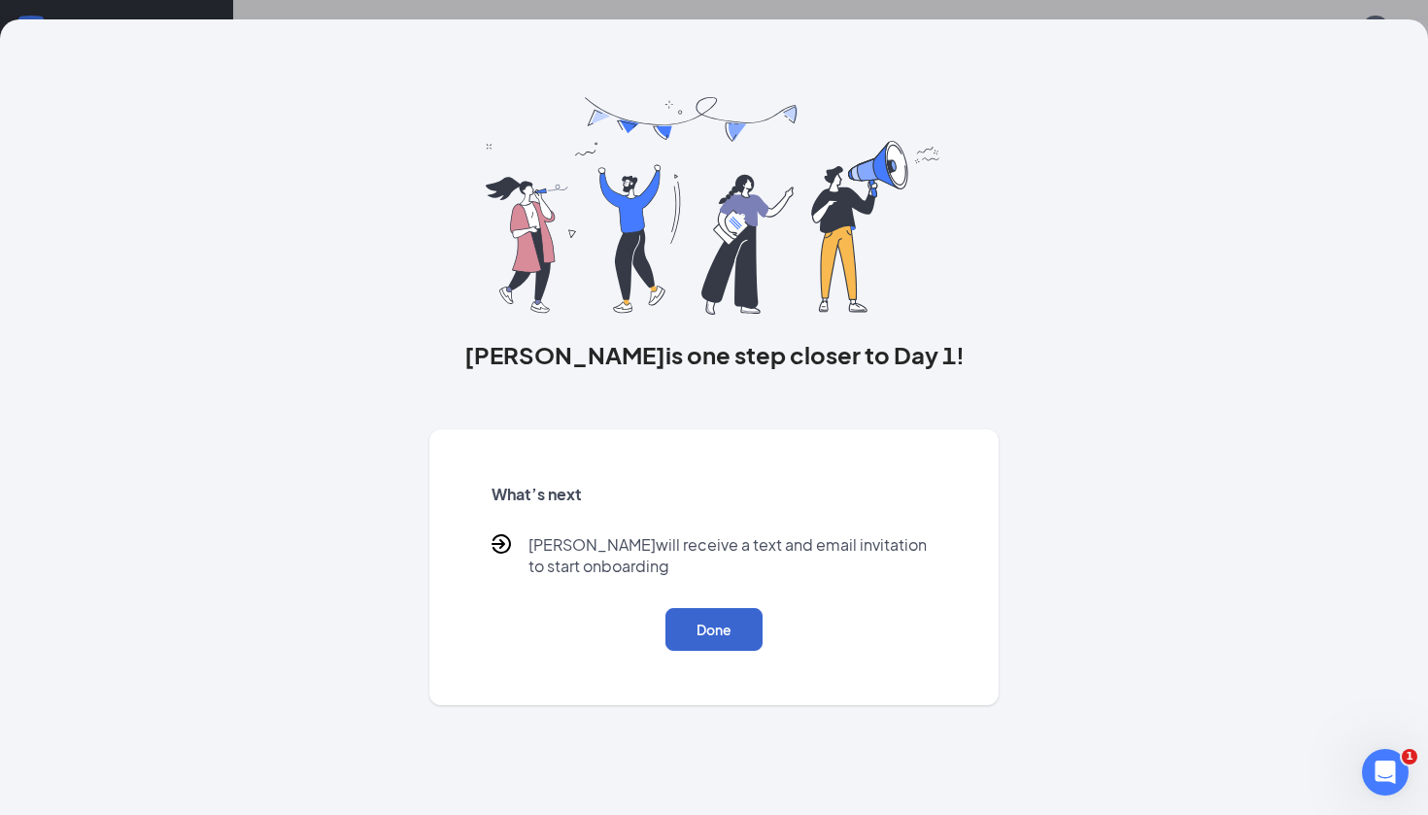
click at [735, 615] on button "Done" at bounding box center [713, 629] width 97 height 43
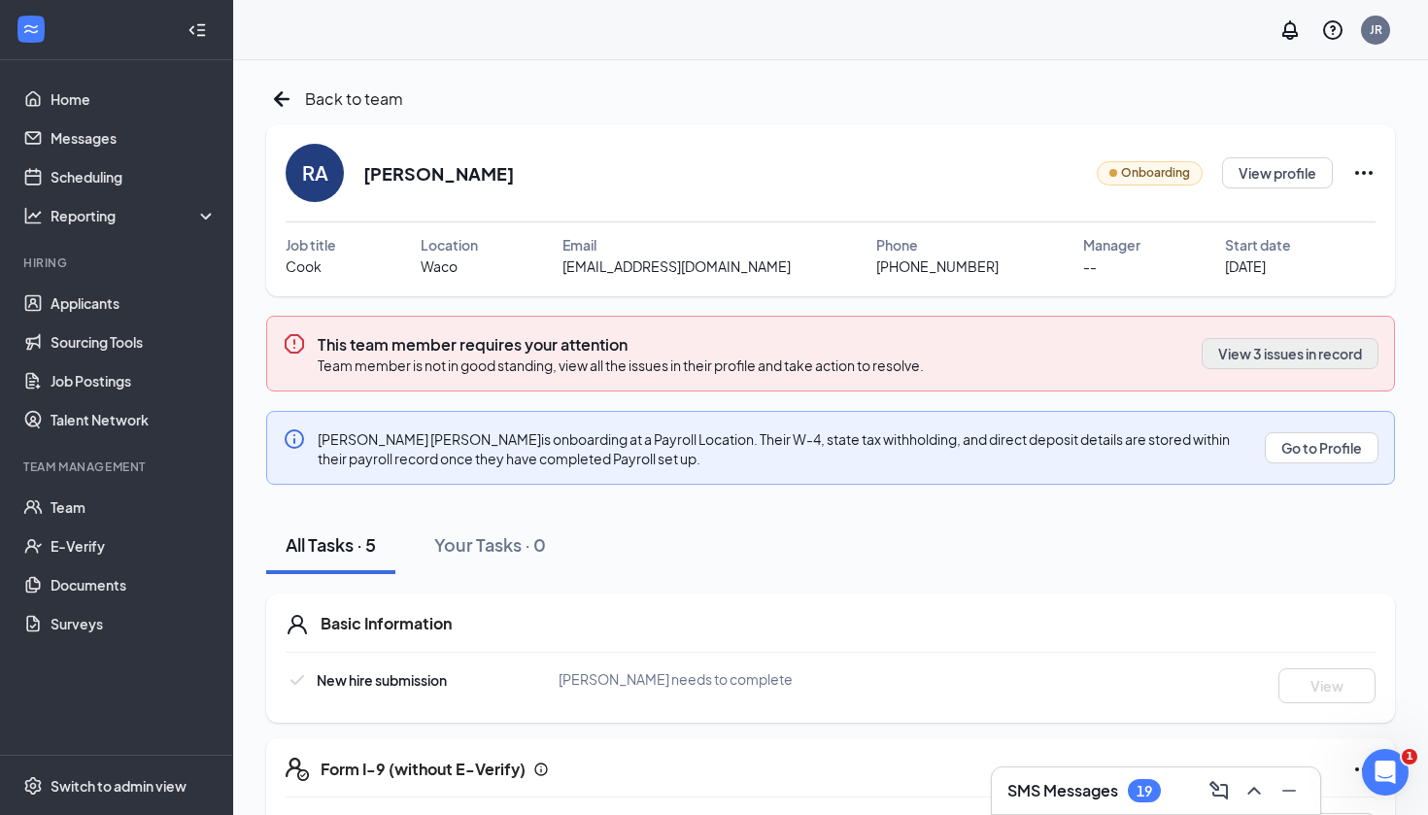
click at [1221, 361] on button "View 3 issues in record" at bounding box center [1289, 353] width 177 height 31
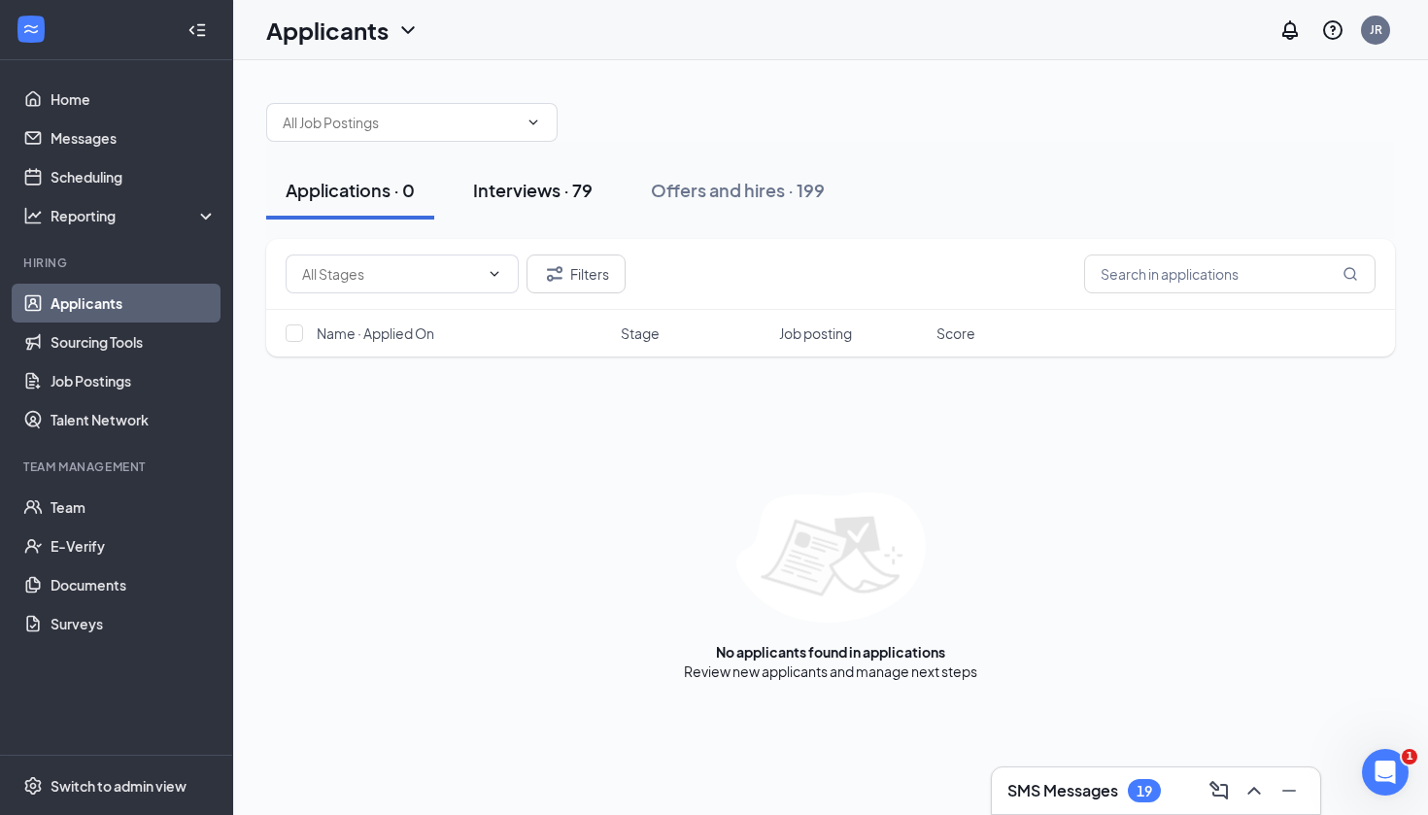
click at [531, 188] on div "Interviews · 79" at bounding box center [532, 190] width 119 height 24
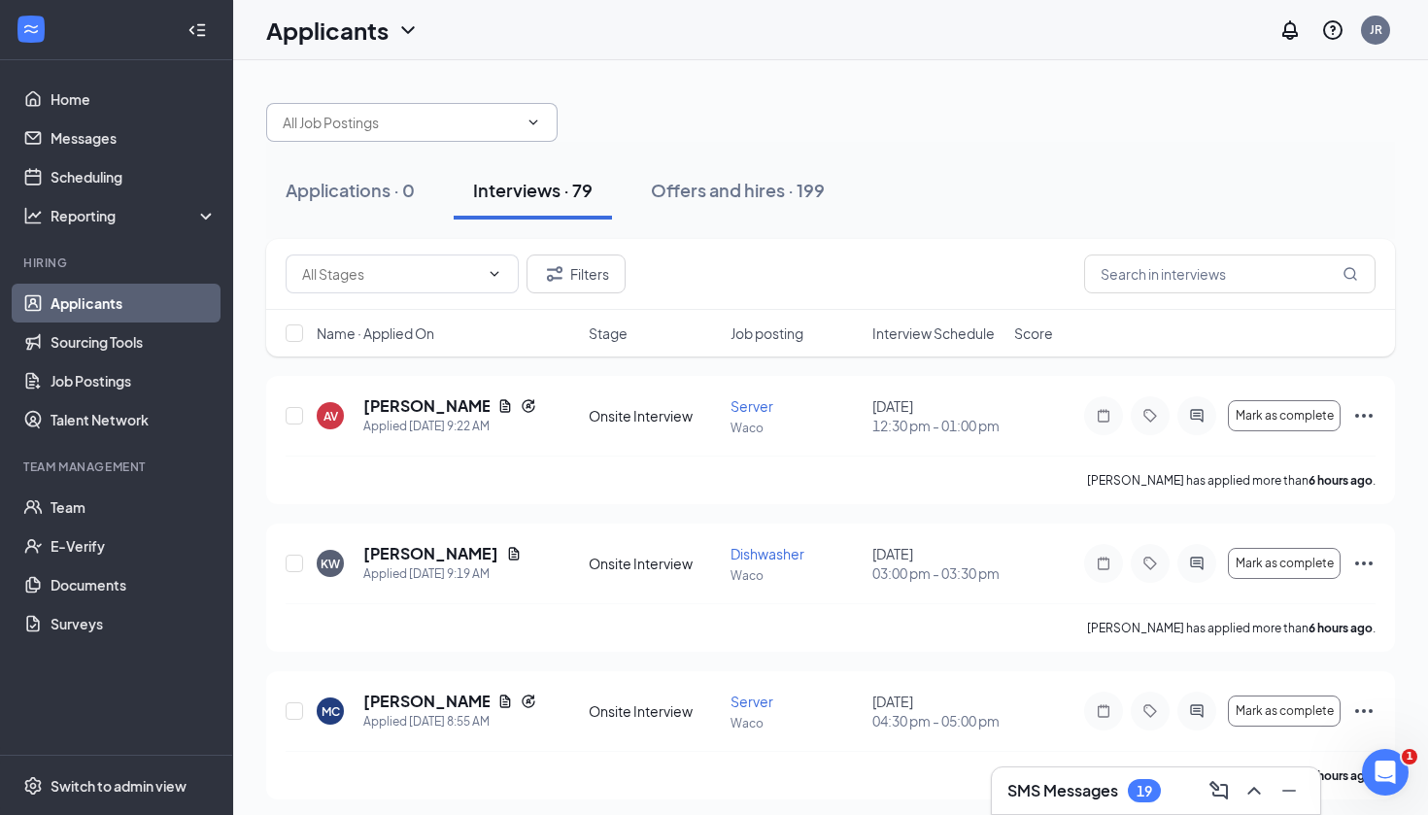
click at [419, 118] on input "text" at bounding box center [400, 122] width 235 height 21
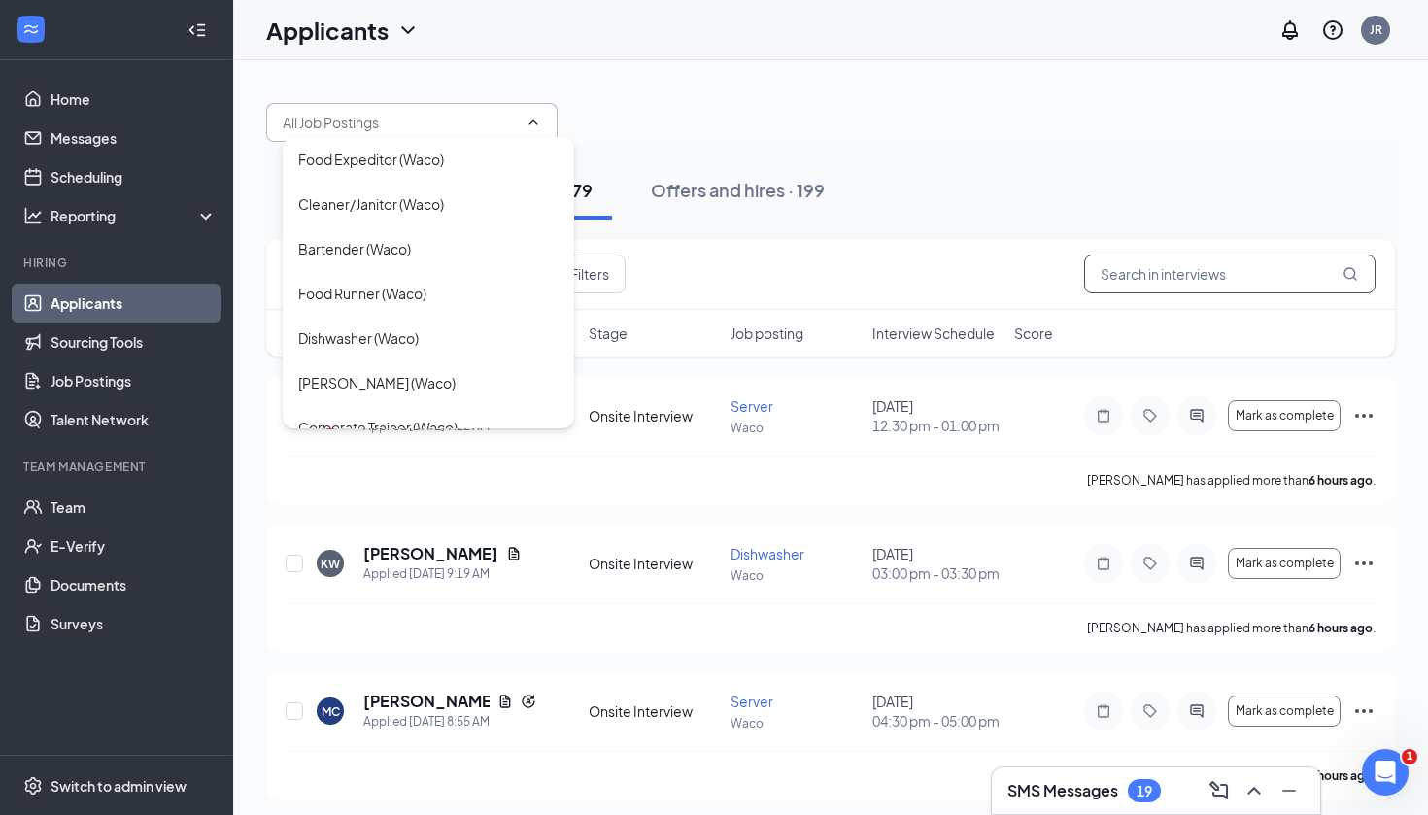
click at [1144, 278] on input "text" at bounding box center [1229, 273] width 291 height 39
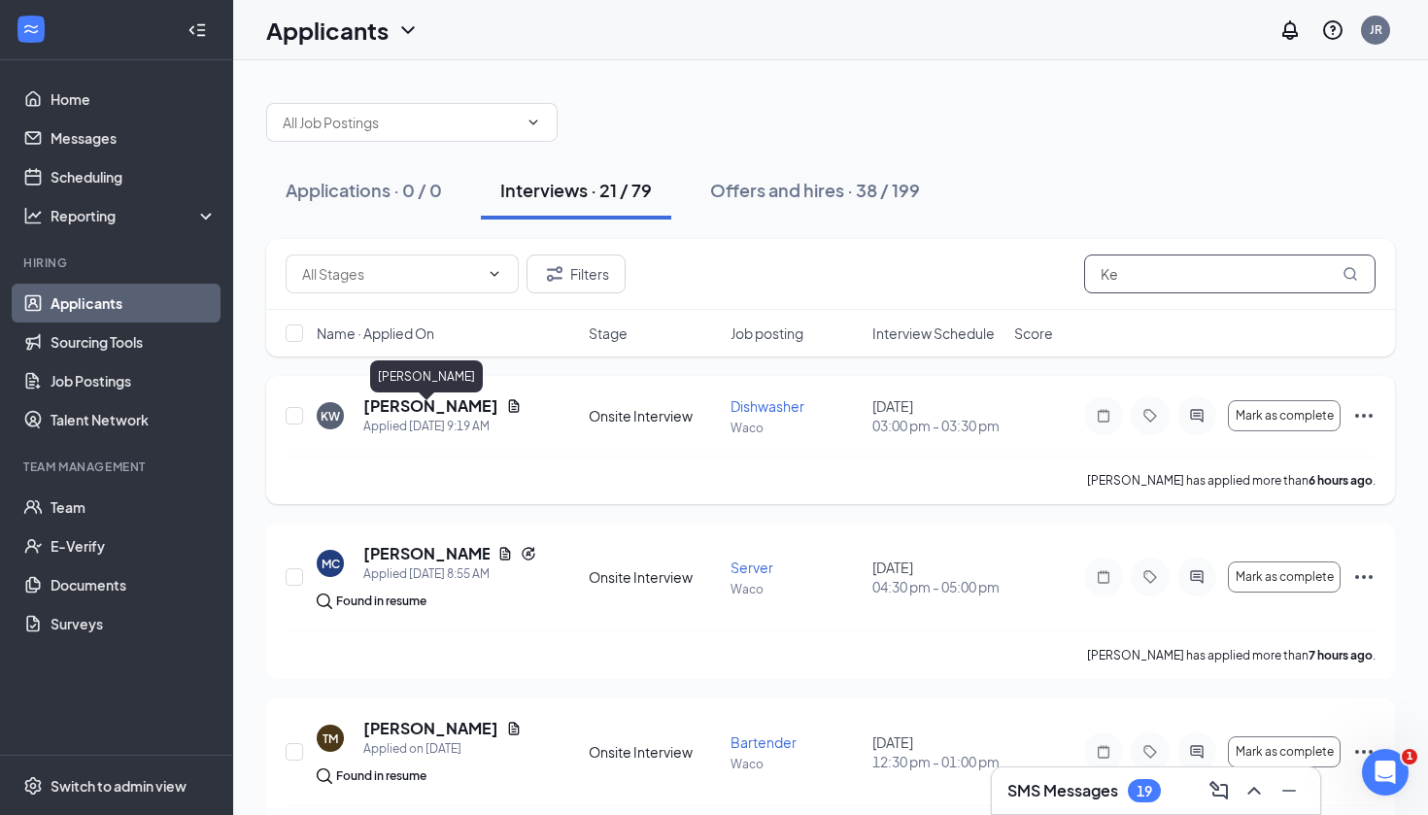
type input "Ke"
click at [439, 417] on h5 "[PERSON_NAME]" at bounding box center [430, 405] width 135 height 21
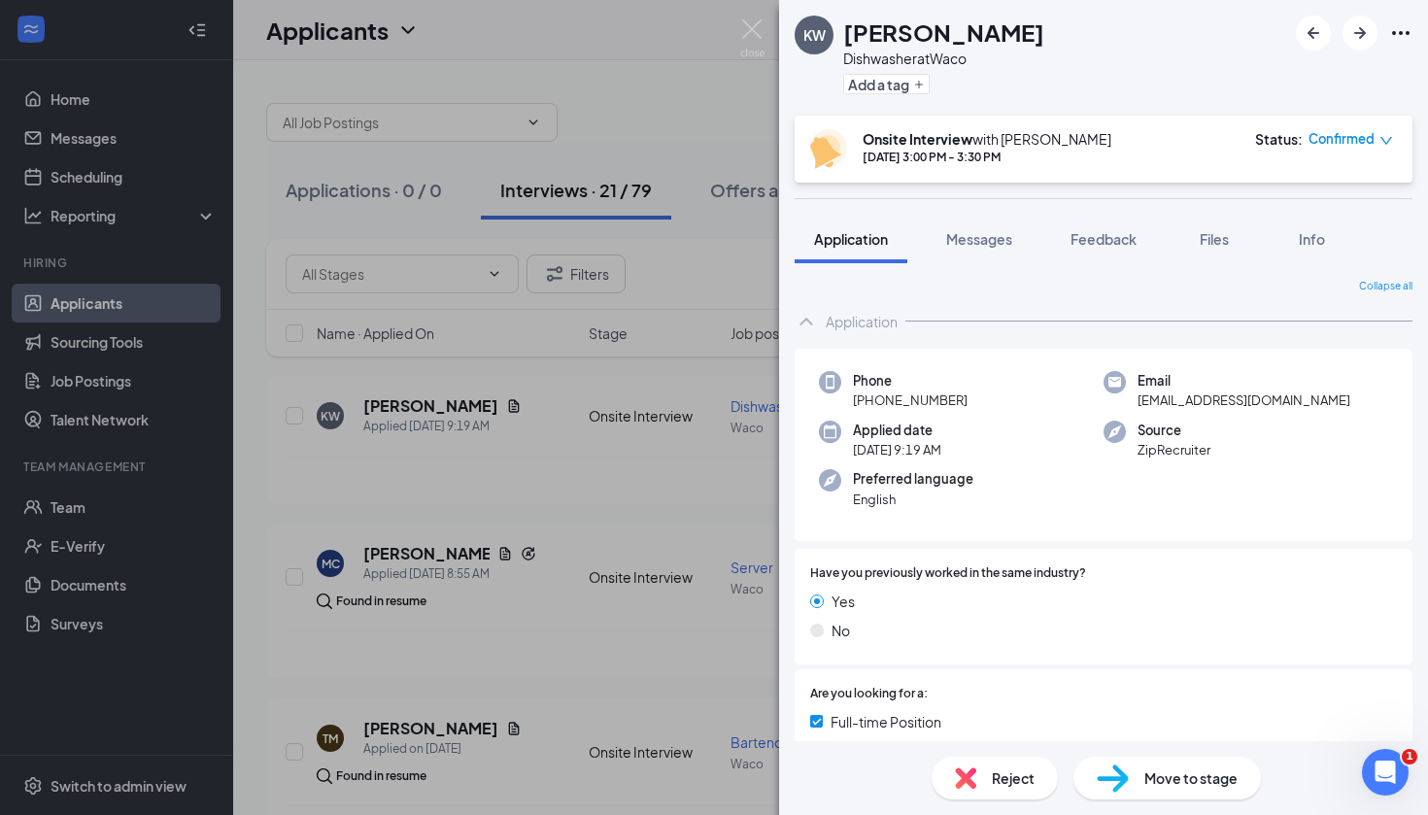
click at [487, 419] on div "KW Kenneth Walts Dishwasher at Waco Add a tag Onsite Interview with Jannet Reyn…" at bounding box center [714, 407] width 1428 height 815
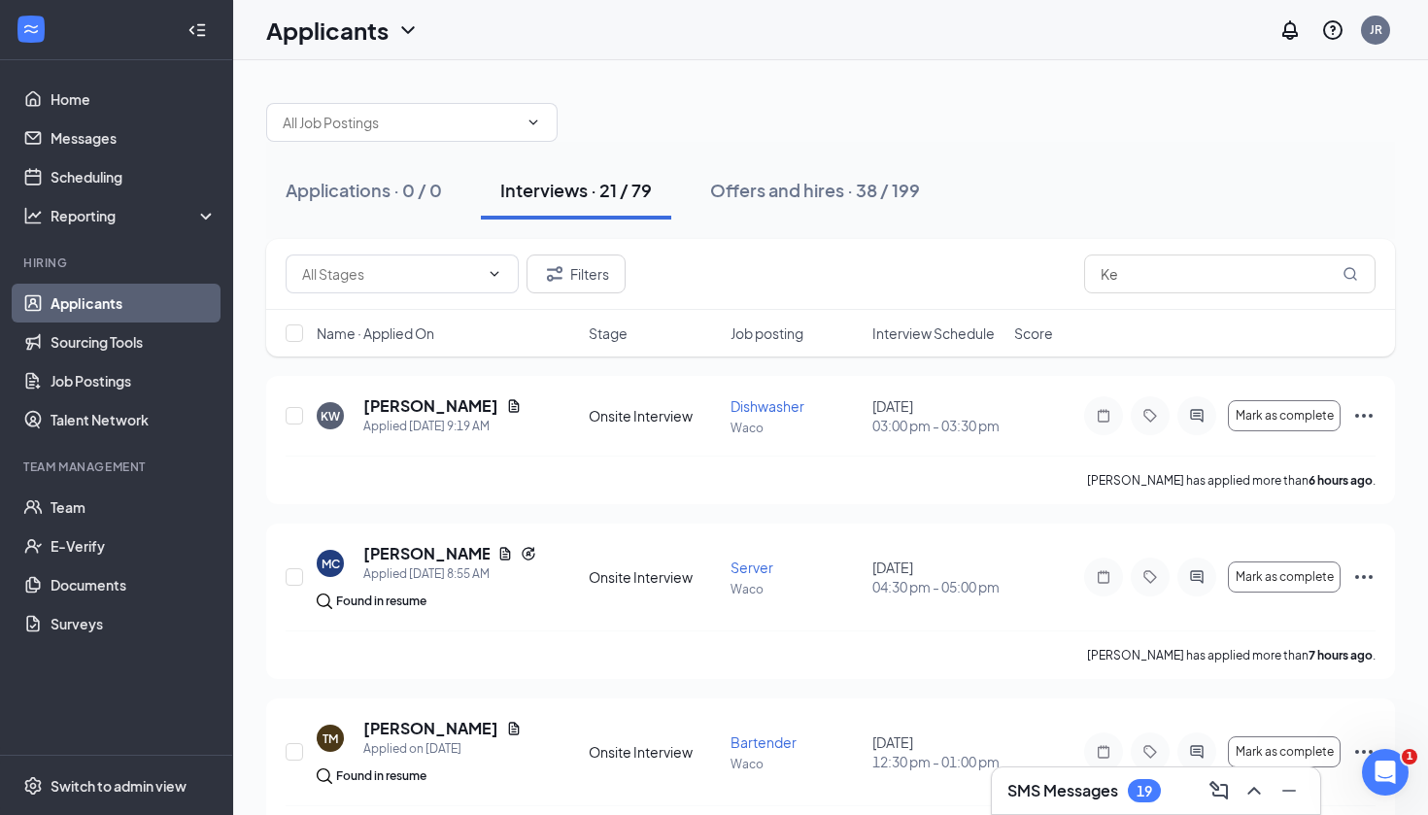
click at [509, 412] on icon "Document" at bounding box center [514, 405] width 11 height 13
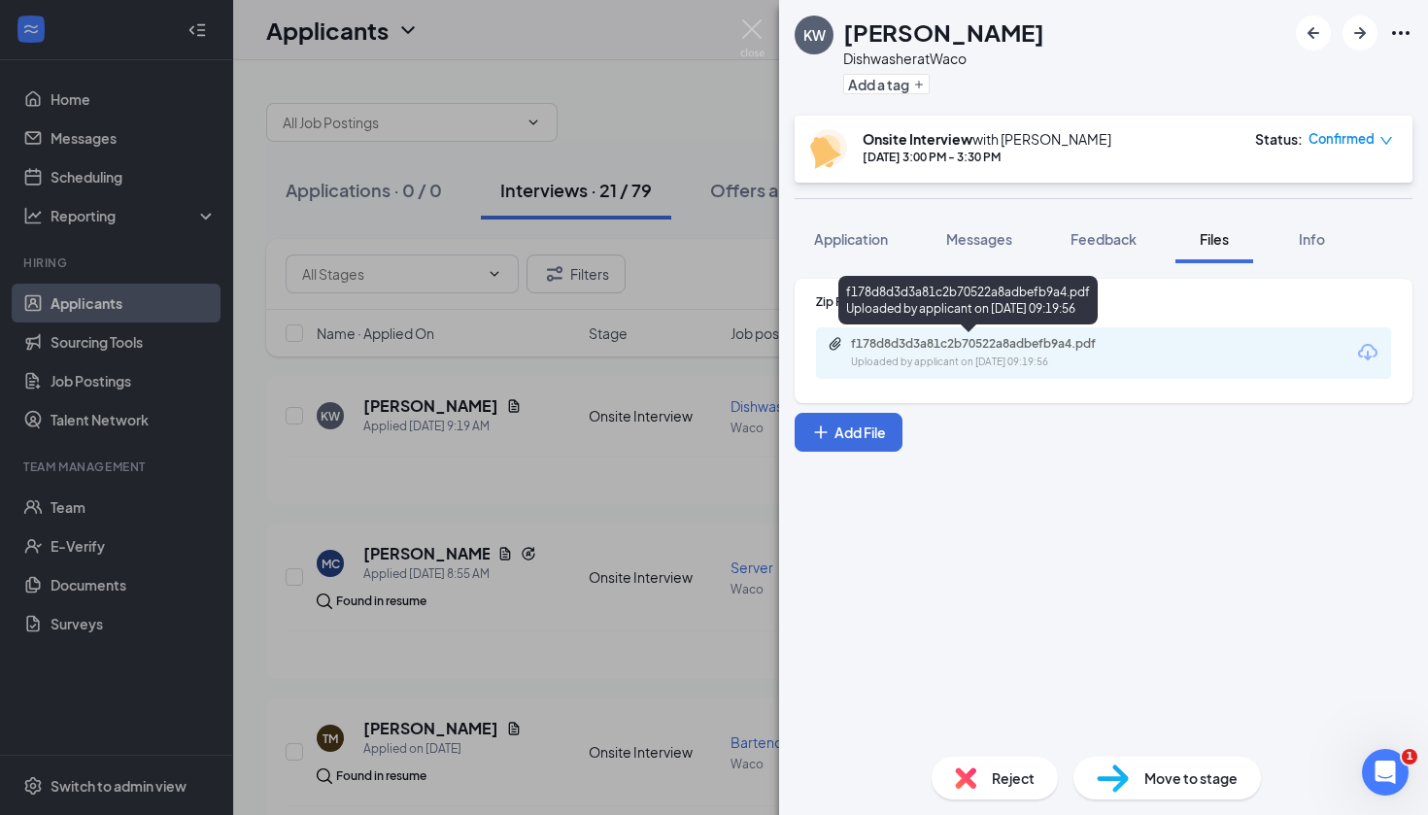
click at [1057, 362] on div "Uploaded by applicant on Sep 16, 2025 at 09:19:56" at bounding box center [996, 362] width 291 height 16
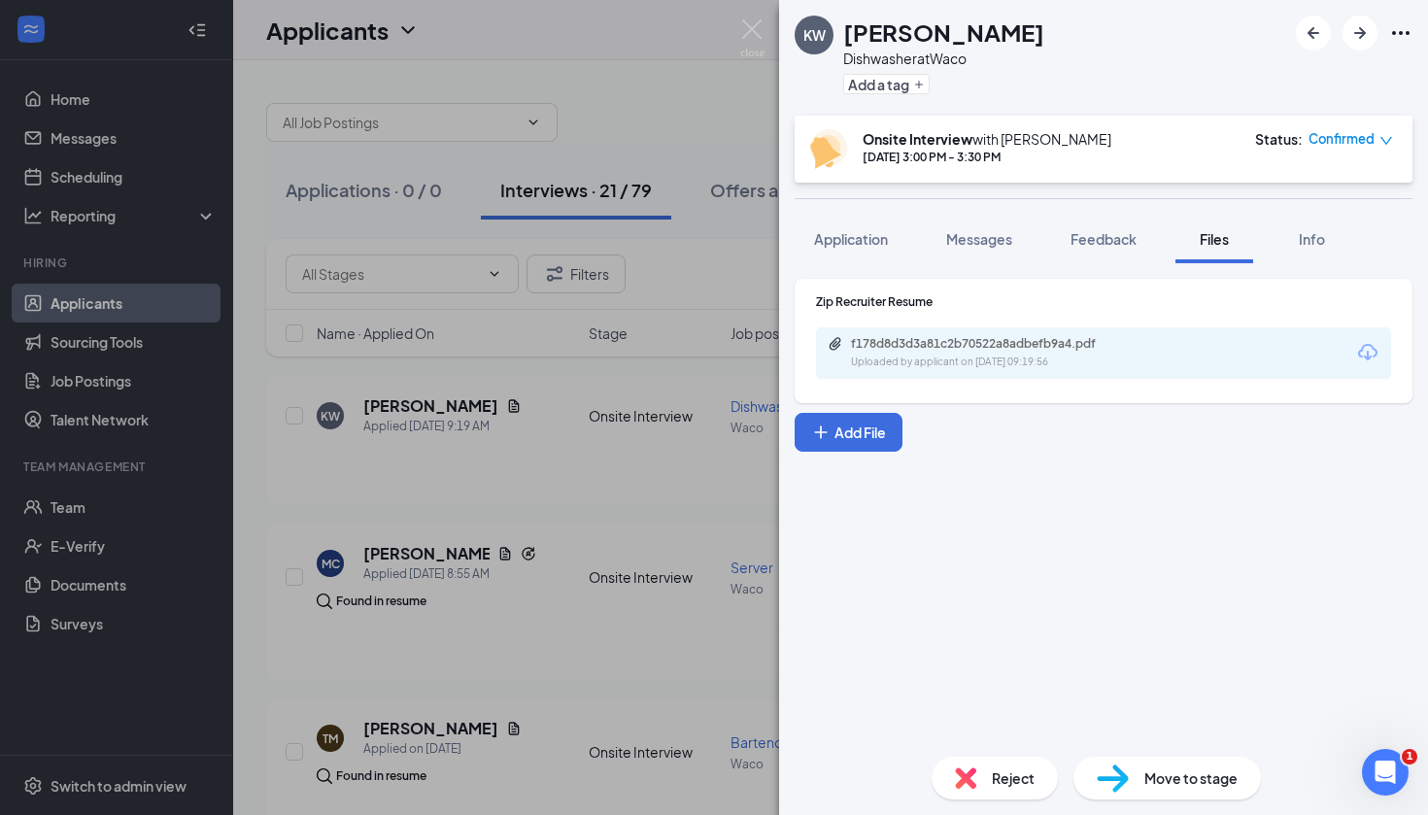
click at [1156, 777] on span "Move to stage" at bounding box center [1190, 777] width 93 height 21
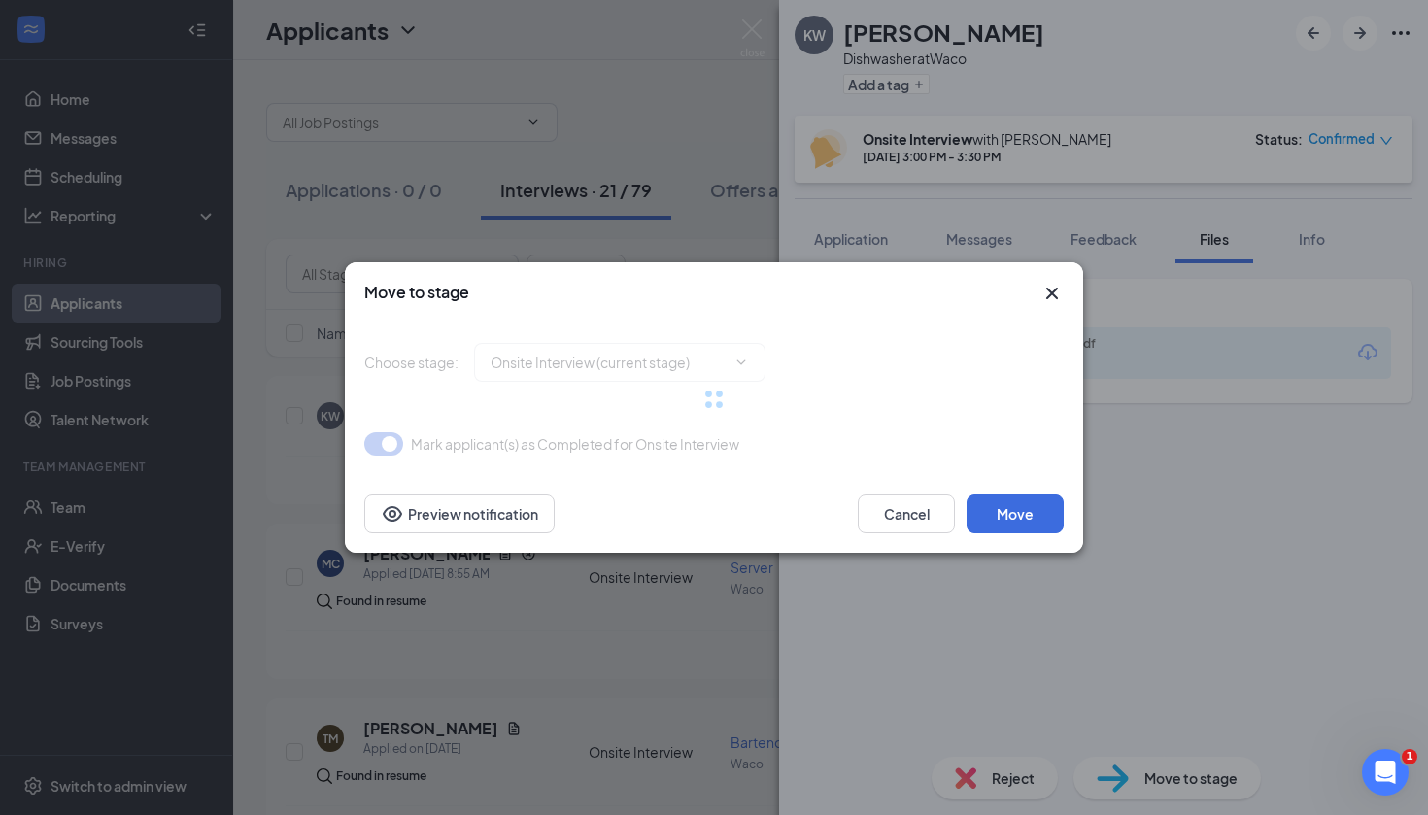
type input "Does the applicant fit our core values? (next stage)"
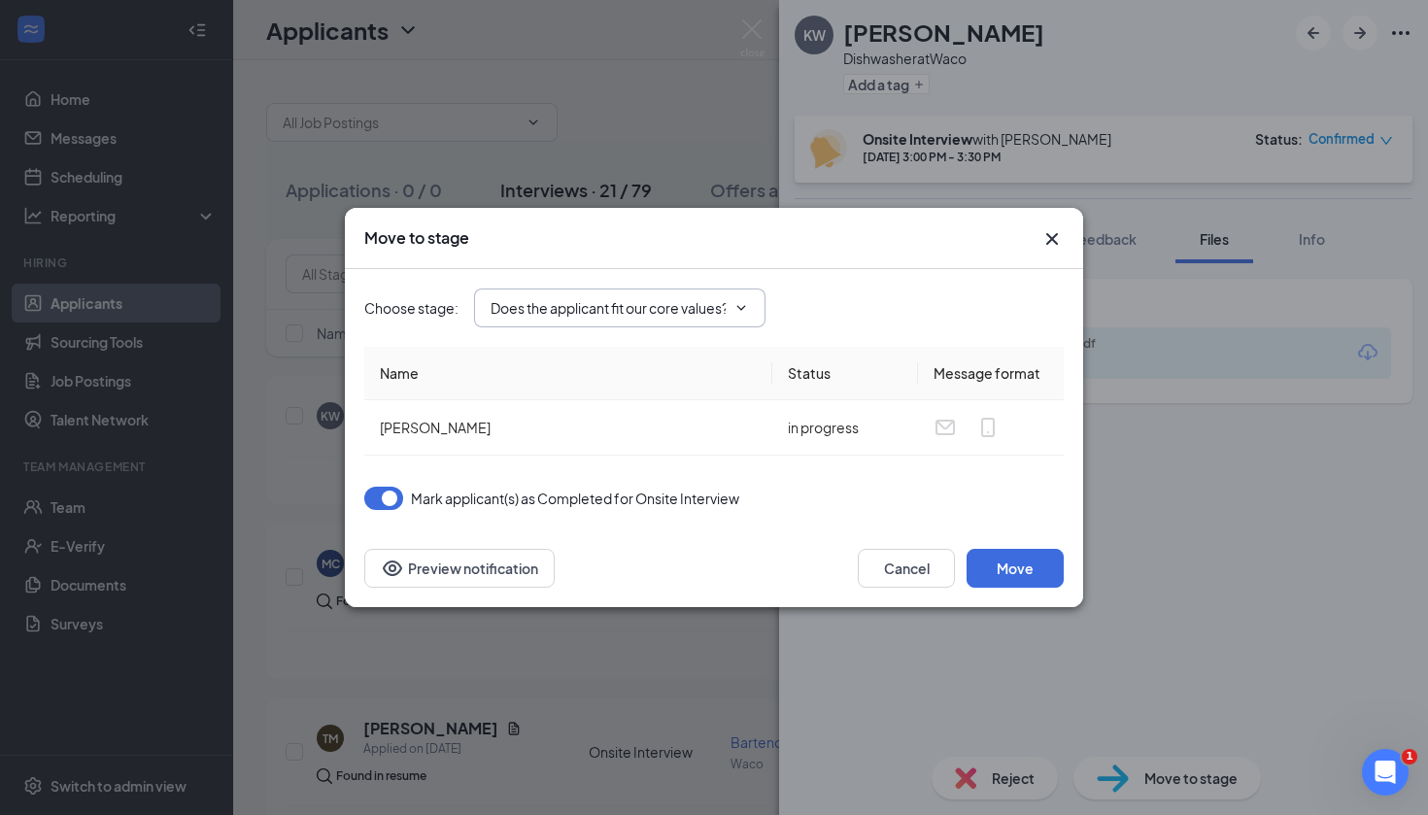
click at [741, 311] on icon "ChevronDown" at bounding box center [741, 308] width 16 height 16
click at [978, 563] on button "Move" at bounding box center [1014, 568] width 97 height 39
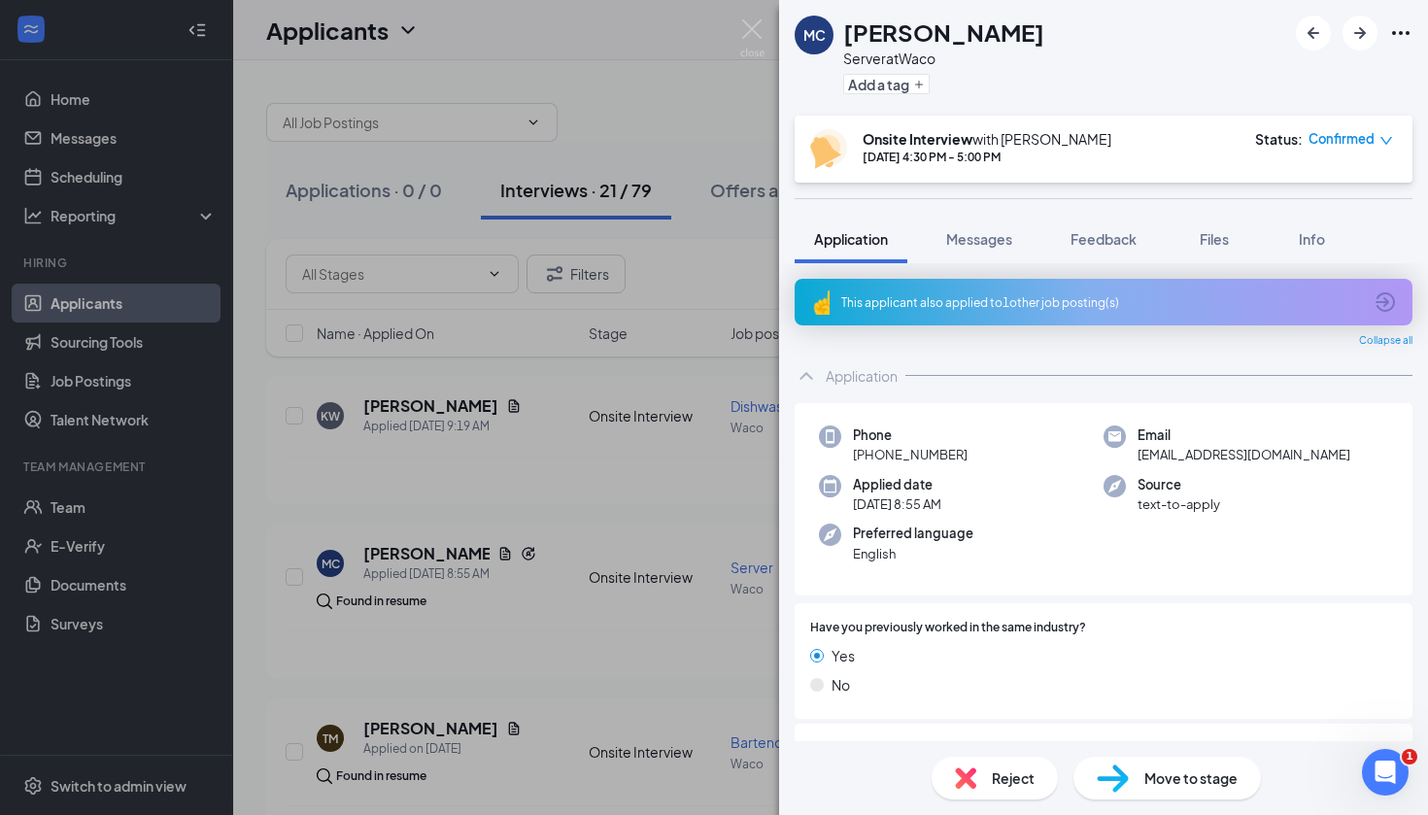
click at [611, 447] on div "MC Marly Cook Server at Waco Add a tag Onsite Interview with Chris Cady Sep 16,…" at bounding box center [714, 407] width 1428 height 815
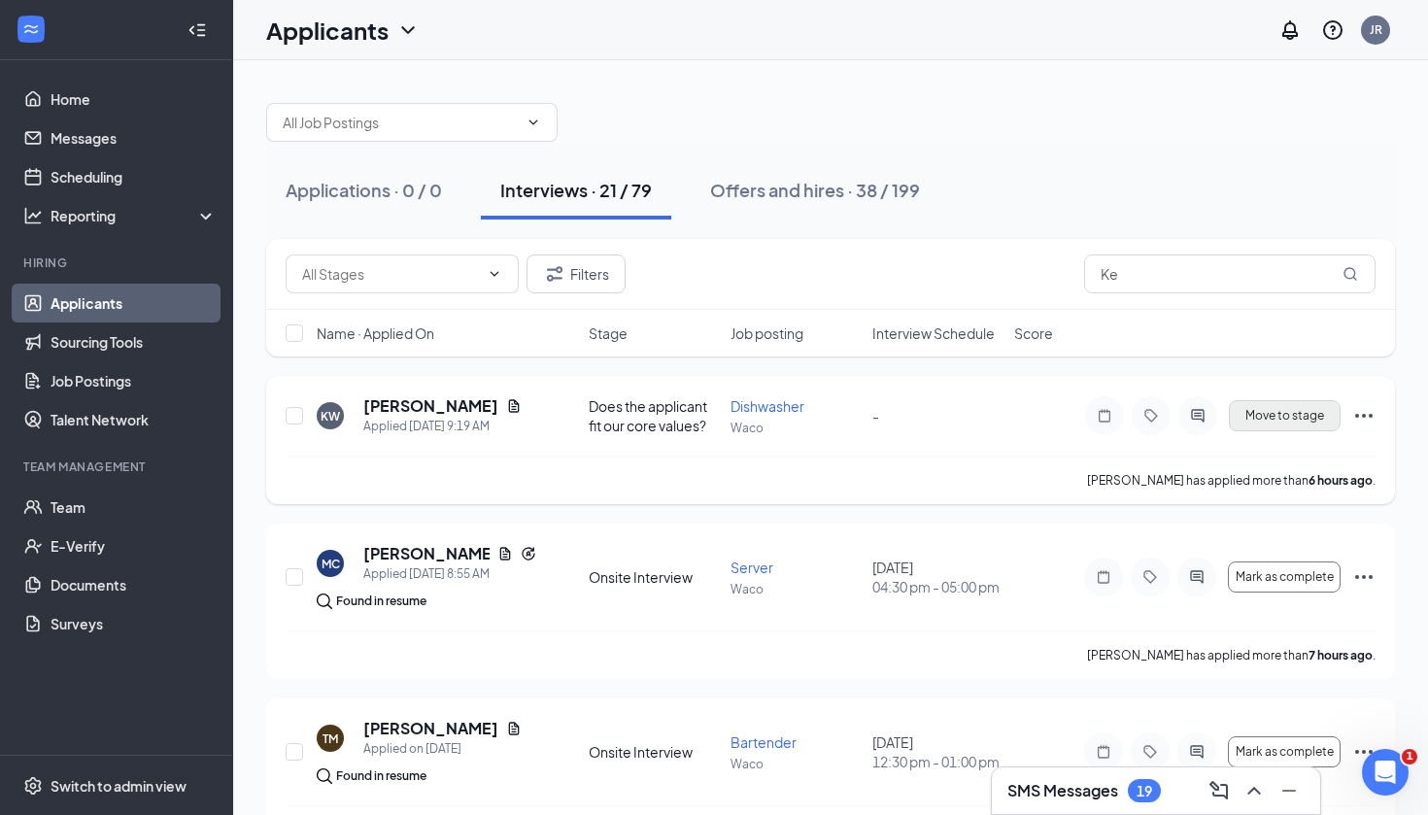
click at [1305, 424] on button "Move to stage" at bounding box center [1285, 415] width 112 height 31
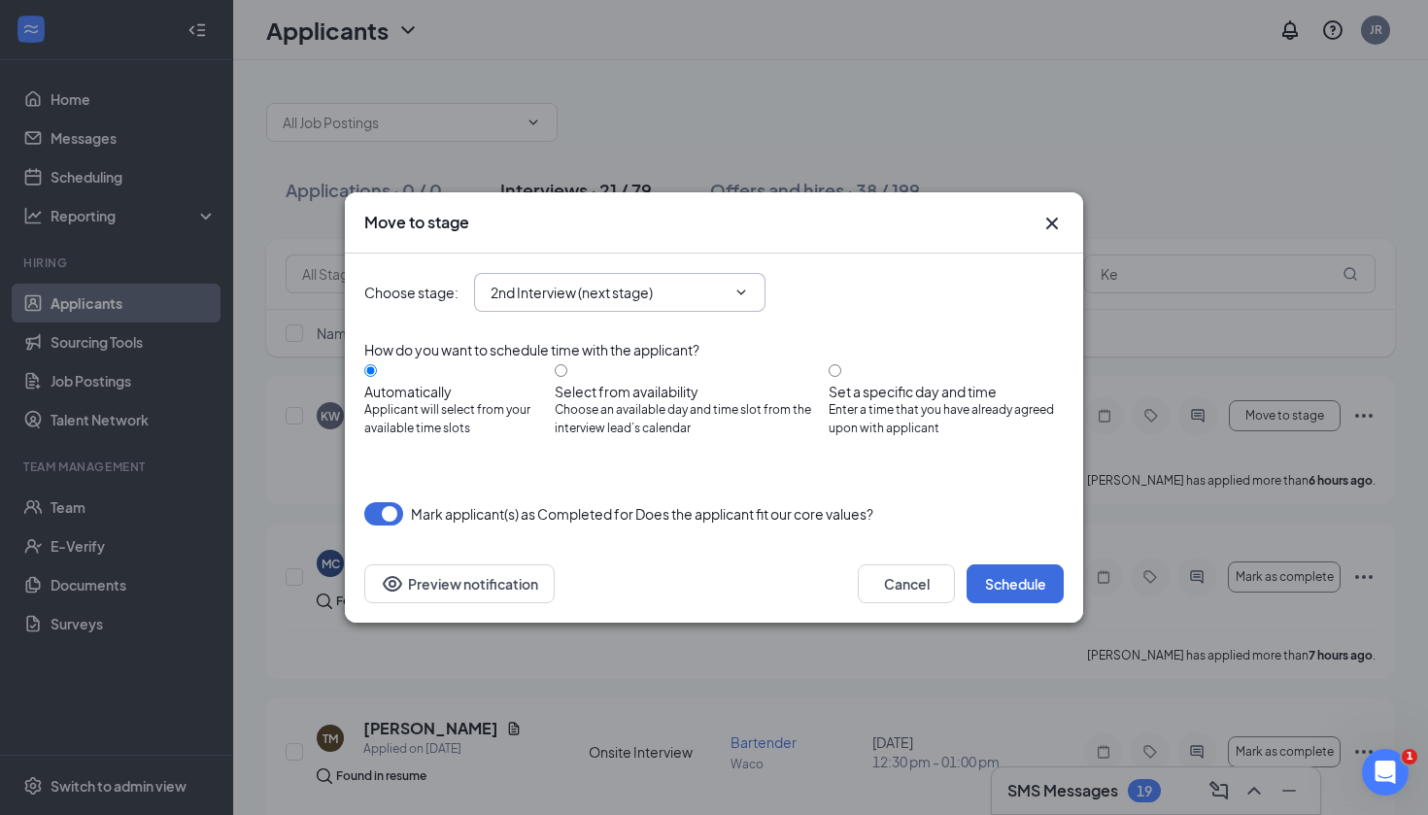
click at [743, 294] on icon "ChevronDown" at bounding box center [741, 291] width 9 height 5
click at [1010, 591] on button "Schedule" at bounding box center [1014, 583] width 97 height 39
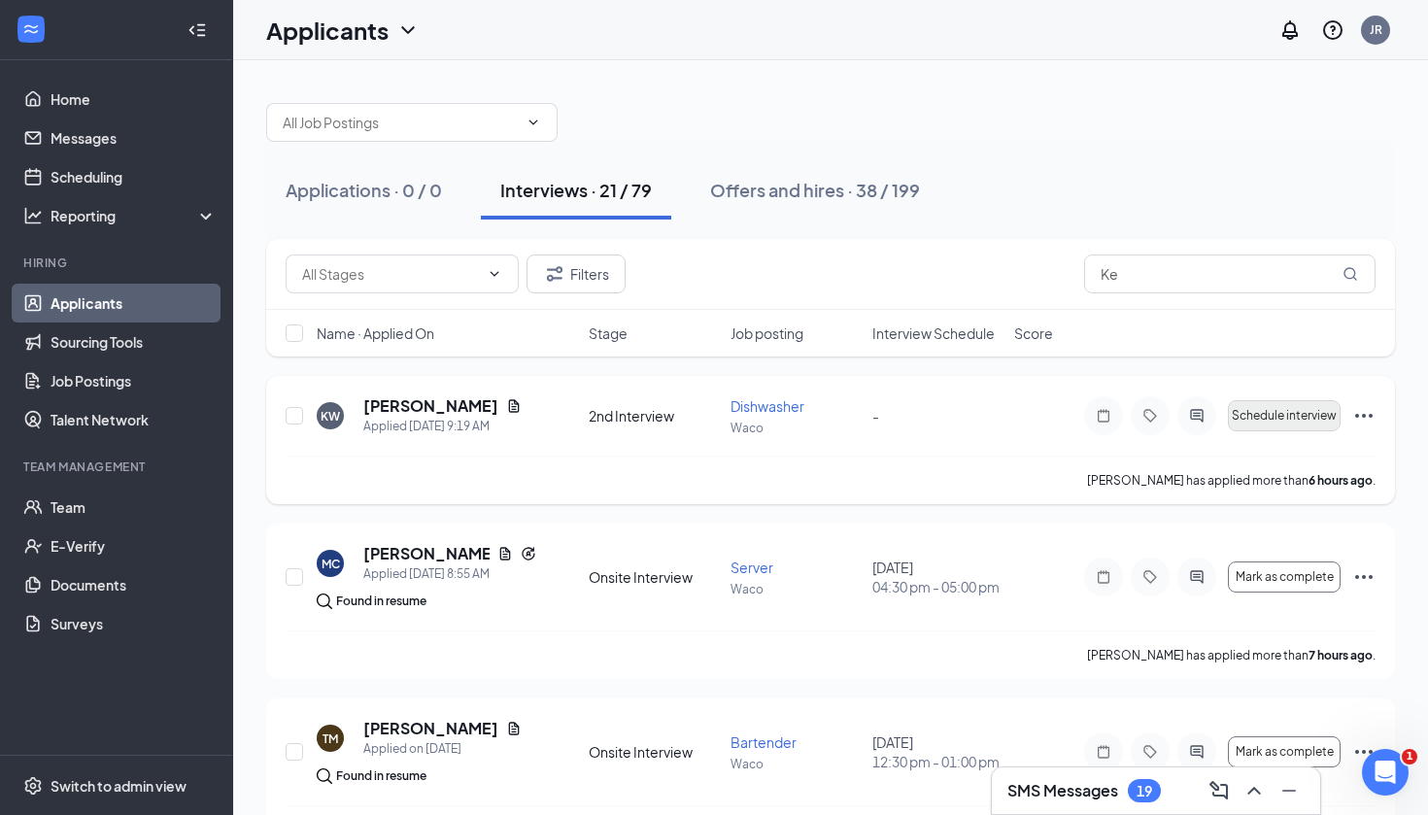
click at [1239, 418] on span "Schedule interview" at bounding box center [1284, 416] width 105 height 14
type input "Sep 16, 2025"
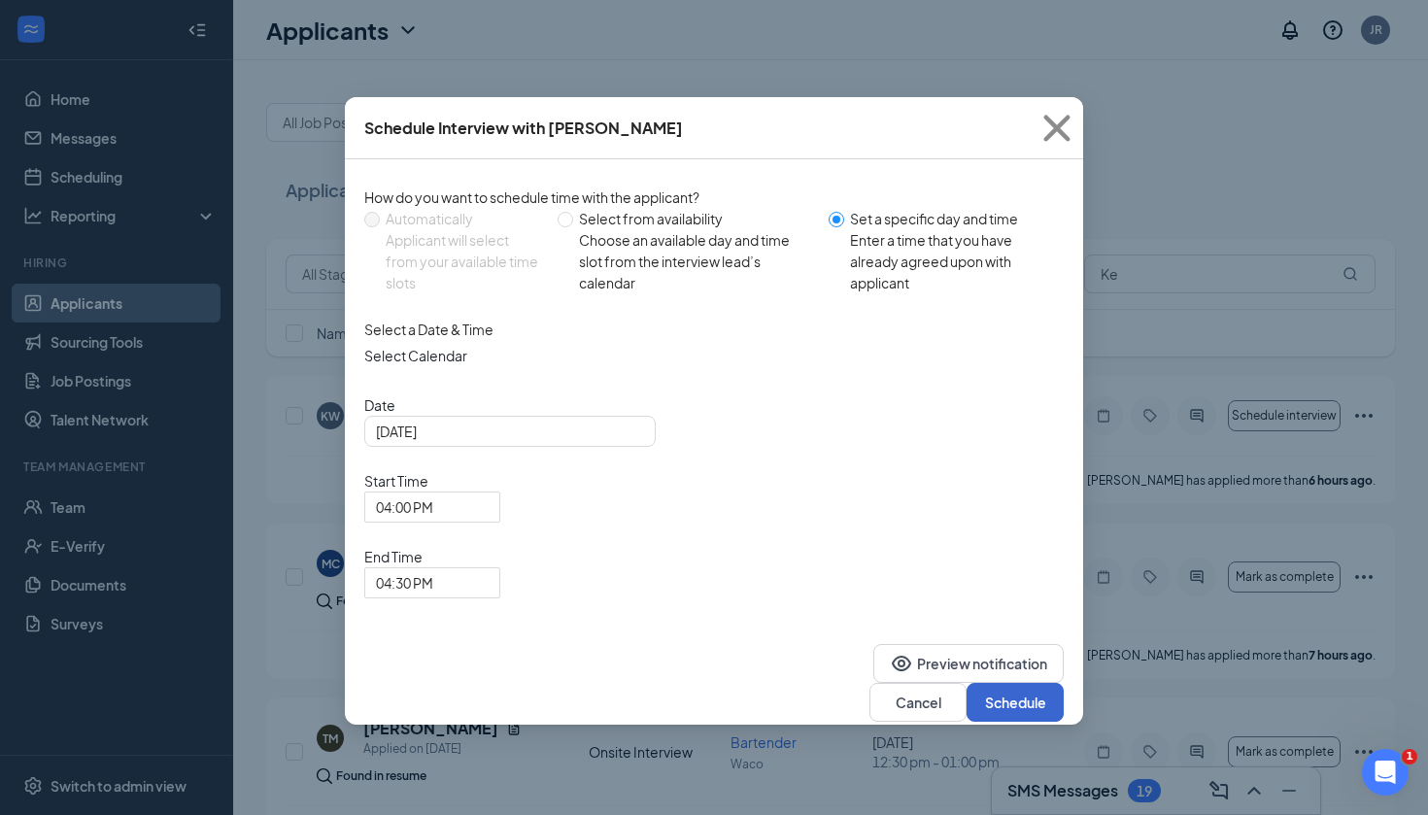
click at [1011, 683] on button "Schedule" at bounding box center [1014, 702] width 97 height 39
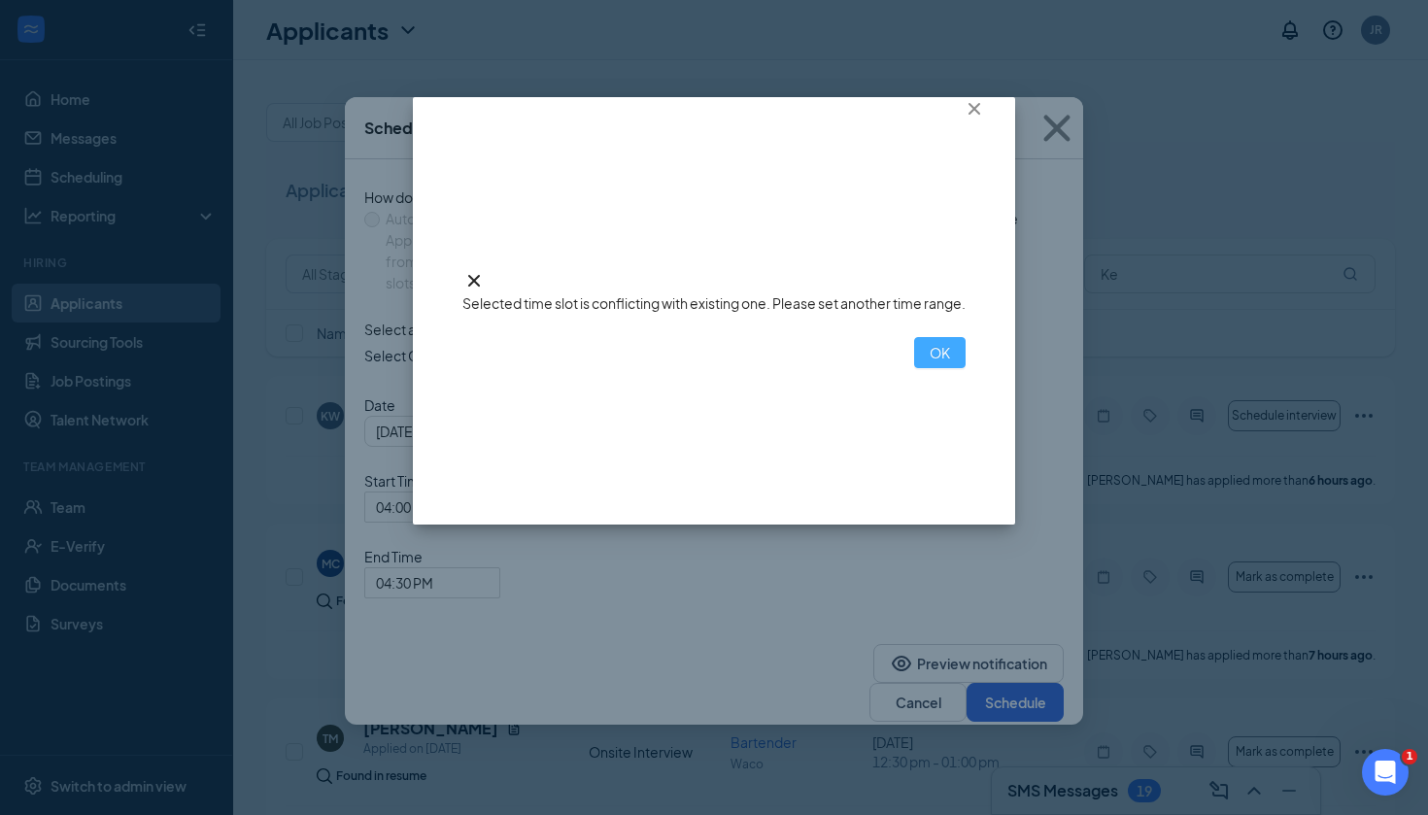
click at [914, 368] on button "OK" at bounding box center [939, 352] width 51 height 31
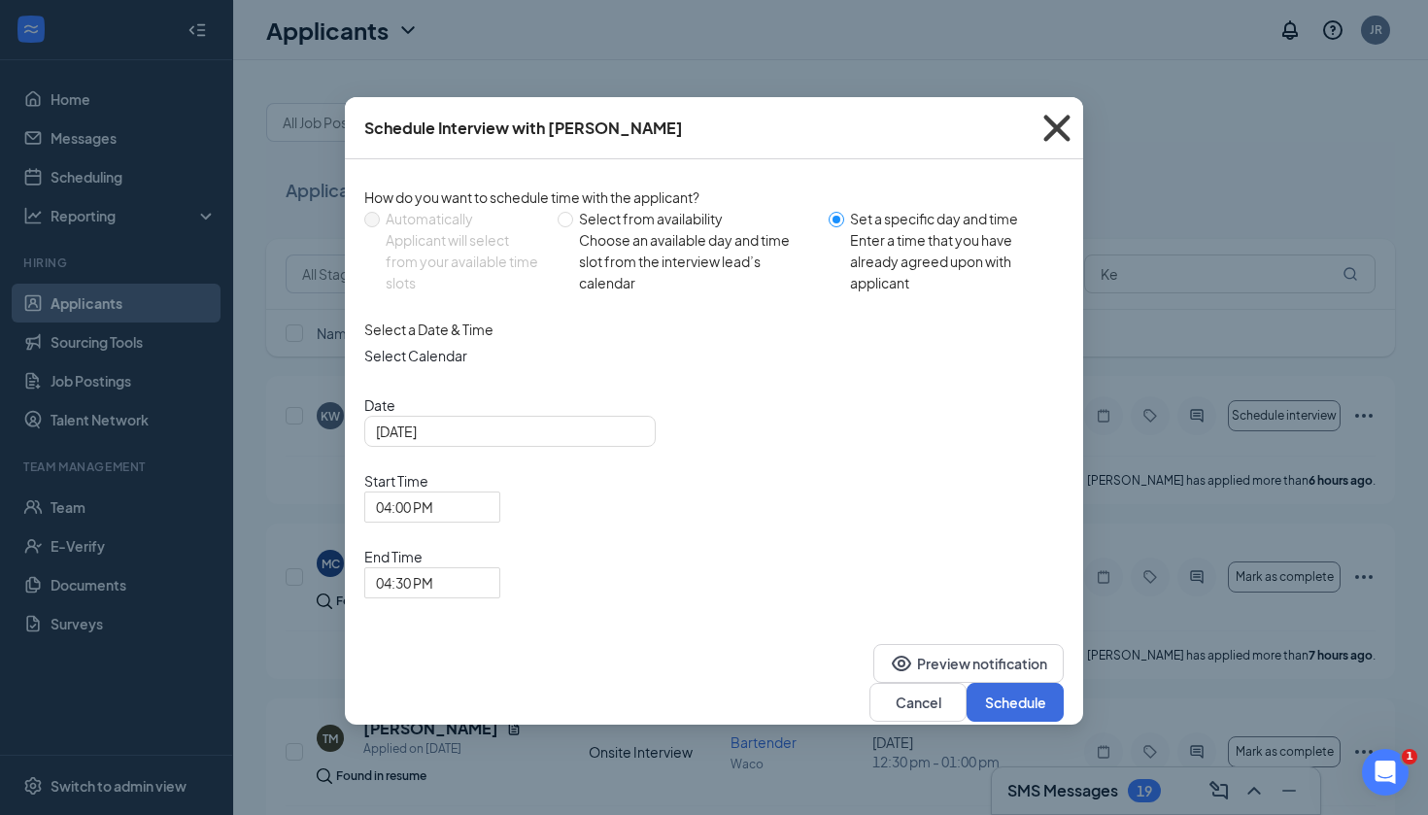
click at [1054, 122] on icon "Cross" at bounding box center [1056, 128] width 52 height 52
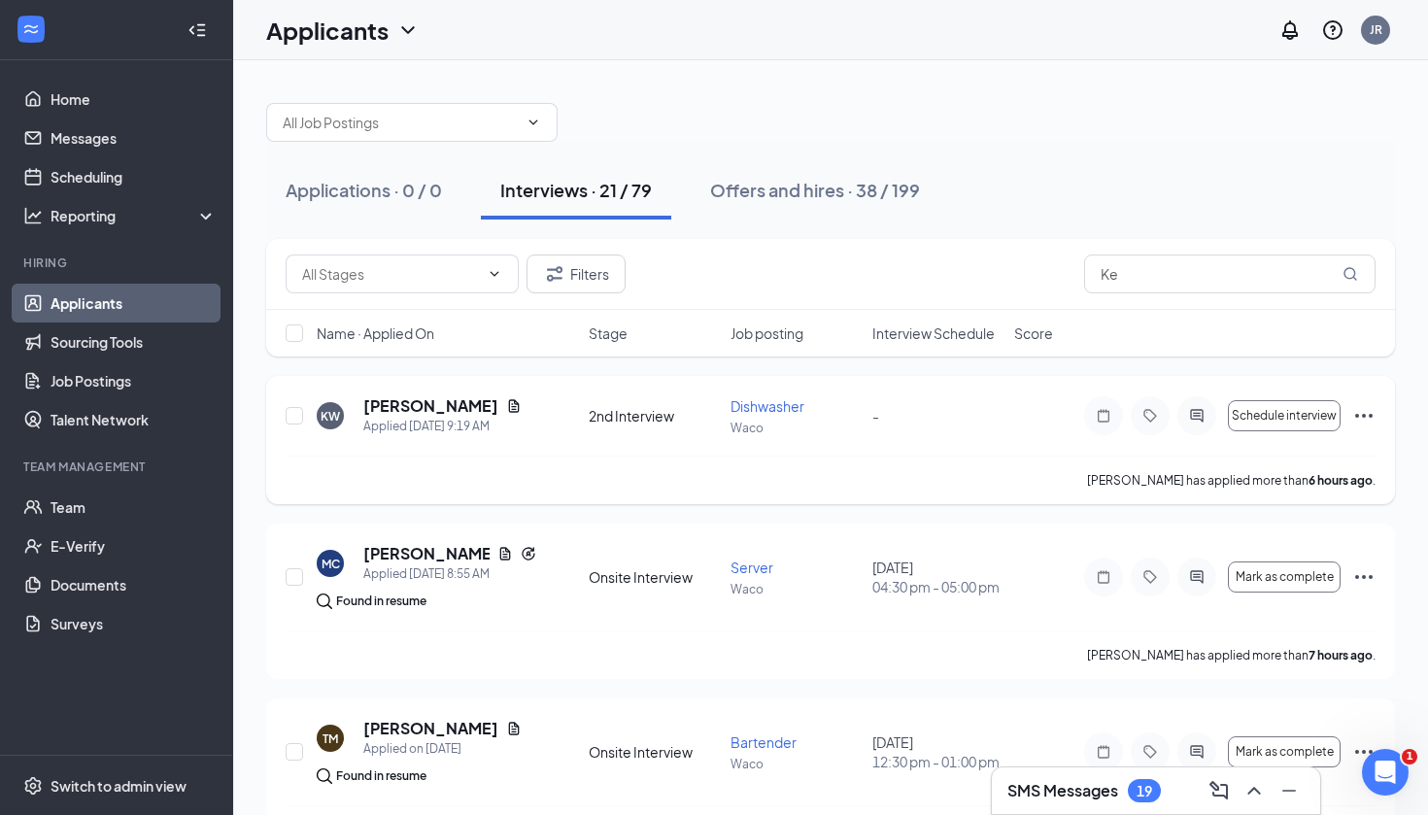
click at [1365, 415] on icon "Ellipses" at bounding box center [1363, 416] width 17 height 4
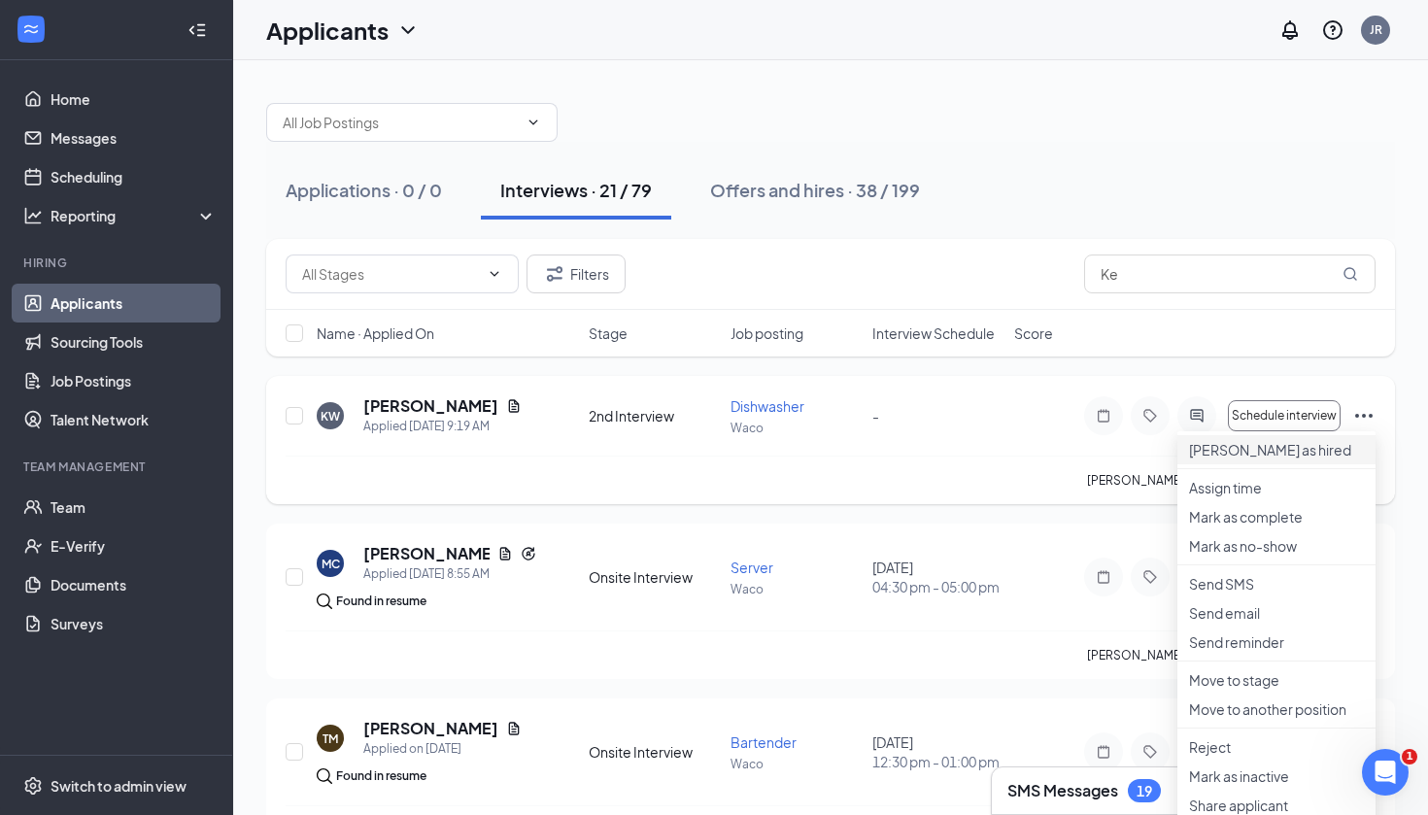
click at [1273, 459] on p "Mark as hired" at bounding box center [1276, 449] width 175 height 19
type input "Hiring Complete (final stage)"
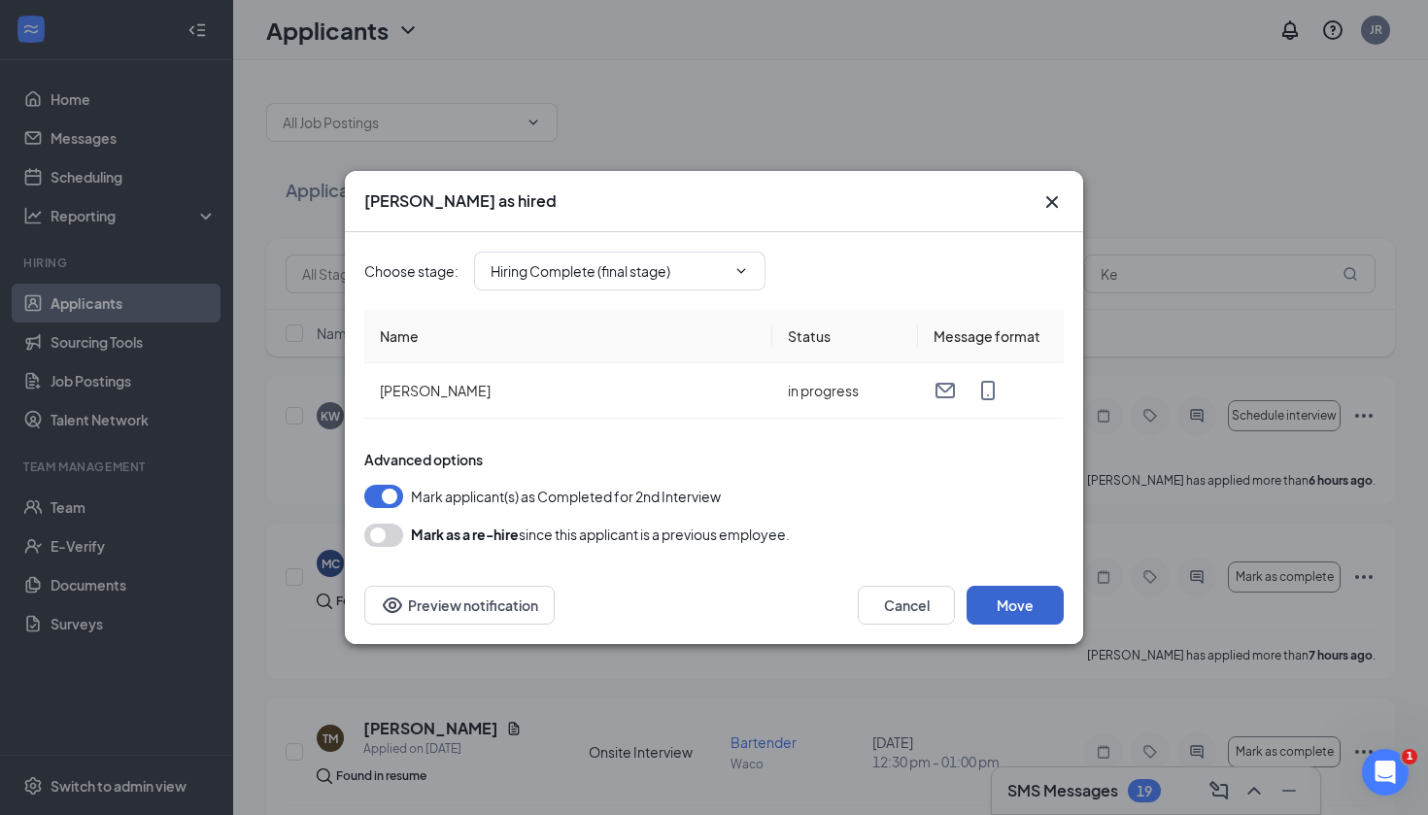
click at [1000, 622] on button "Move" at bounding box center [1014, 605] width 97 height 39
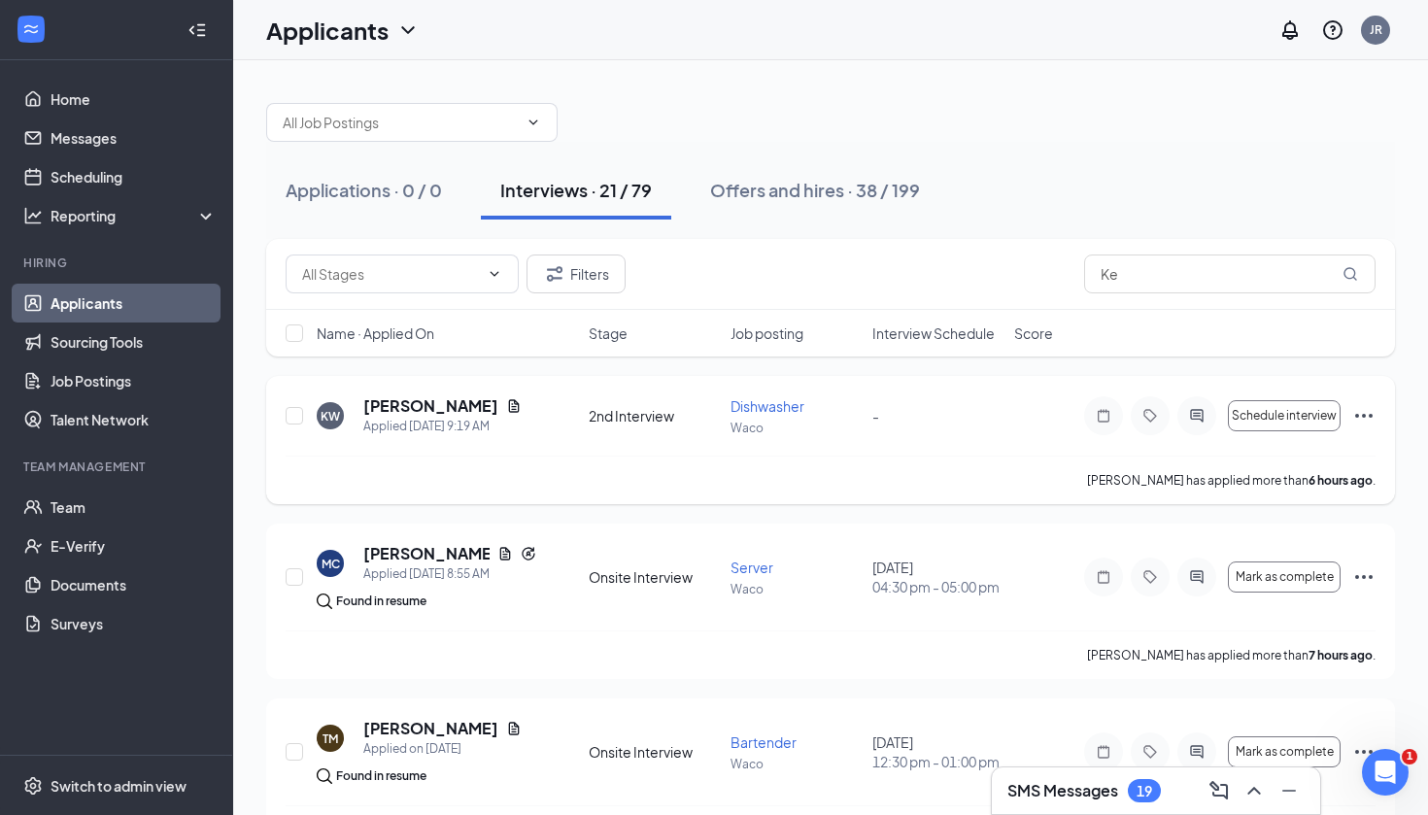
click at [1364, 418] on icon "Ellipses" at bounding box center [1363, 416] width 17 height 4
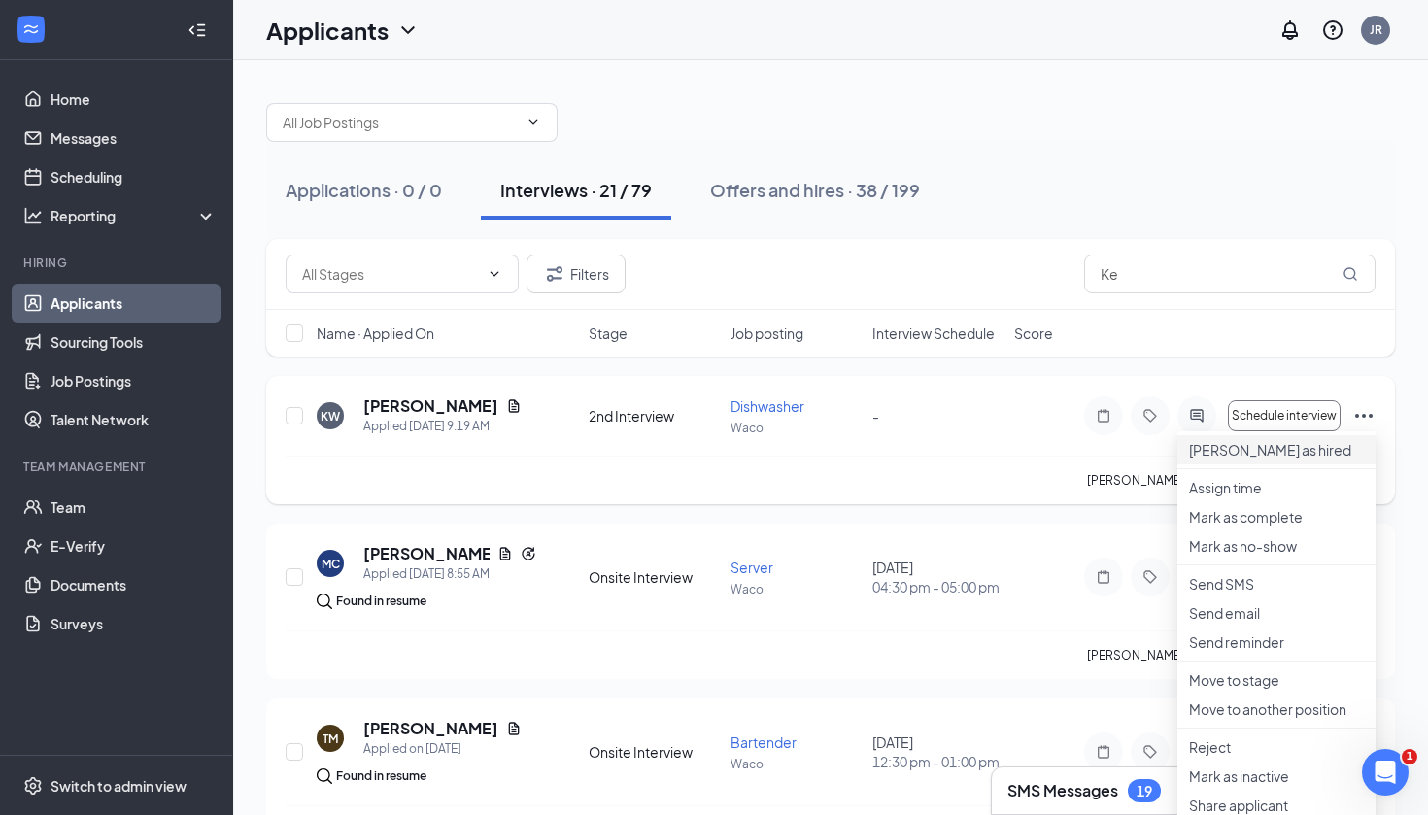
click at [1308, 455] on p "Mark as hired" at bounding box center [1276, 449] width 175 height 19
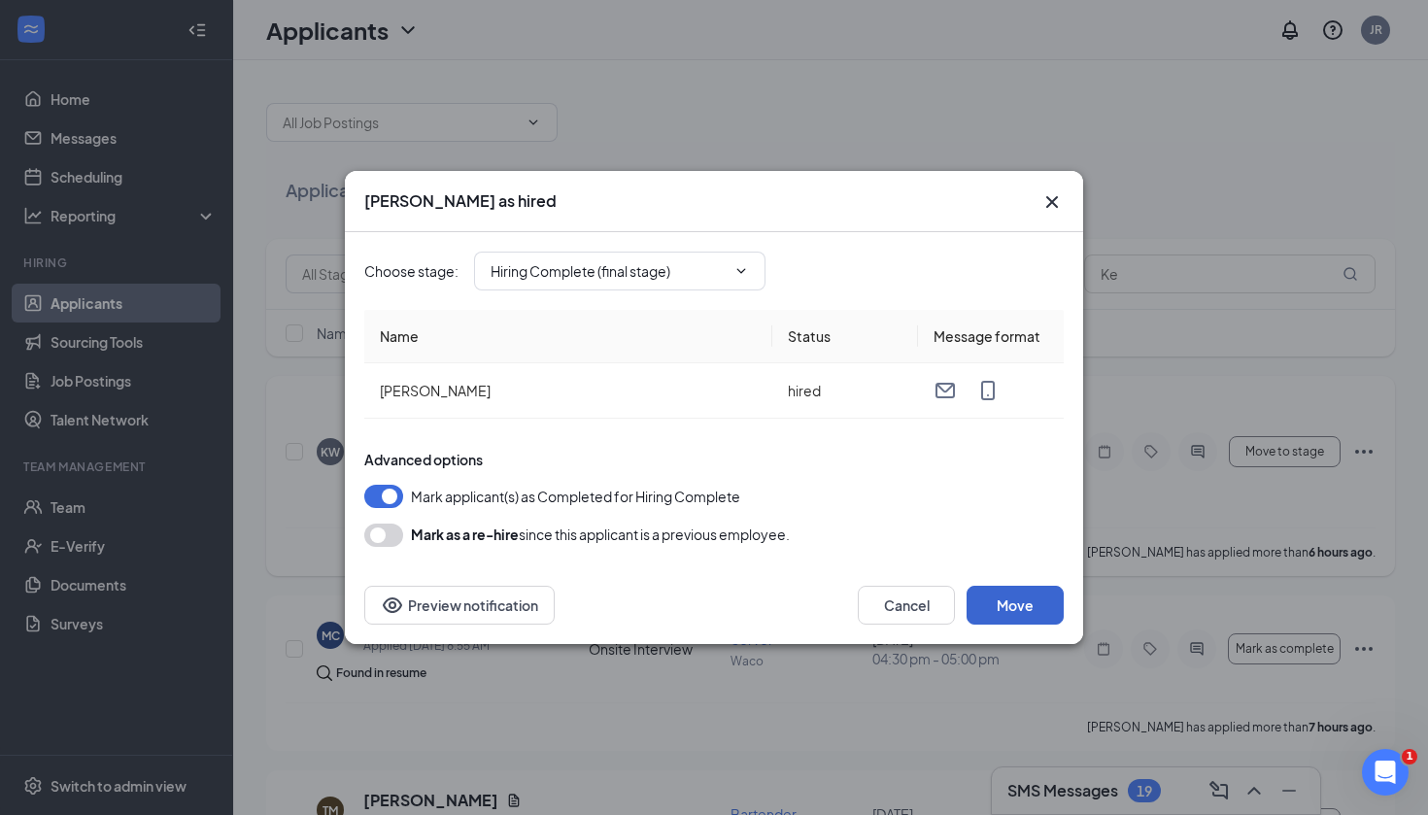
click at [992, 586] on button "Move" at bounding box center [1014, 605] width 97 height 39
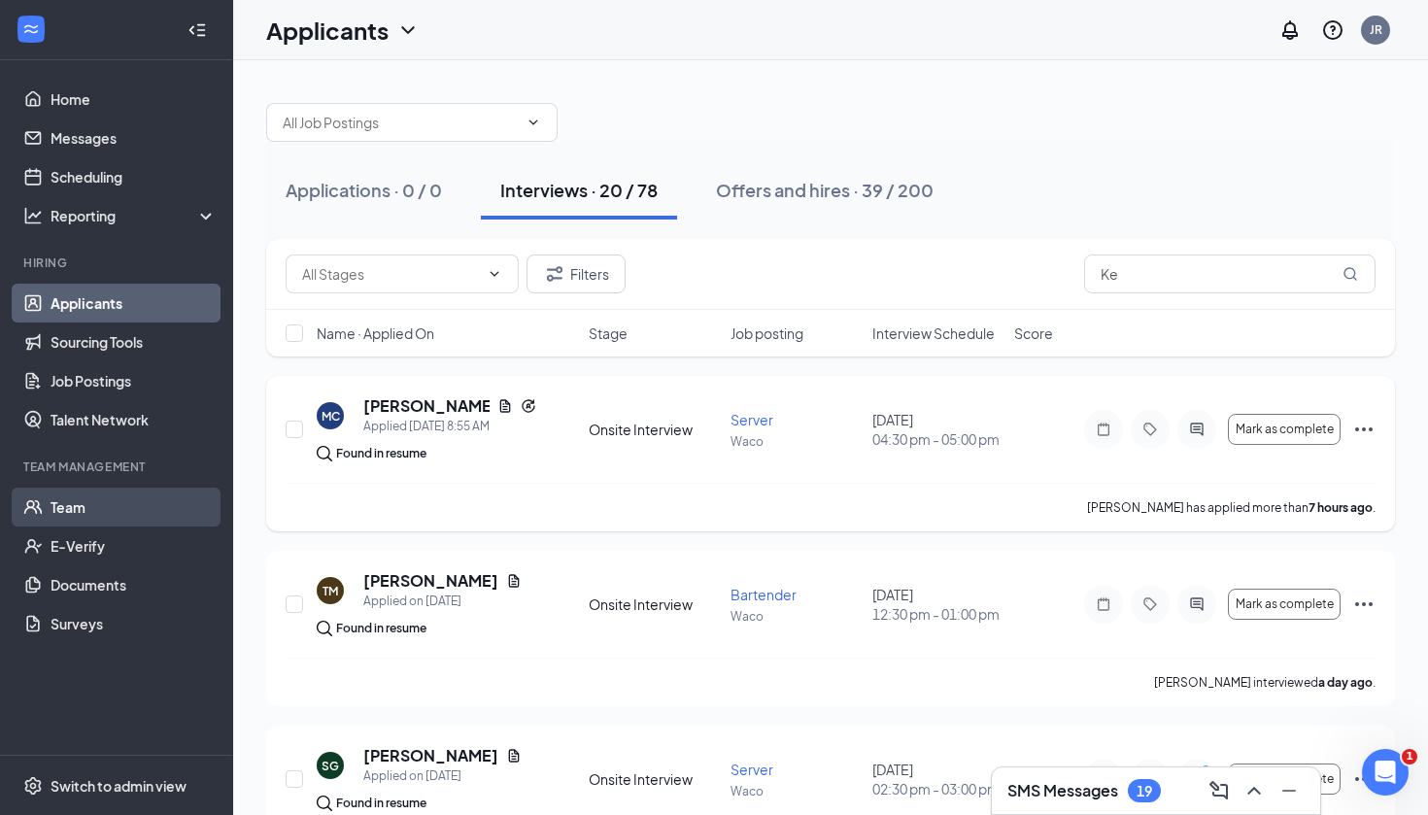
click at [92, 509] on link "Team" at bounding box center [134, 507] width 166 height 39
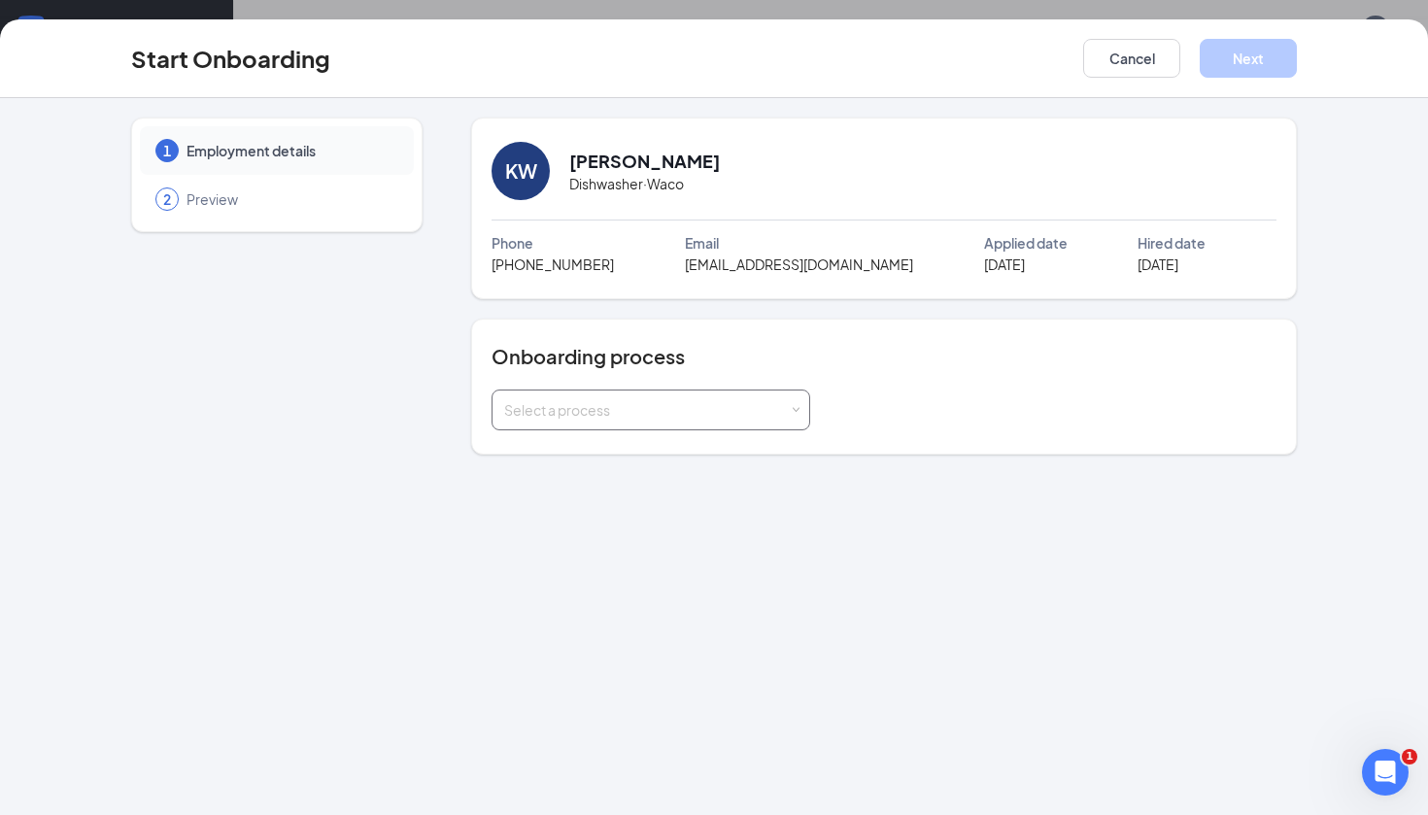
click at [798, 408] on span at bounding box center [796, 410] width 9 height 9
click at [763, 444] on li "TJFC Waco New Hire" at bounding box center [650, 451] width 319 height 35
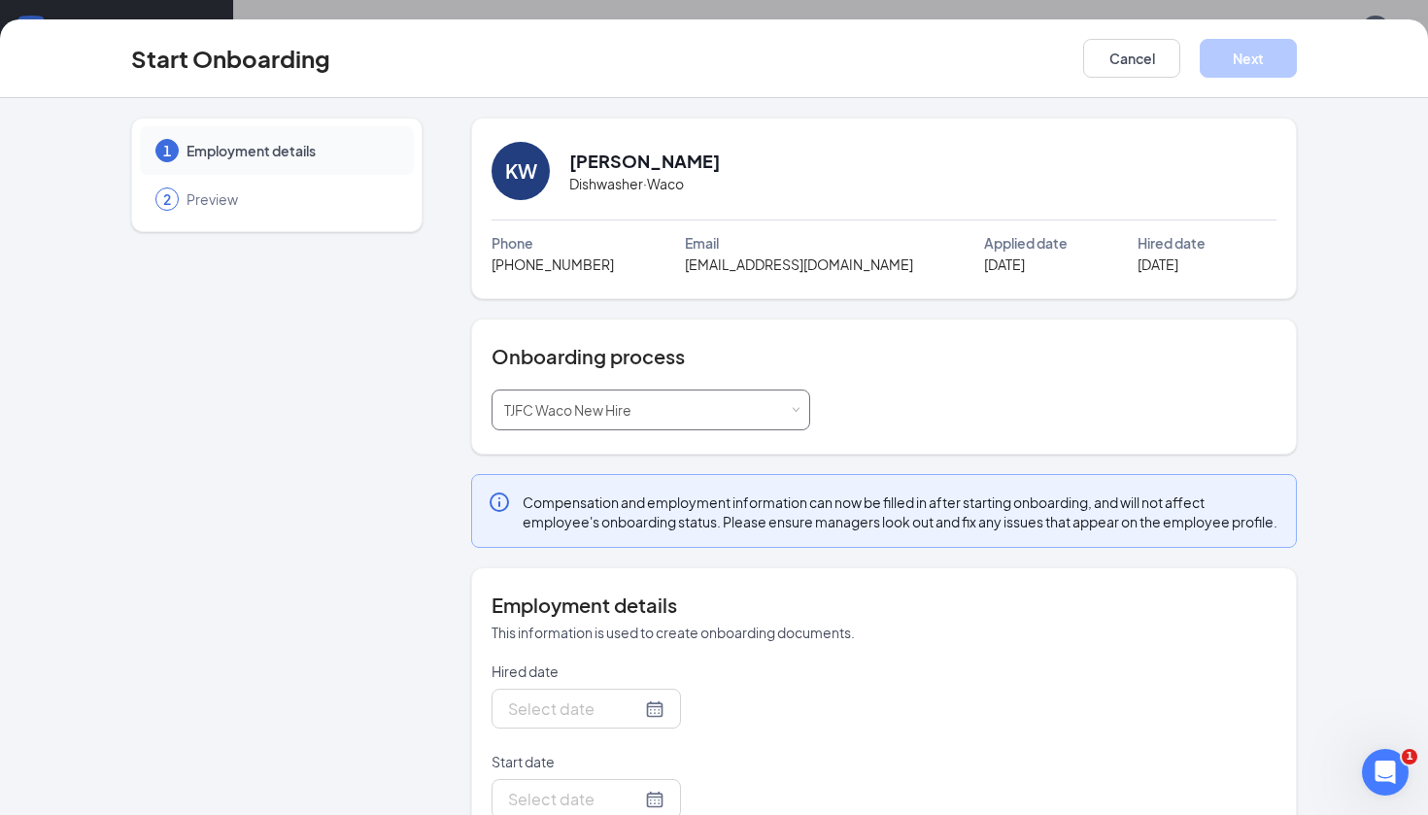
type input "[DATE]"
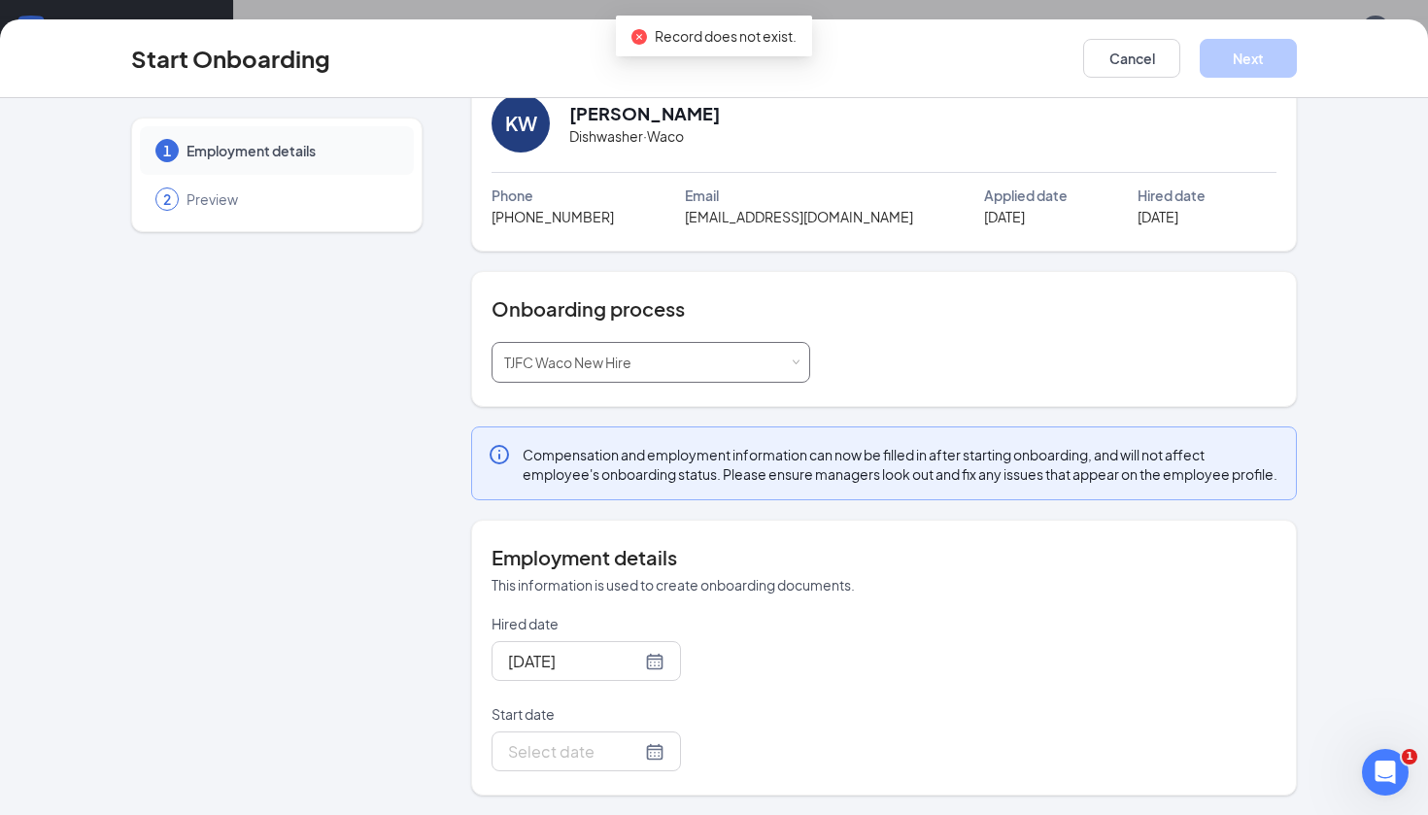
scroll to position [67, 0]
click at [653, 753] on div at bounding box center [586, 751] width 156 height 24
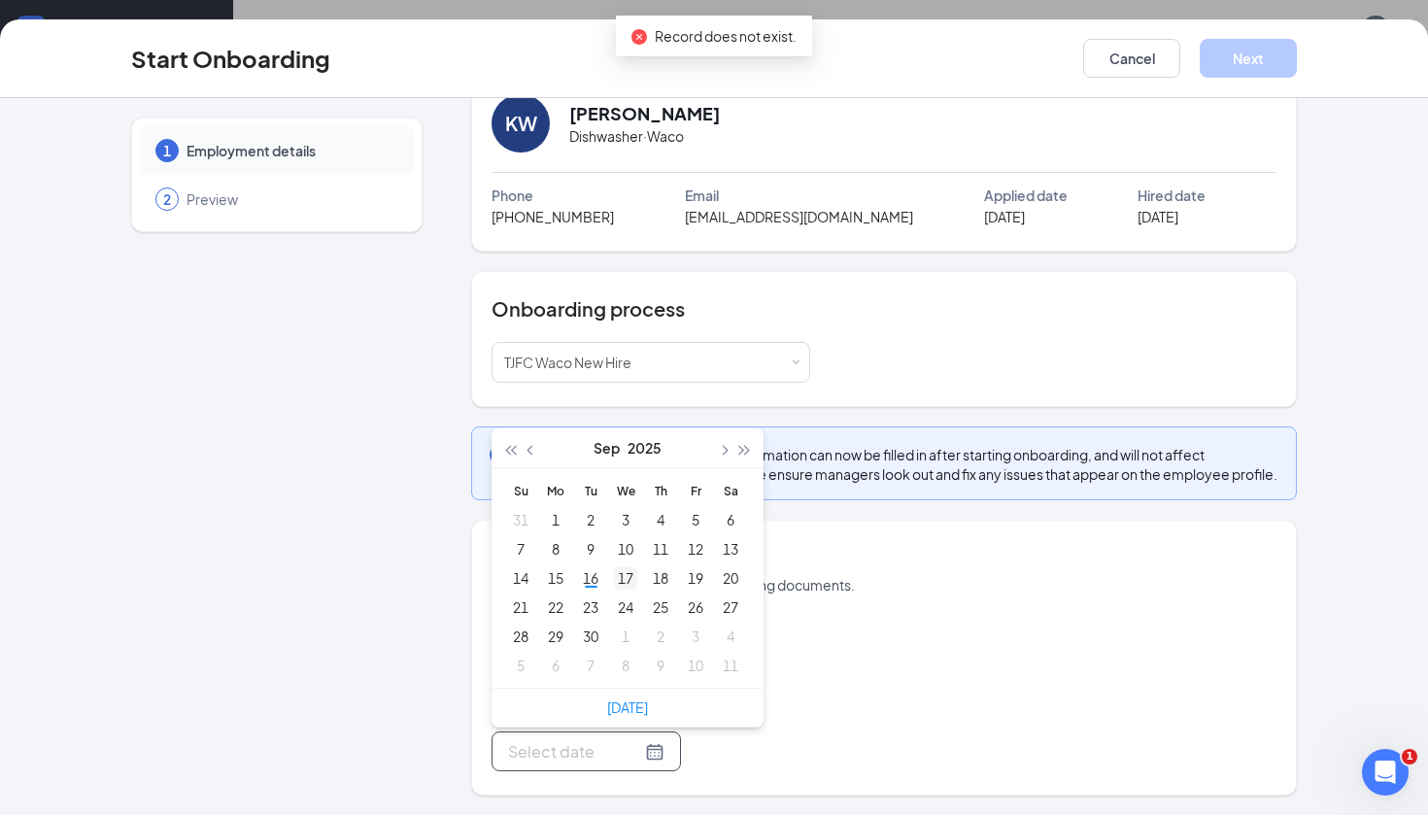
type input "[DATE]"
click at [661, 579] on div "18" at bounding box center [660, 577] width 23 height 23
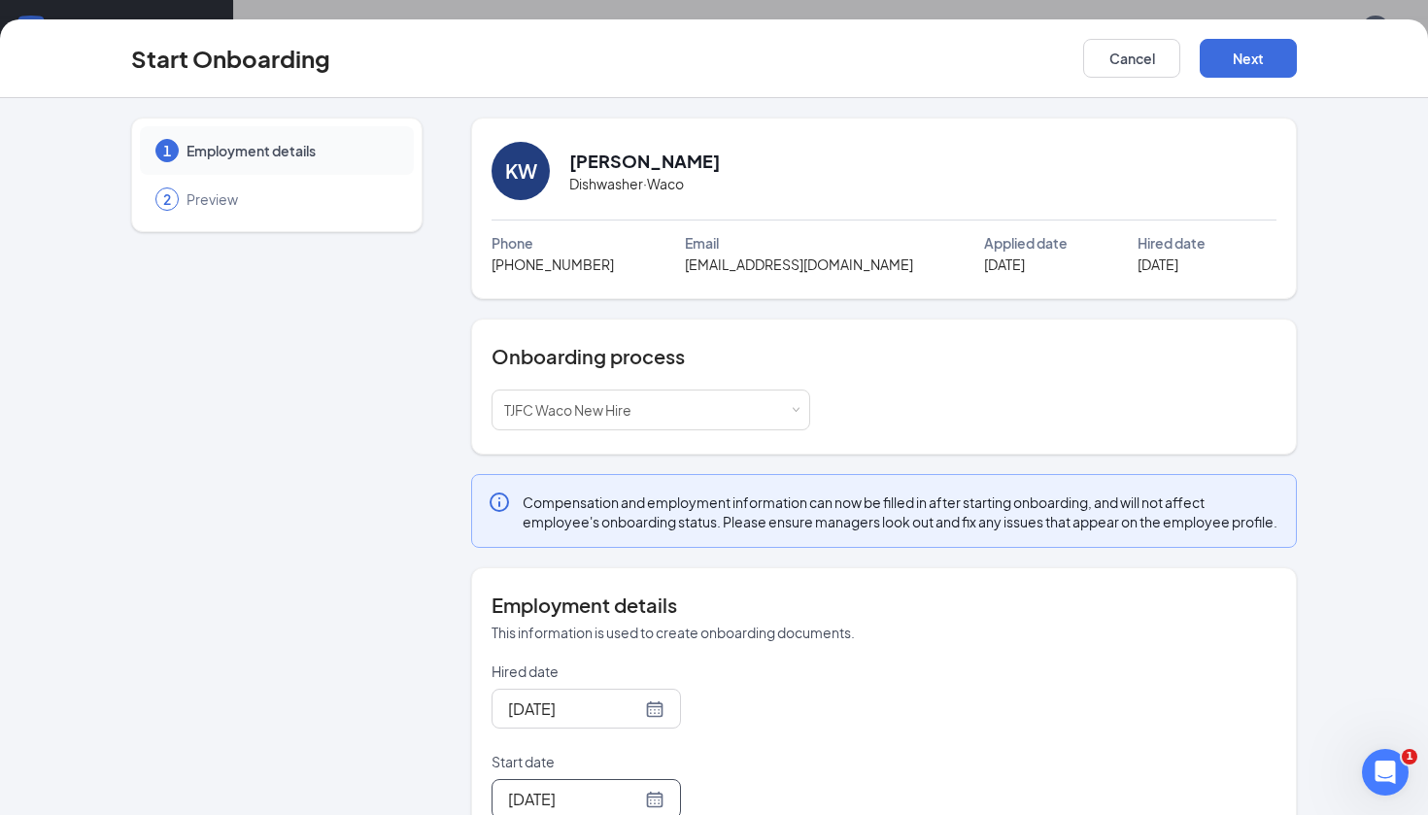
scroll to position [0, 0]
click at [1238, 66] on button "Next" at bounding box center [1247, 58] width 97 height 39
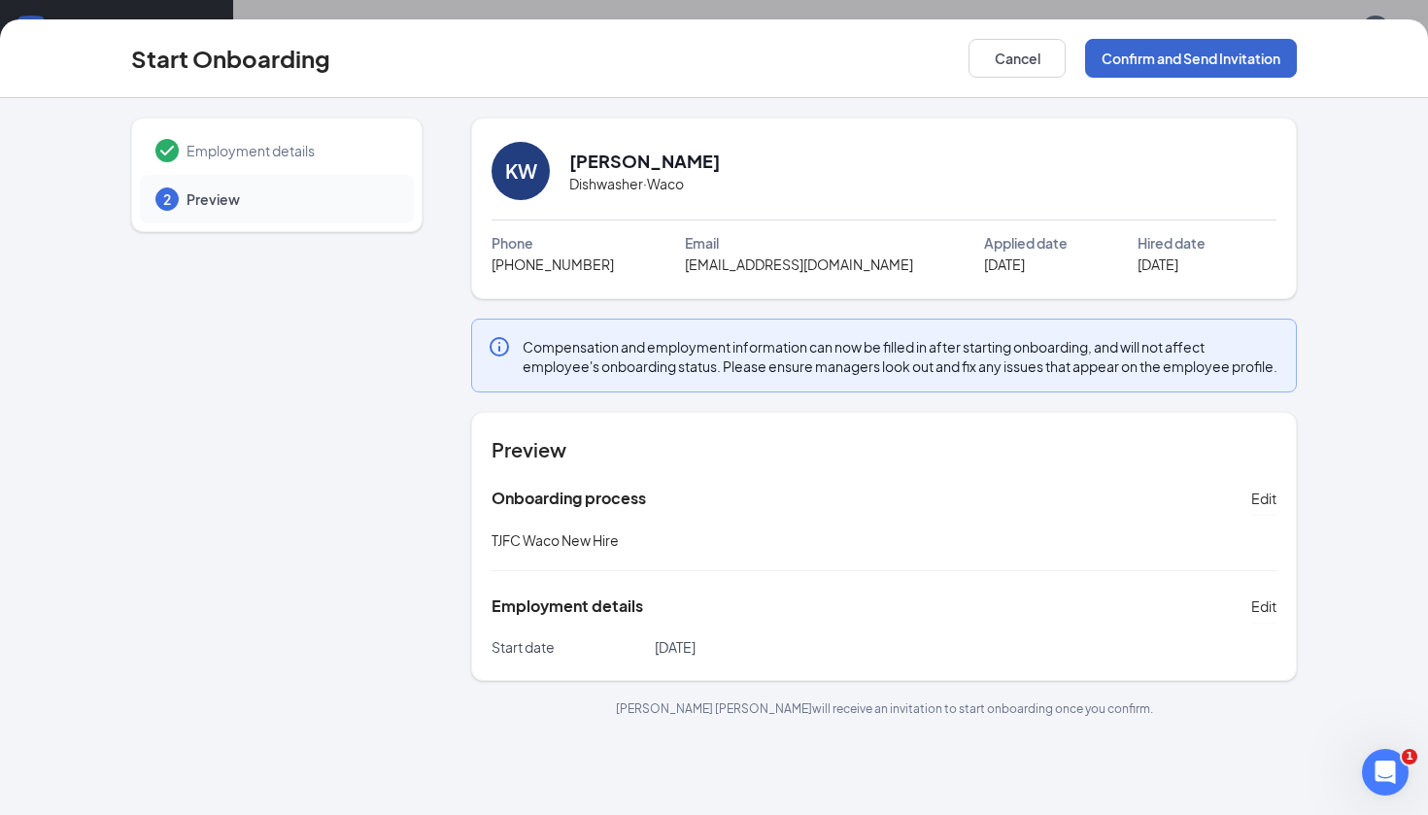
click at [1129, 66] on button "Confirm and Send Invitation" at bounding box center [1191, 58] width 212 height 39
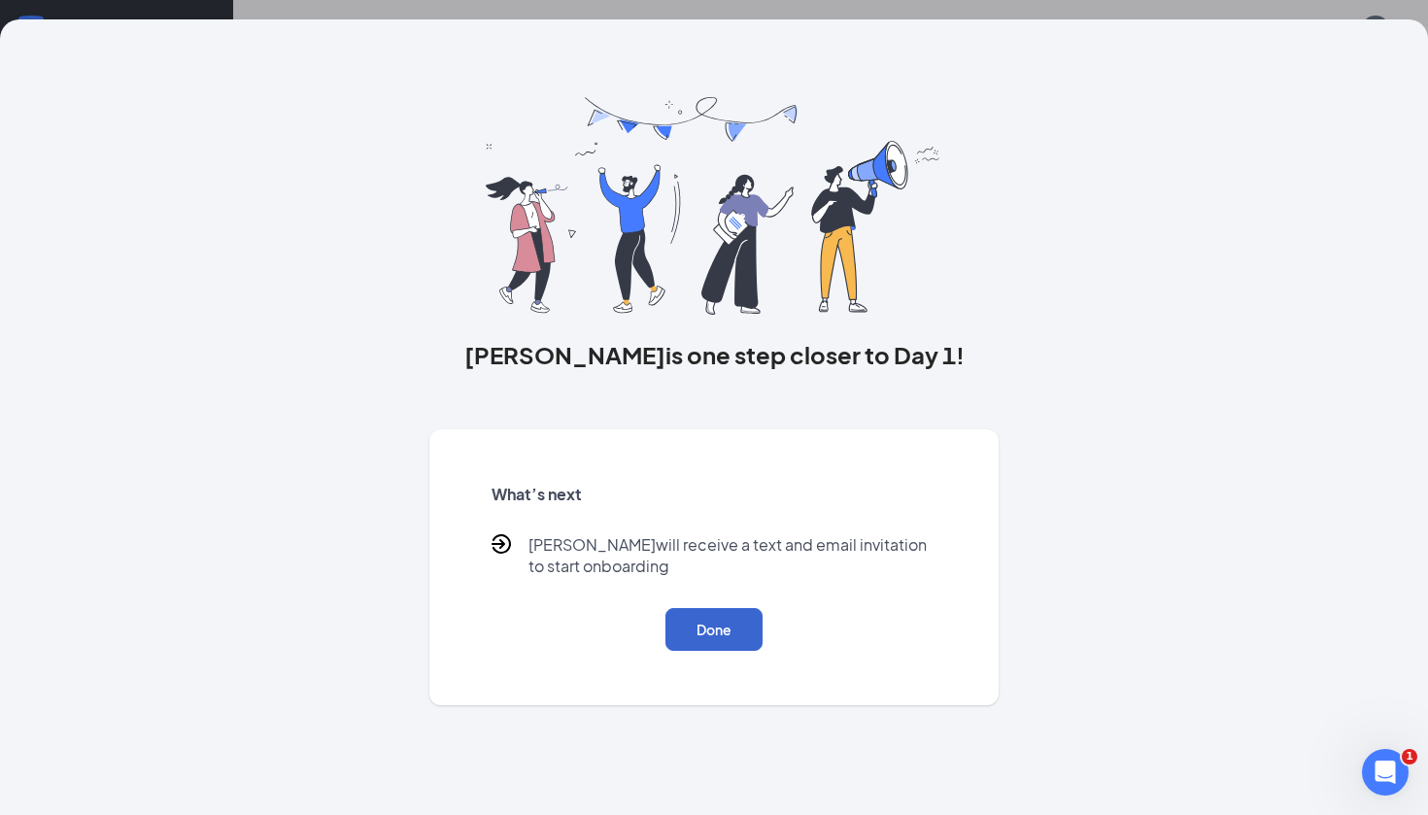
click at [682, 628] on button "Done" at bounding box center [713, 629] width 97 height 43
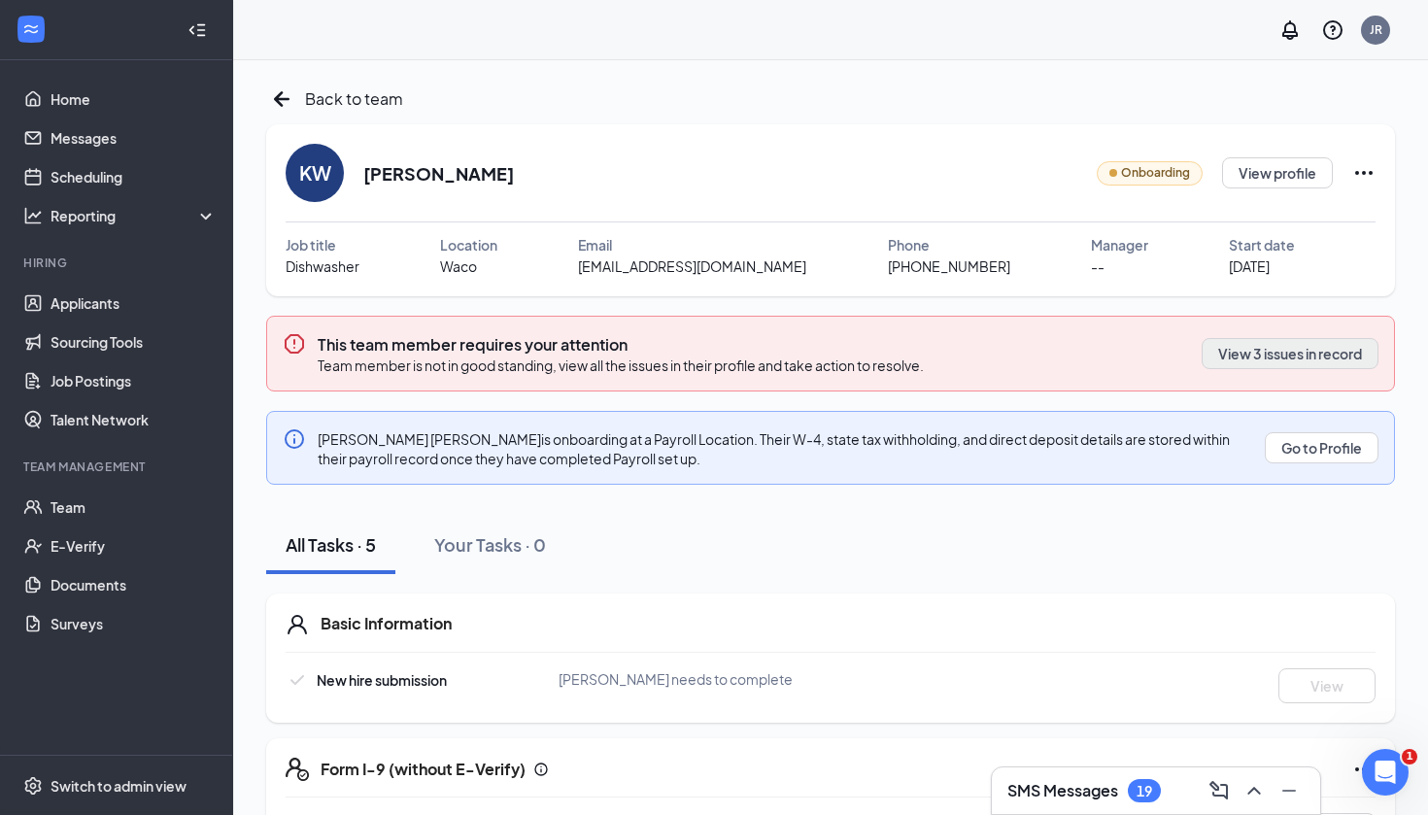
click at [1289, 343] on button "View 3 issues in record" at bounding box center [1289, 353] width 177 height 31
